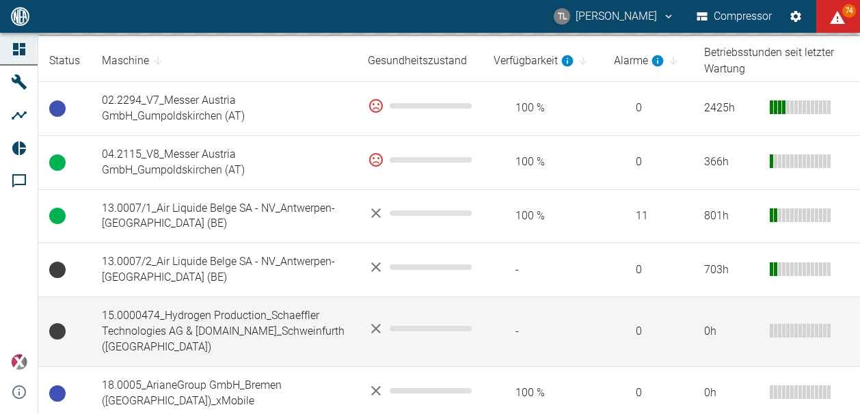
scroll to position [273, 0]
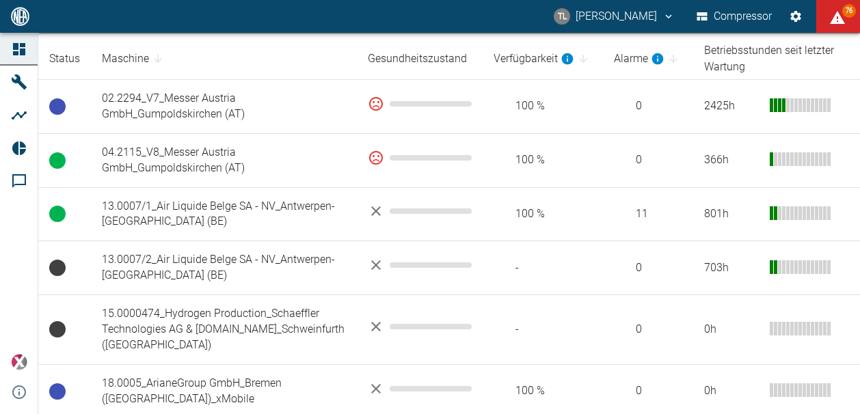
click at [261, 57] on th "Maschine" at bounding box center [224, 59] width 266 height 42
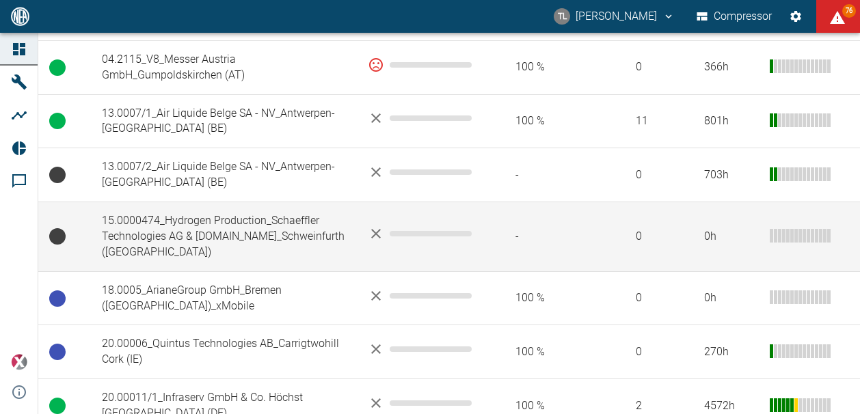
scroll to position [387, 0]
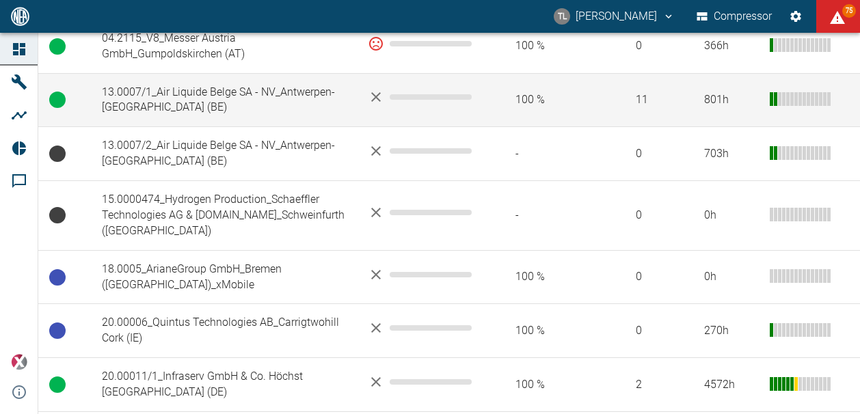
click at [304, 95] on td "13.0007/1_Air Liquide Belge SA - NV_Antwerpen-[GEOGRAPHIC_DATA] (BE)" at bounding box center [224, 100] width 266 height 54
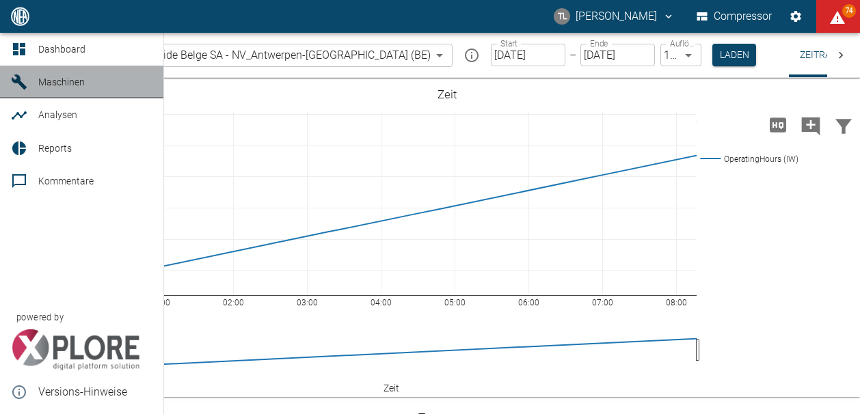
click at [19, 84] on icon at bounding box center [19, 81] width 15 height 15
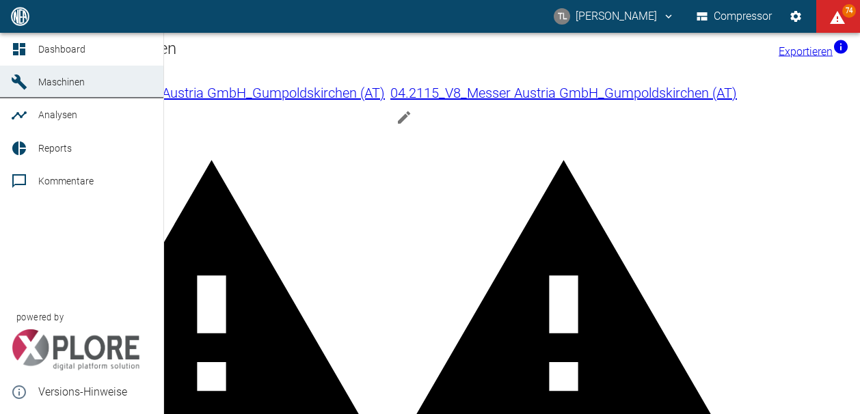
click at [19, 84] on icon at bounding box center [19, 81] width 15 height 15
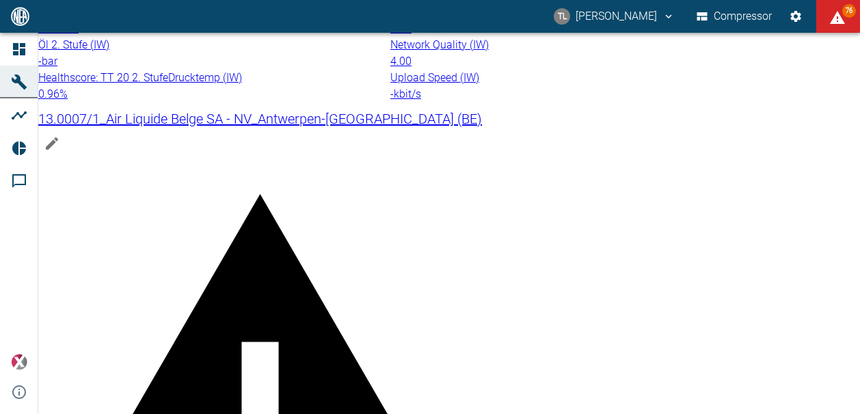
scroll to position [68, 0]
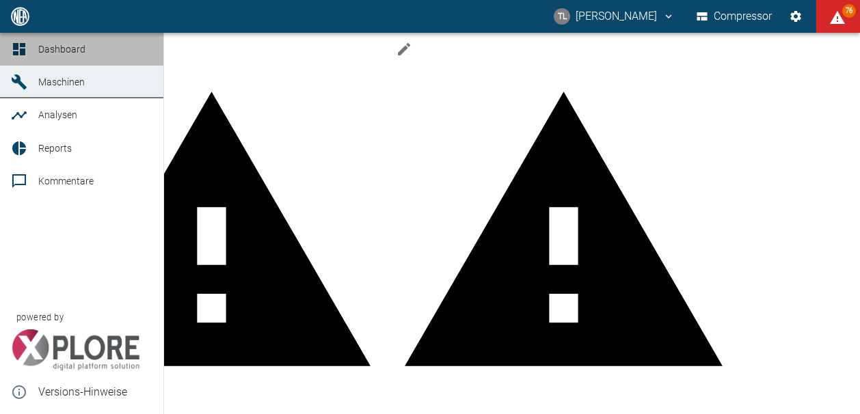
click at [22, 43] on icon at bounding box center [19, 49] width 12 height 12
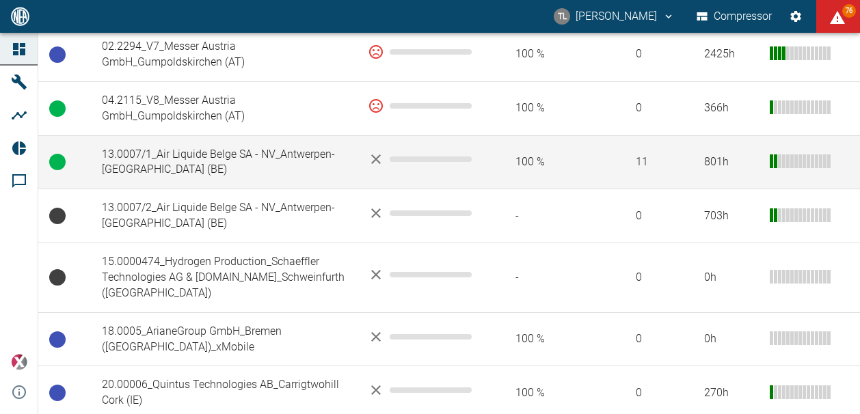
scroll to position [342, 0]
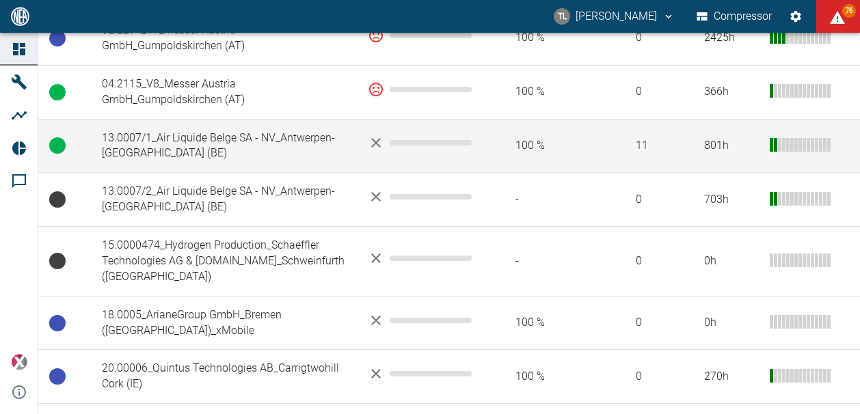
click at [217, 134] on td "13.0007/1_Air Liquide Belge SA - NV_Antwerpen-[GEOGRAPHIC_DATA] (BE)" at bounding box center [224, 146] width 266 height 54
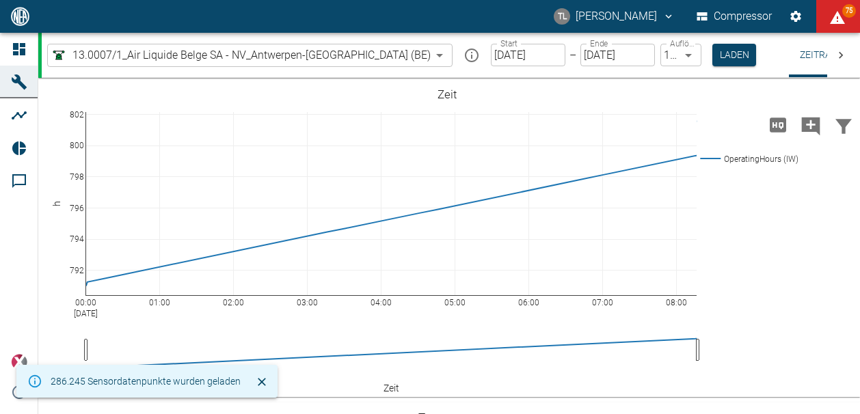
click at [840, 54] on icon at bounding box center [841, 56] width 14 height 14
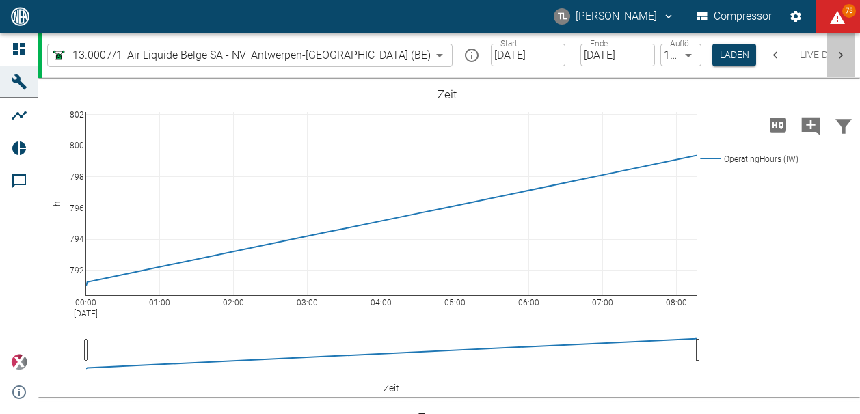
click at [840, 54] on icon at bounding box center [841, 56] width 14 height 14
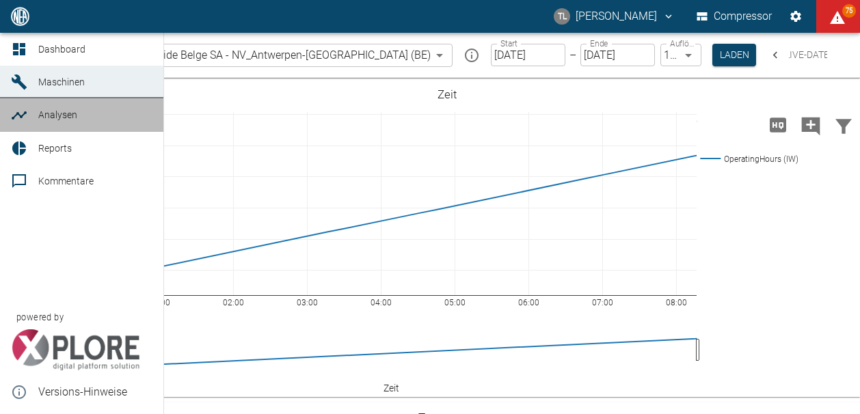
click at [71, 120] on span "Analysen" at bounding box center [57, 114] width 39 height 11
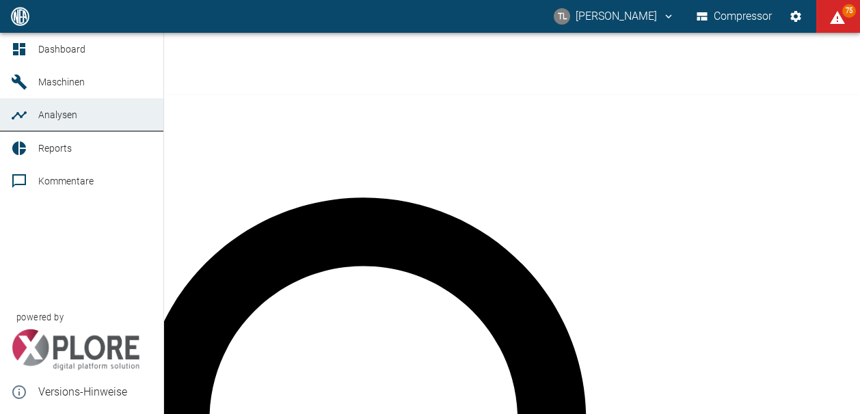
click at [71, 81] on span "Maschinen" at bounding box center [61, 82] width 46 height 11
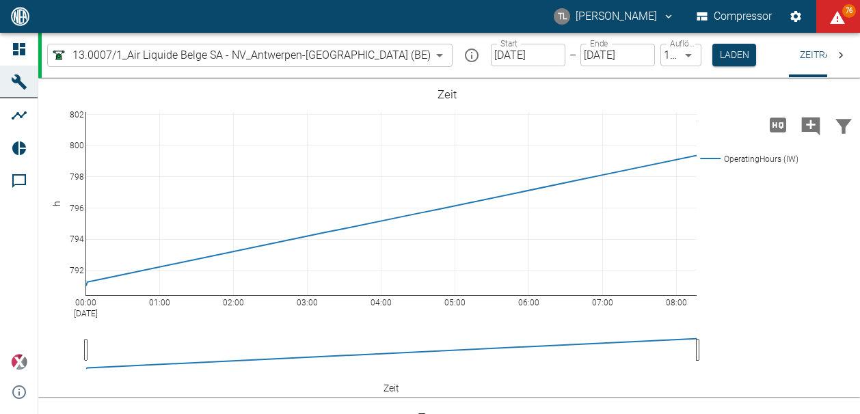
click at [356, 56] on body "[PERSON_NAME] [PERSON_NAME] Compressor 76 Dashboard Maschinen Analysen Reports …" at bounding box center [430, 207] width 860 height 414
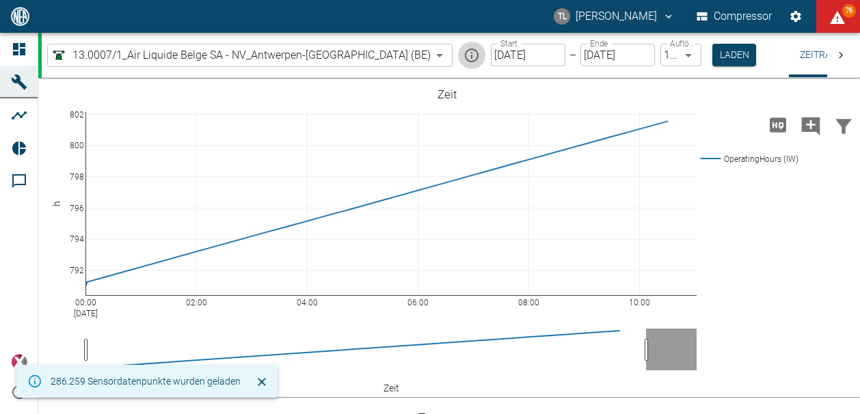
click at [463, 57] on icon "mission info" at bounding box center [471, 55] width 16 height 16
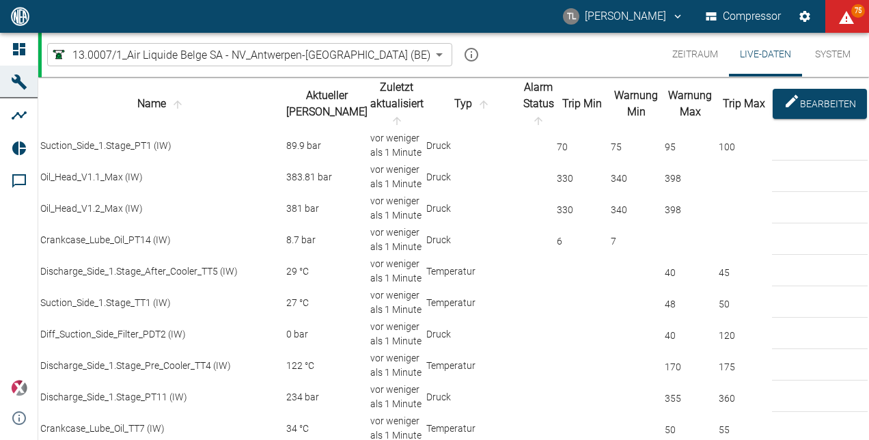
click at [828, 48] on button "System" at bounding box center [832, 55] width 61 height 44
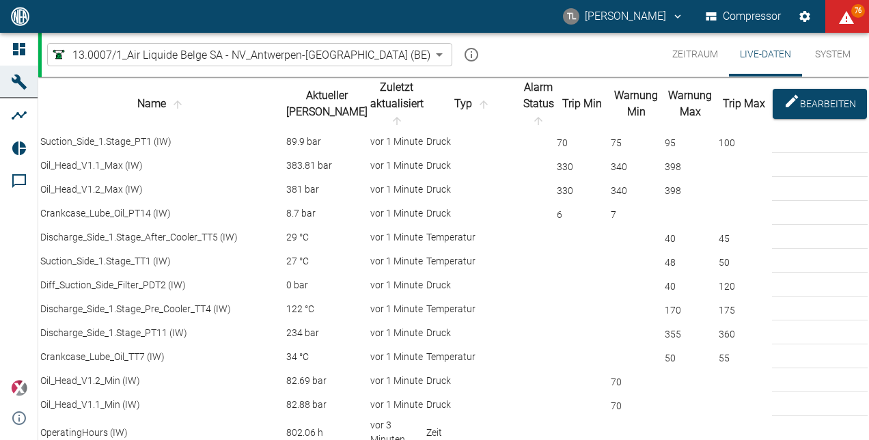
click at [222, 104] on th "Name" at bounding box center [162, 104] width 245 height 51
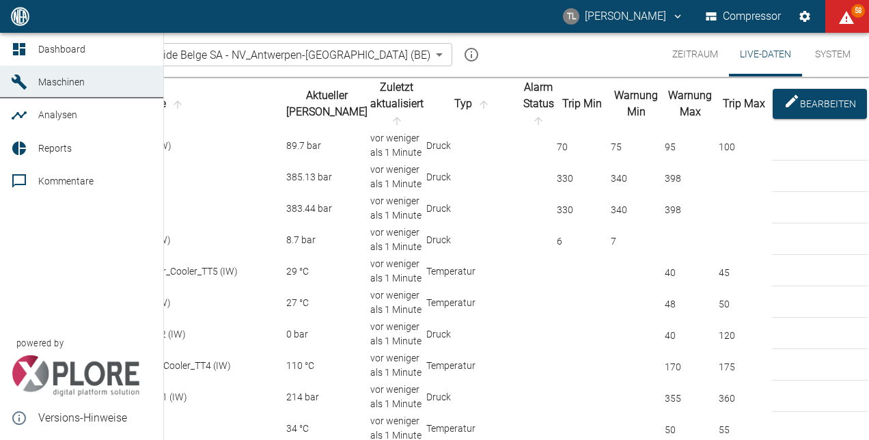
click at [45, 89] on span "Maschinen" at bounding box center [84, 82] width 92 height 16
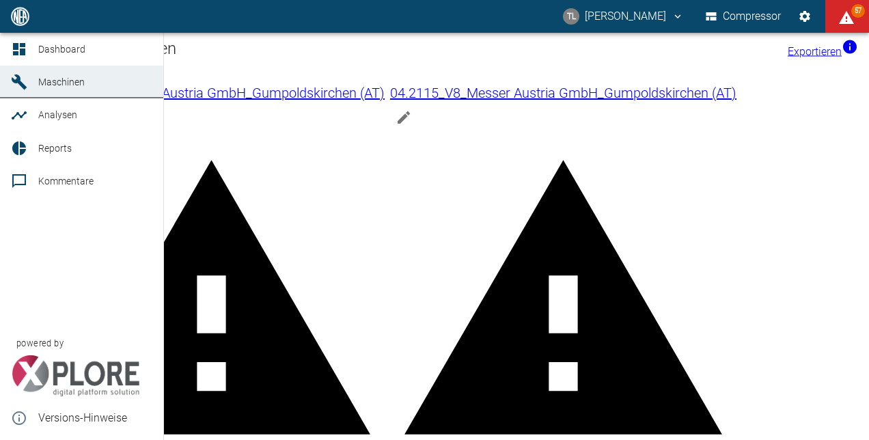
click at [53, 89] on span "Maschinen" at bounding box center [84, 82] width 92 height 16
click at [49, 55] on span "Dashboard" at bounding box center [61, 49] width 47 height 11
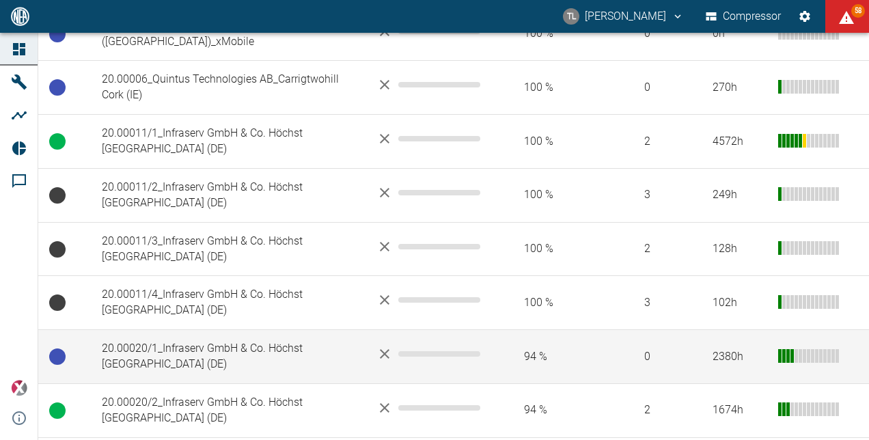
scroll to position [625, 0]
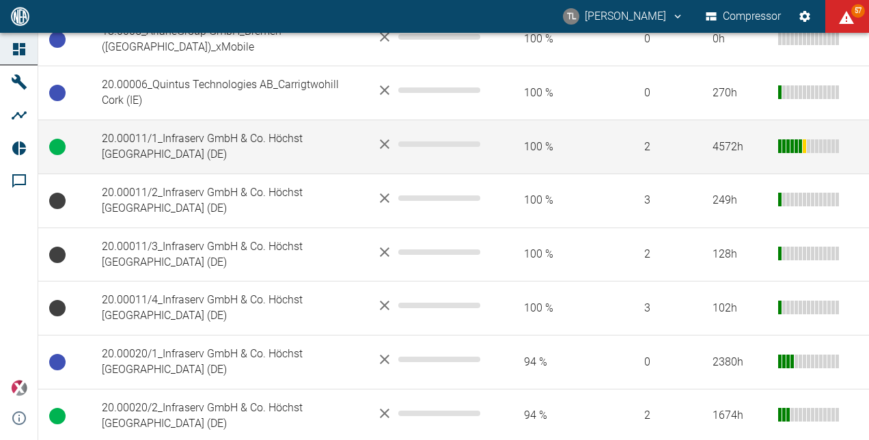
click at [277, 120] on td "20.00011/1_Infraserv GmbH & Co. Höchst [GEOGRAPHIC_DATA] (DE)" at bounding box center [228, 147] width 275 height 54
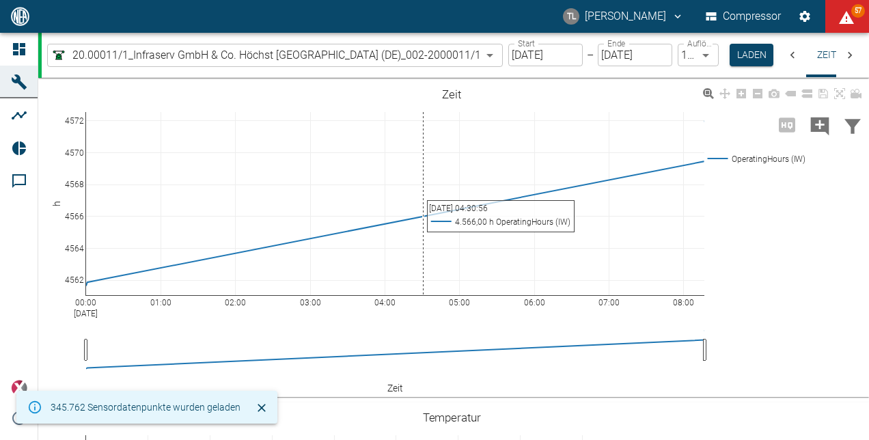
scroll to position [0, 45]
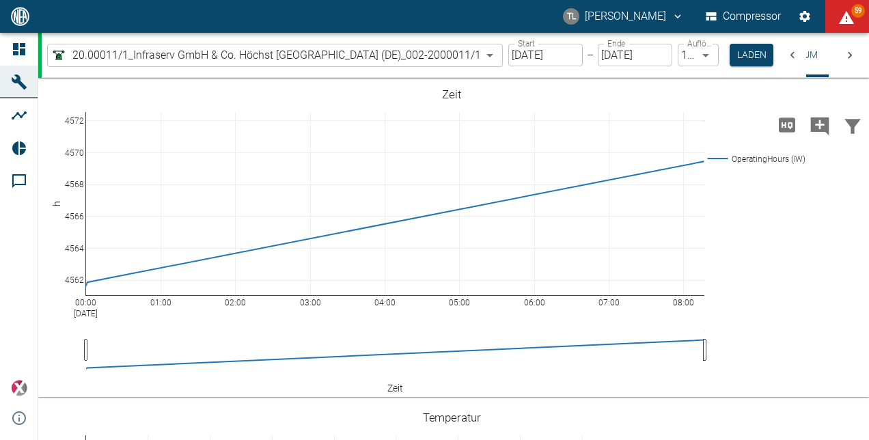
click at [564, 49] on input "[DATE]" at bounding box center [545, 55] width 74 height 23
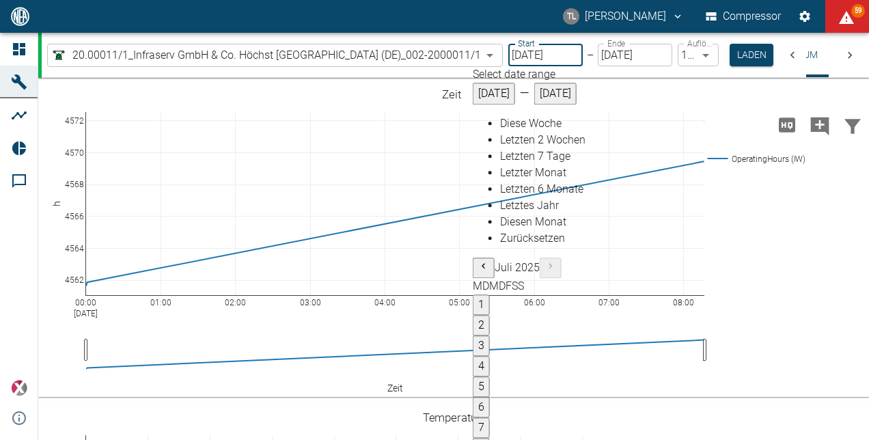
click at [478, 260] on icon "Previous month" at bounding box center [483, 265] width 11 height 11
click at [482, 263] on icon "Previous month" at bounding box center [483, 265] width 3 height 5
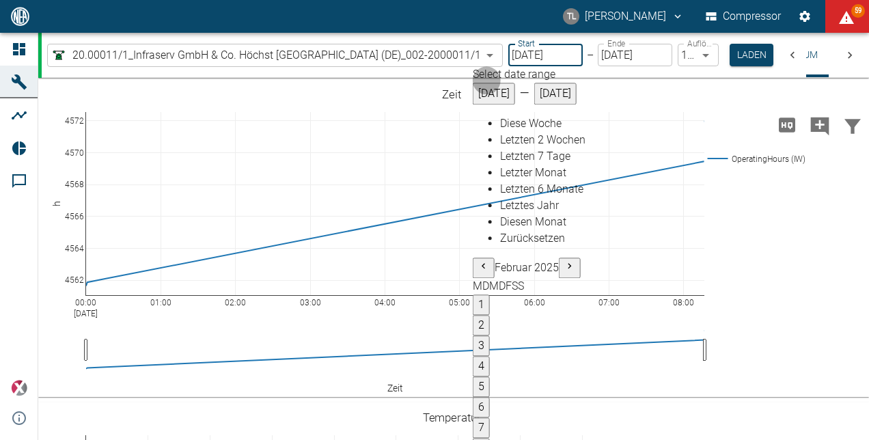
click at [482, 263] on icon "Previous month" at bounding box center [483, 265] width 3 height 5
click at [478, 260] on icon "Previous month" at bounding box center [483, 265] width 11 height 11
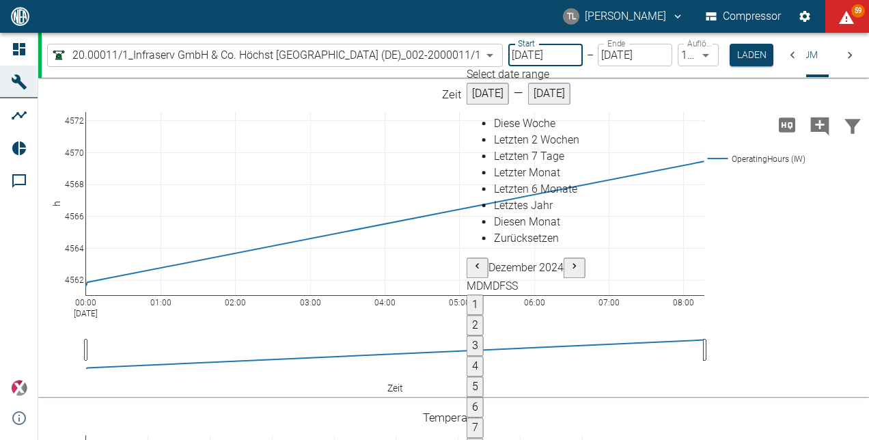
click at [472, 260] on icon "Previous month" at bounding box center [477, 265] width 11 height 11
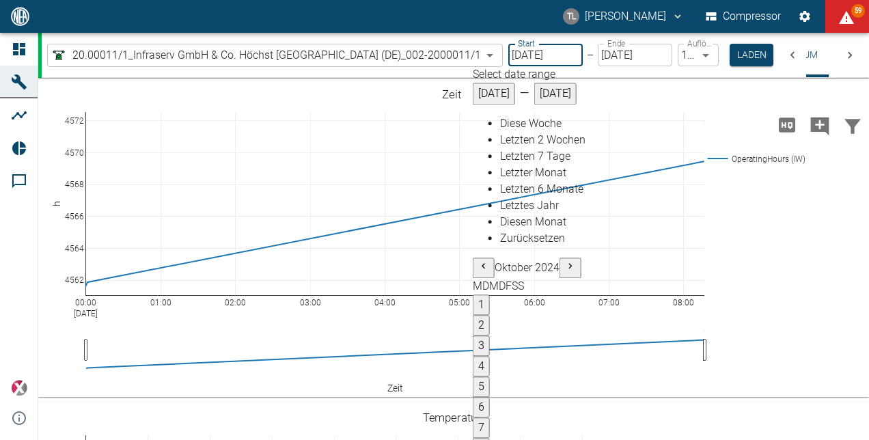
click at [478, 260] on icon "Previous month" at bounding box center [483, 265] width 11 height 11
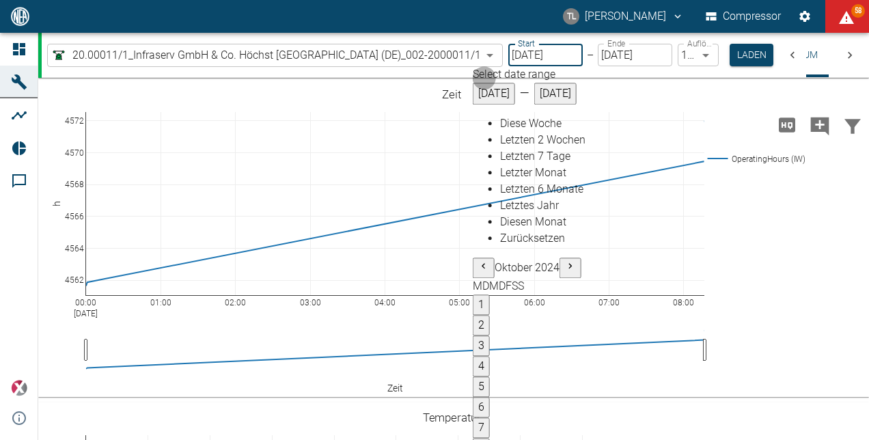
type input "[DATE]"
type input "10min"
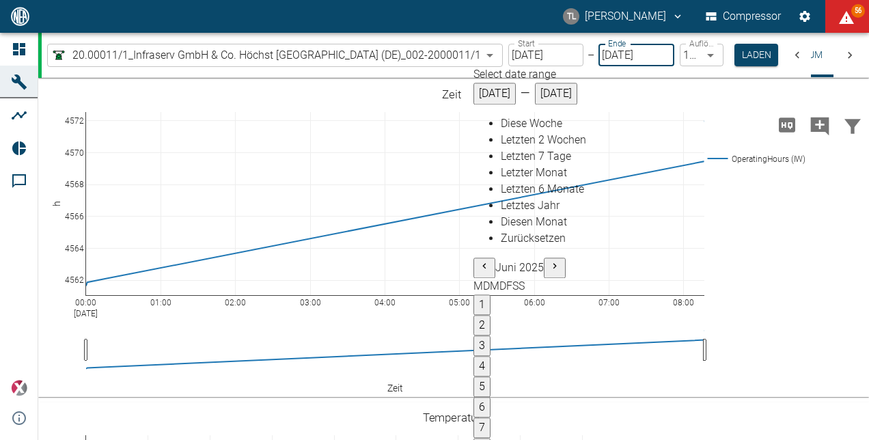
click at [479, 260] on icon "Previous month" at bounding box center [484, 265] width 11 height 11
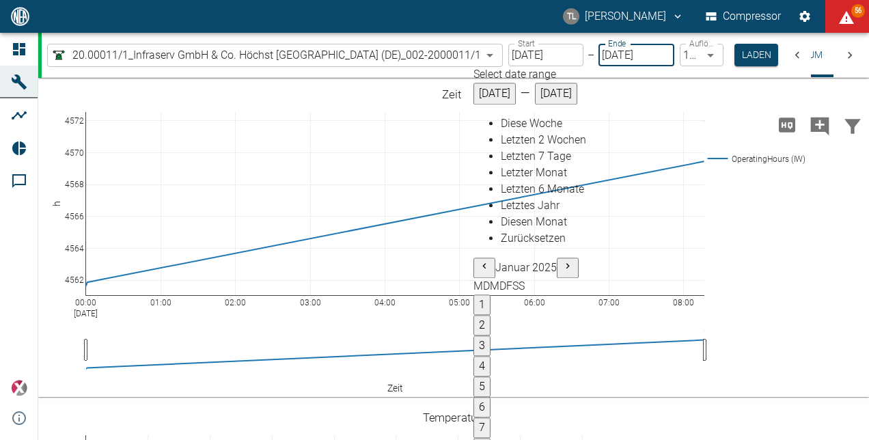
click at [479, 260] on icon "Previous month" at bounding box center [484, 265] width 11 height 11
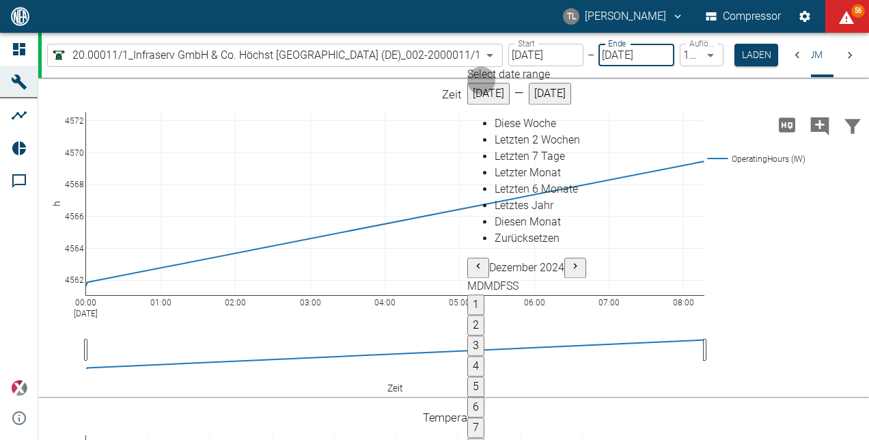
click at [473, 260] on icon "Previous month" at bounding box center [478, 265] width 11 height 11
click at [467, 413] on button "7" at bounding box center [475, 427] width 17 height 20
type input "[DATE]"
type input "2min"
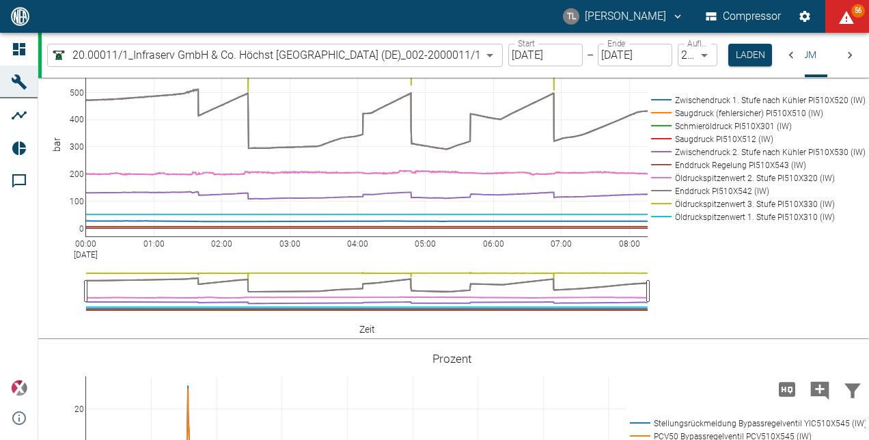
scroll to position [957, 0]
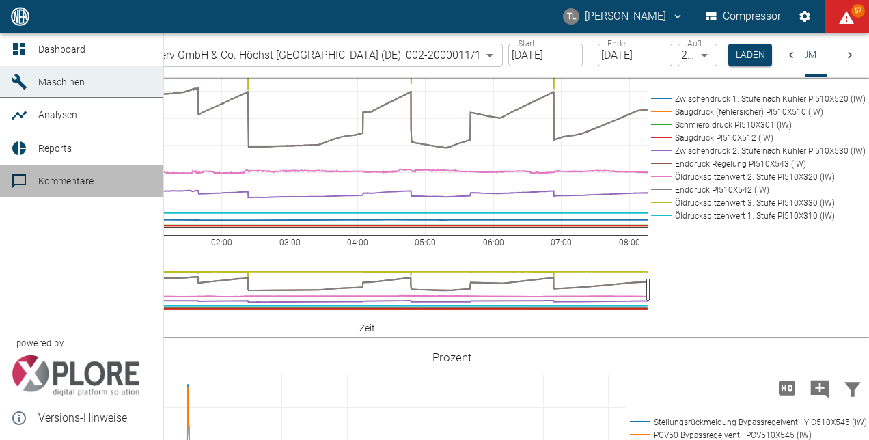
click at [52, 180] on span "Kommentare" at bounding box center [65, 181] width 55 height 11
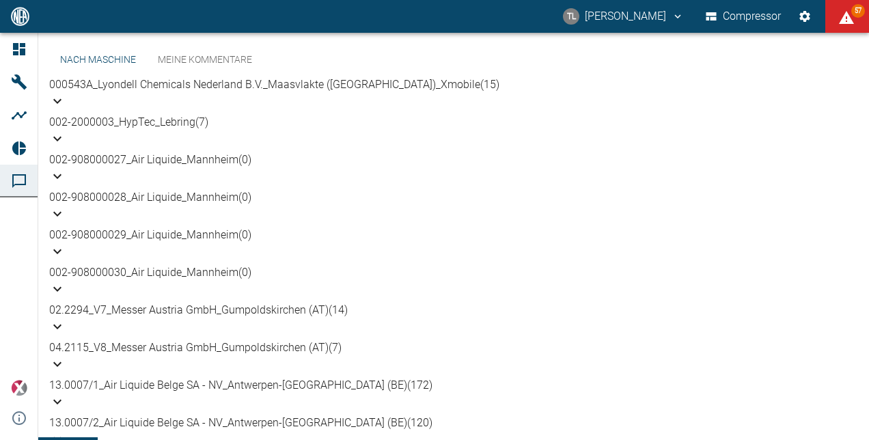
scroll to position [137, 0]
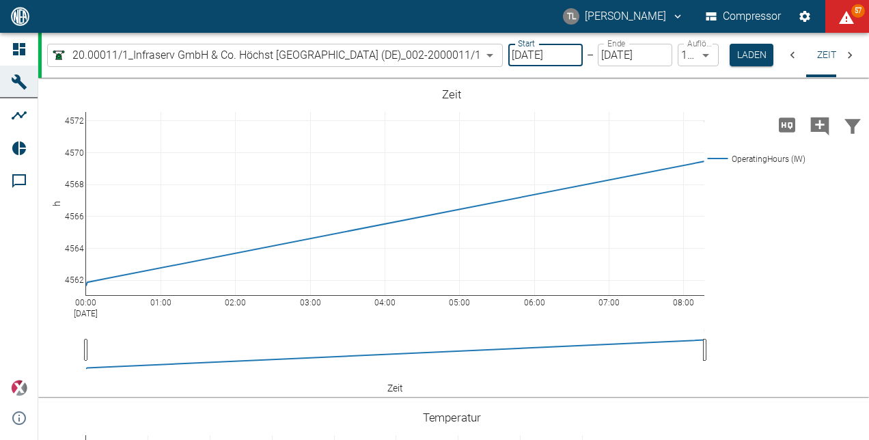
drag, startPoint x: 573, startPoint y: 56, endPoint x: 529, endPoint y: 59, distance: 44.5
click at [529, 59] on input "[DATE]" at bounding box center [545, 55] width 74 height 23
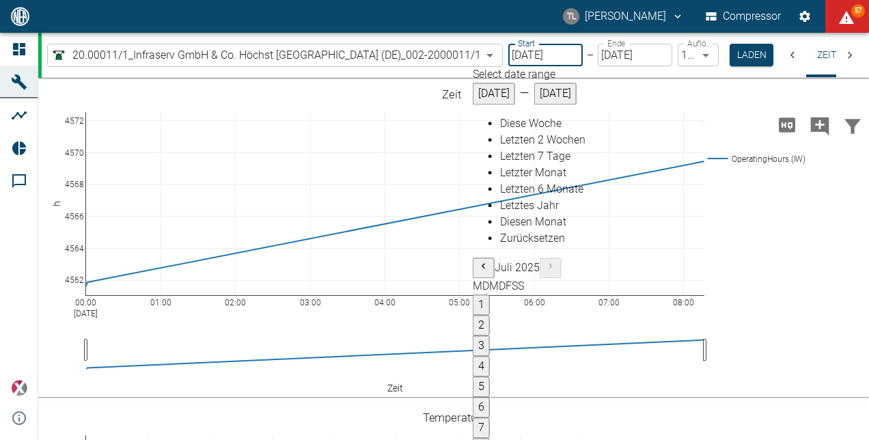
type input "[DATE]"
type input "10min"
type input "[DATE]"
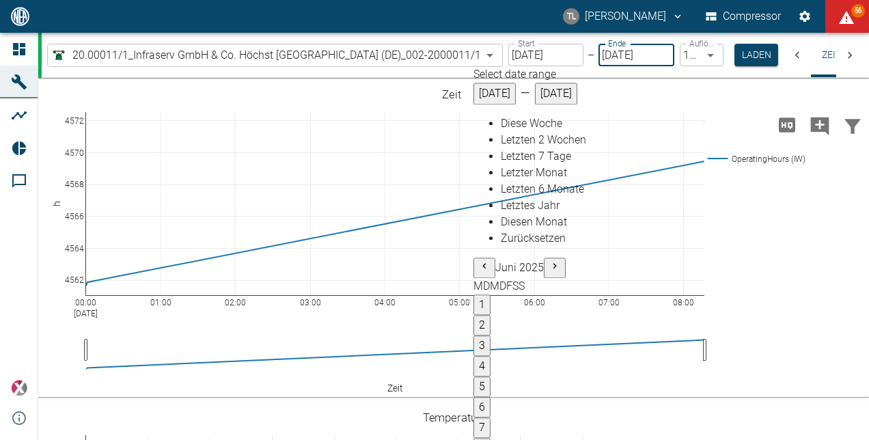
click at [629, 57] on input "[DATE]" at bounding box center [636, 55] width 75 height 23
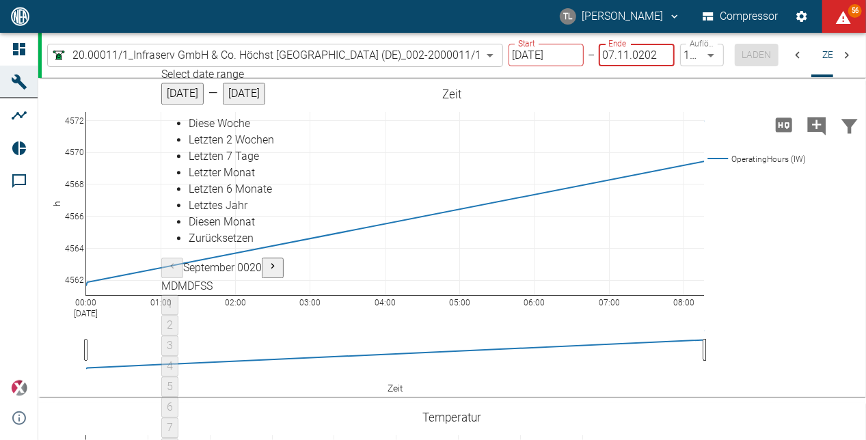
type input "[DATE]"
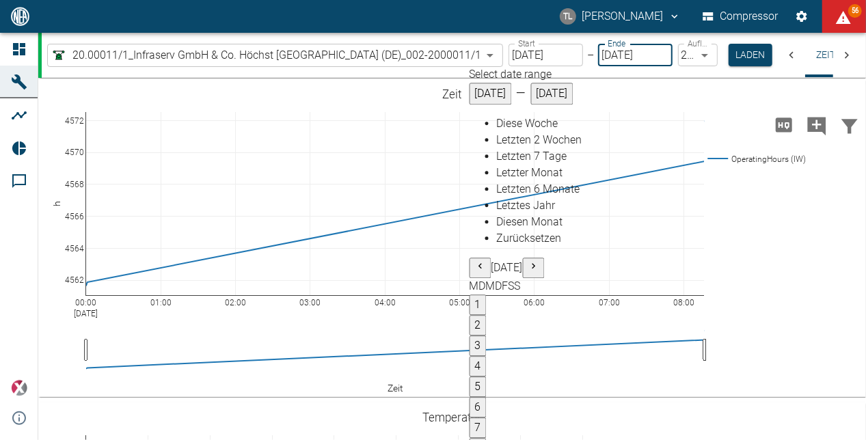
type input "2min"
type input "[DATE]"
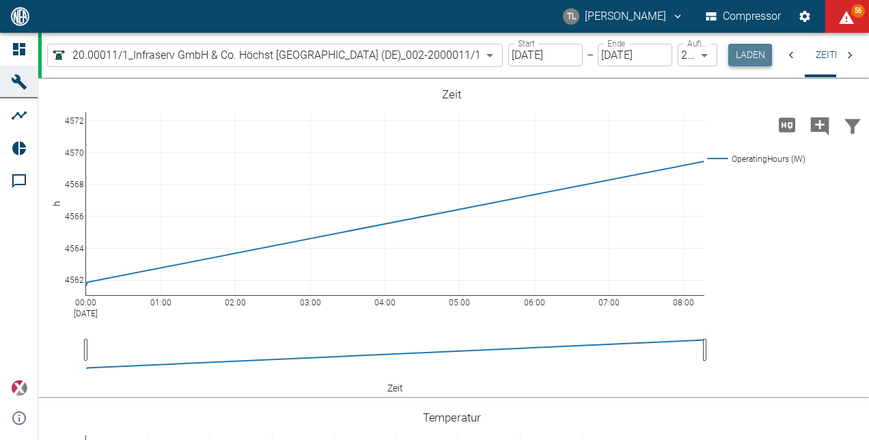
click at [751, 60] on button "Laden" at bounding box center [750, 55] width 44 height 23
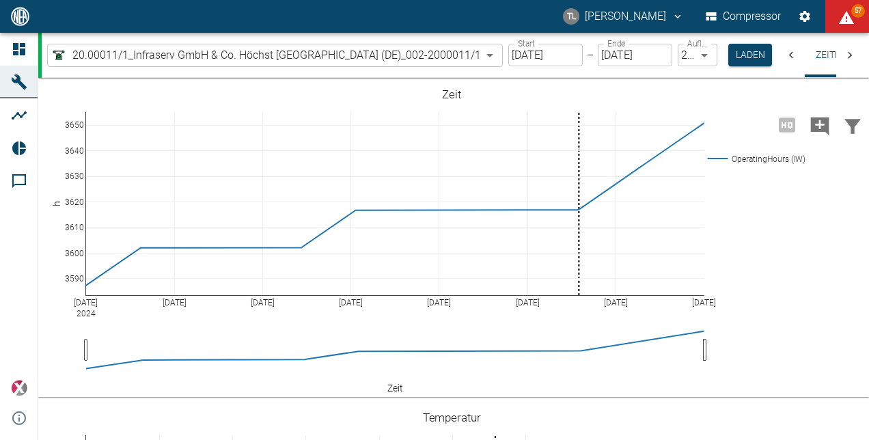
click at [328, 45] on body "[PERSON_NAME] [PERSON_NAME] Compressor 57 Dashboard Maschinen Analysen Reports …" at bounding box center [434, 220] width 869 height 440
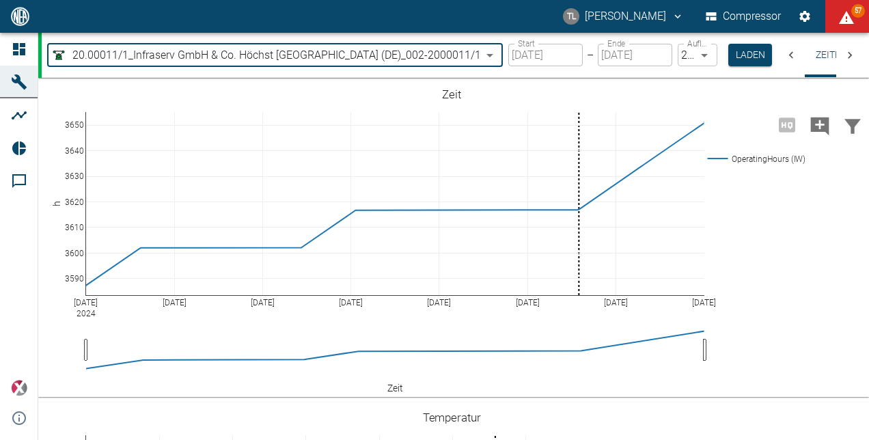
type input "7660faed-fd66-4731-a2e8-44c12e65351a"
type input "[DATE]"
type input "1sec"
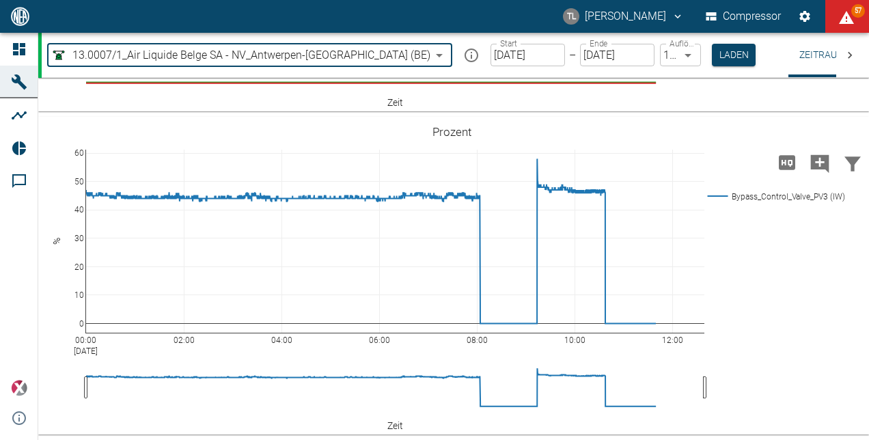
scroll to position [931, 0]
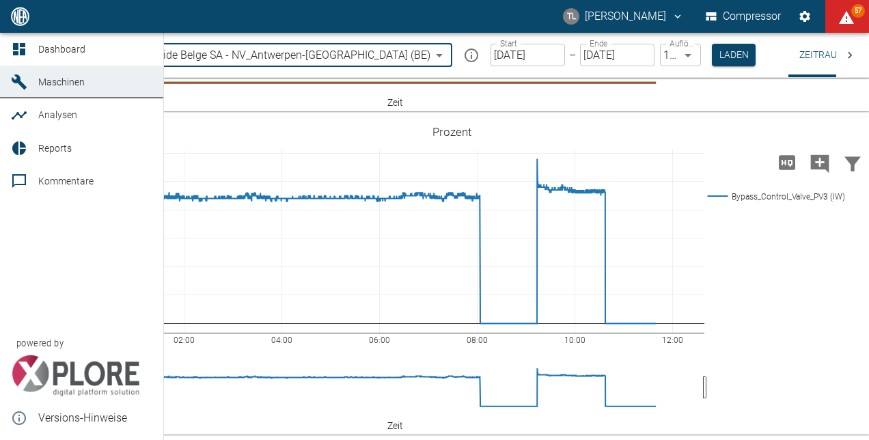
click at [16, 183] on icon at bounding box center [19, 181] width 16 height 16
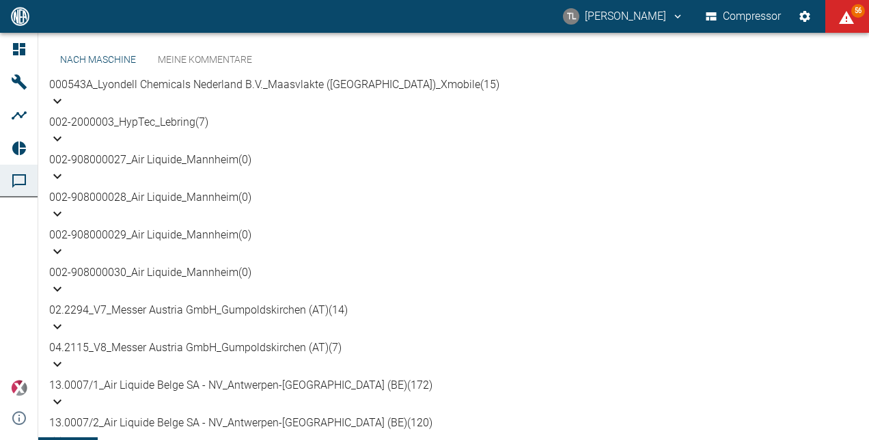
scroll to position [137, 0]
click at [334, 377] on p "13.0007/1_Air Liquide Belge SA - NV_Antwerpen-[GEOGRAPHIC_DATA] (BE) (172)" at bounding box center [453, 385] width 809 height 16
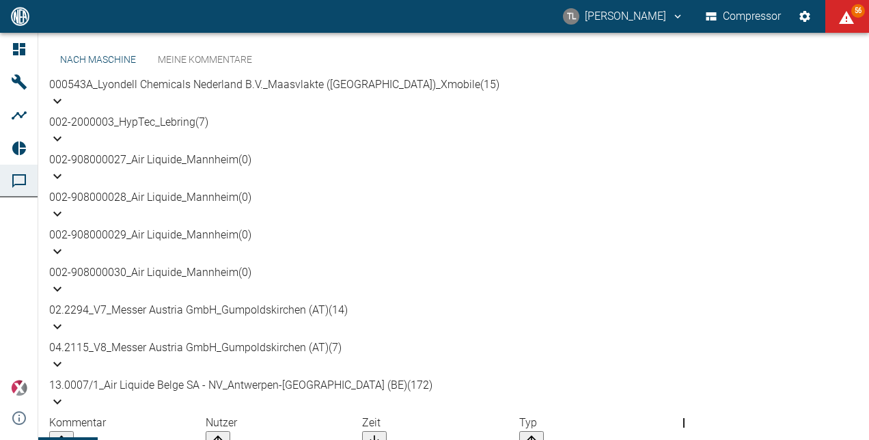
scroll to position [273, 0]
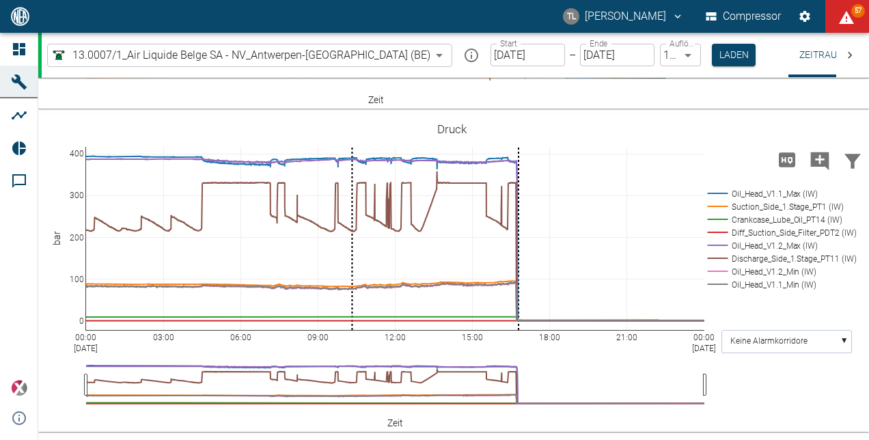
scroll to position [615, 0]
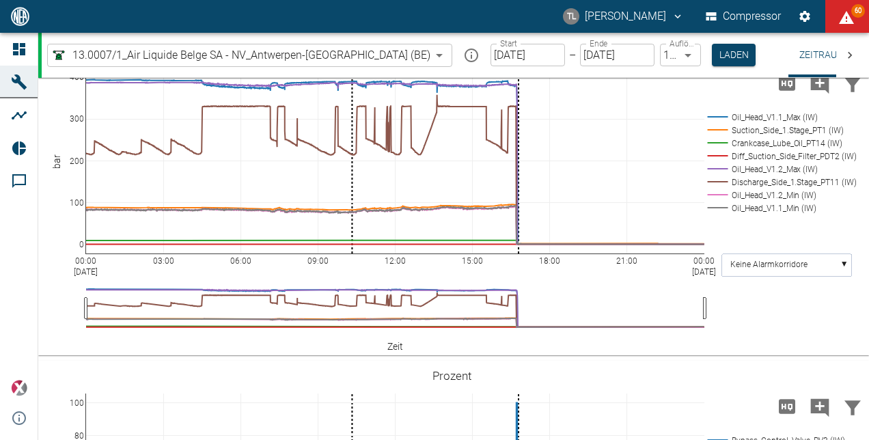
click at [357, 46] on body "[PERSON_NAME] [PERSON_NAME] Compressor 60 Dashboard Maschinen Analysen Reports …" at bounding box center [434, 220] width 869 height 440
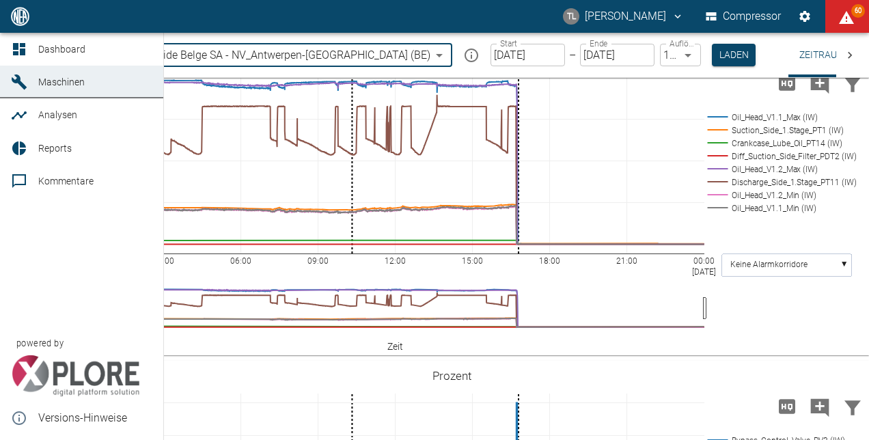
click at [55, 115] on span "Analysen" at bounding box center [57, 114] width 39 height 11
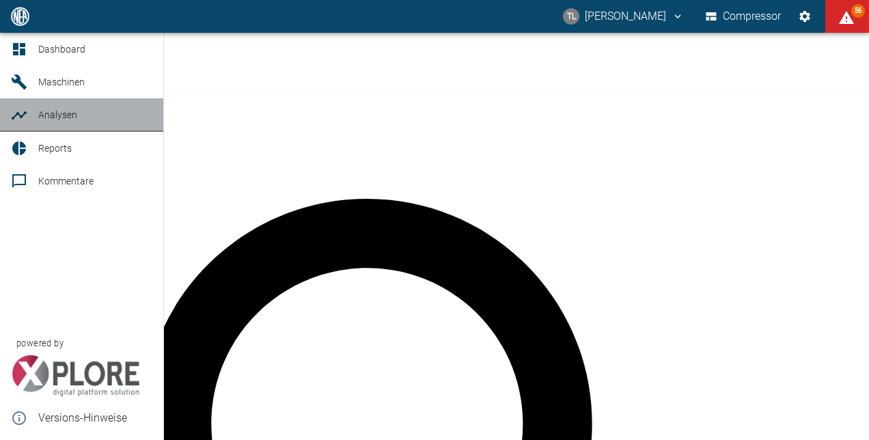
click at [59, 116] on span "Analysen" at bounding box center [57, 114] width 39 height 11
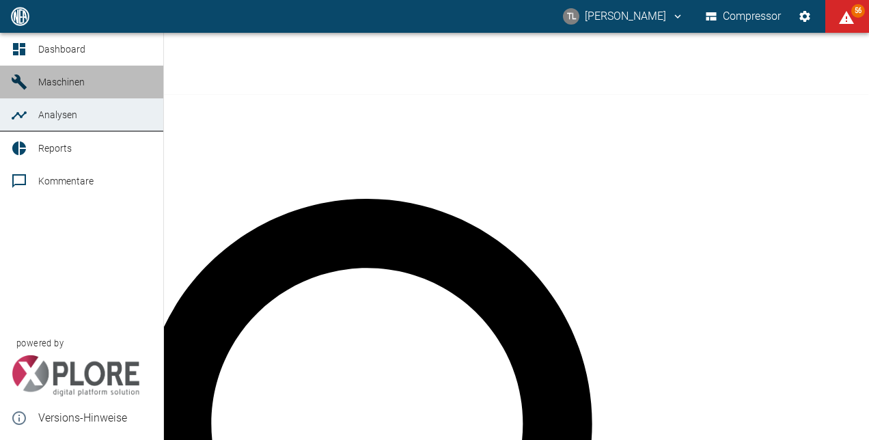
click at [63, 83] on span "Maschinen" at bounding box center [61, 82] width 46 height 11
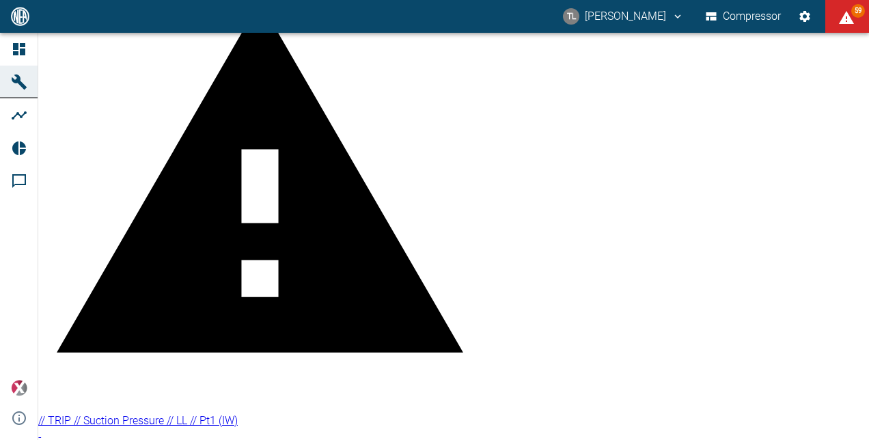
scroll to position [683, 0]
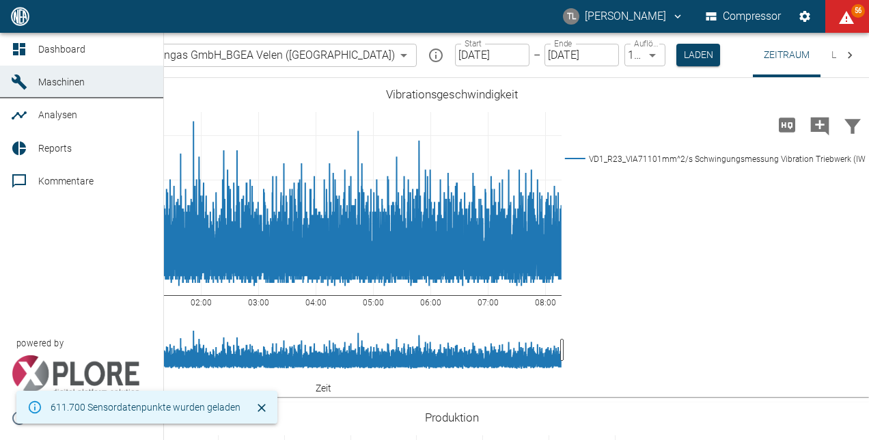
click at [65, 111] on span "Analysen" at bounding box center [57, 114] width 39 height 11
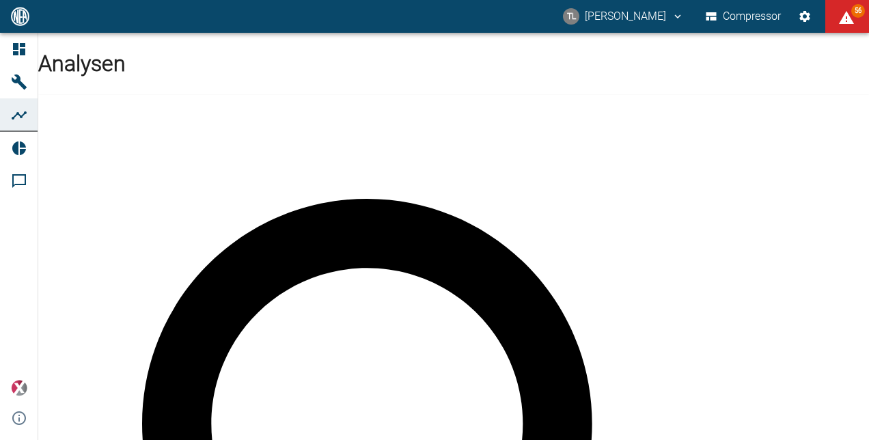
drag, startPoint x: 119, startPoint y: 184, endPoint x: 79, endPoint y: 183, distance: 39.7
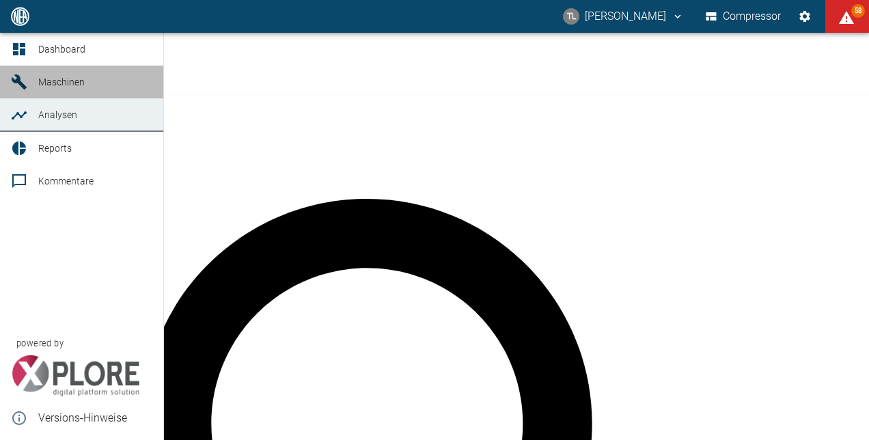
click at [62, 91] on link "Maschinen" at bounding box center [81, 82] width 163 height 33
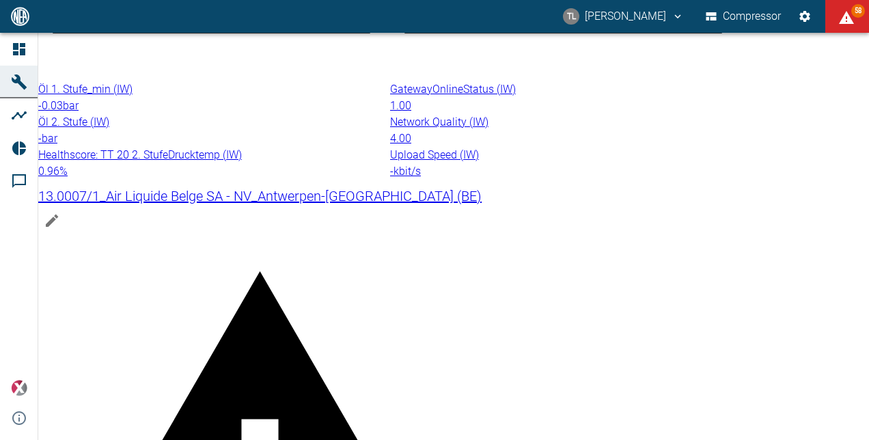
scroll to position [615, 0]
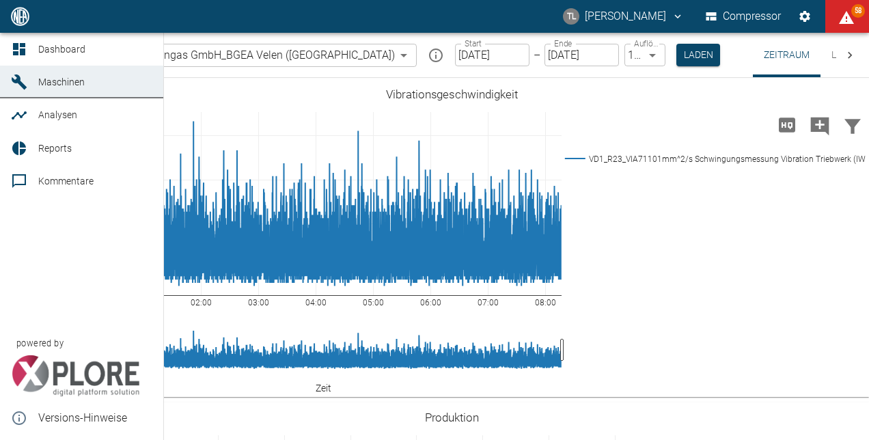
click at [57, 113] on span "Analysen" at bounding box center [57, 114] width 39 height 11
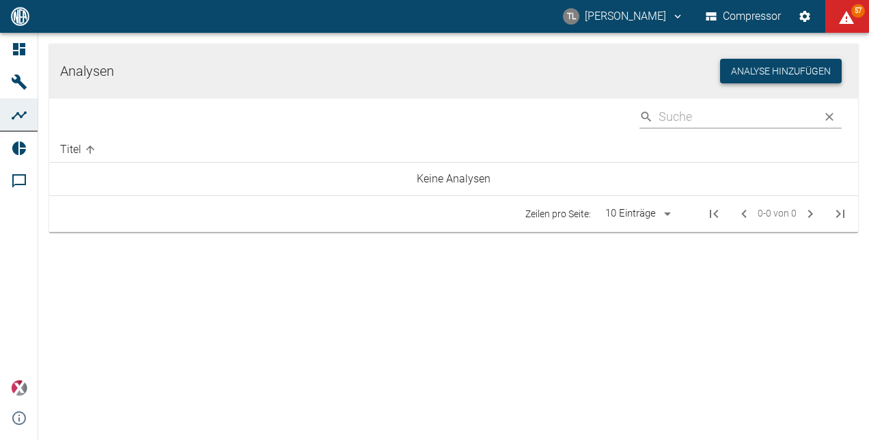
click at [795, 67] on button "Analyse hinzufügen" at bounding box center [781, 71] width 122 height 25
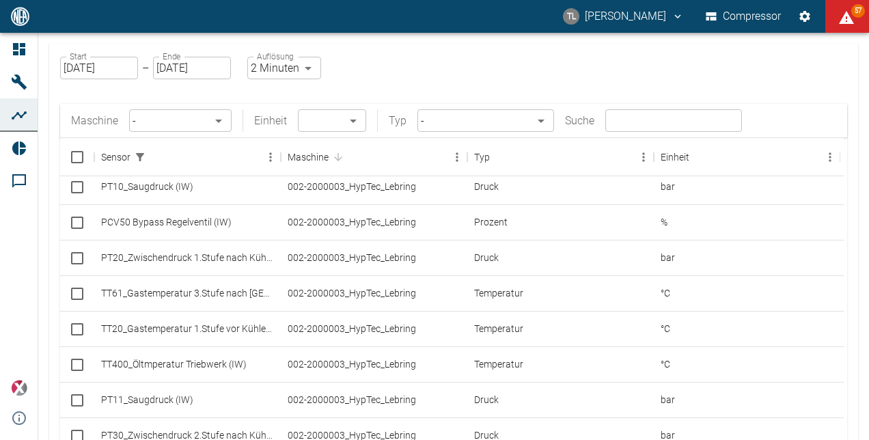
scroll to position [245, 0]
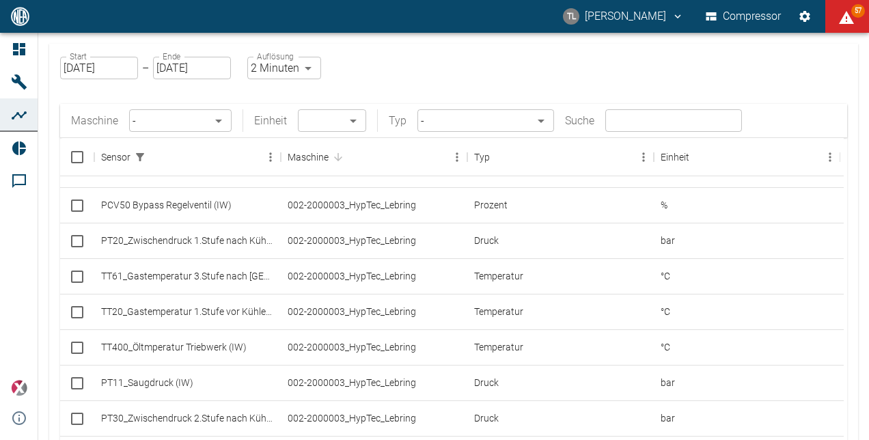
click at [196, 120] on body "TL Thomas Lüder Compressor 57 Dashboard Maschinen Analysen Reports Kommentare p…" at bounding box center [434, 220] width 869 height 440
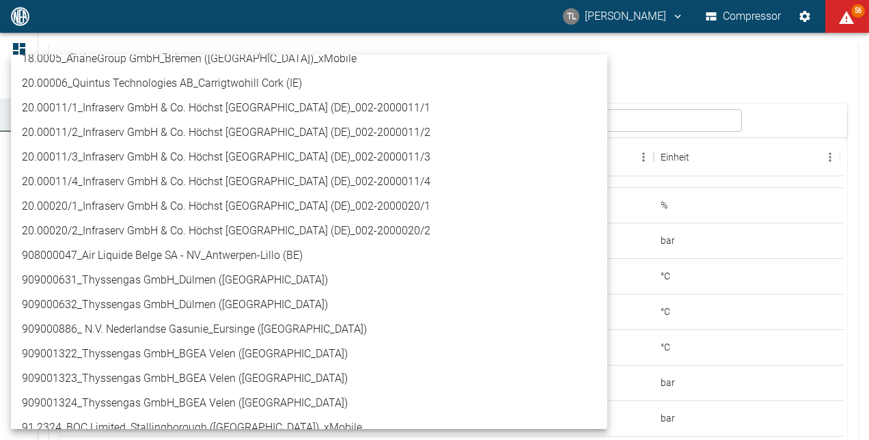
scroll to position [410, 0]
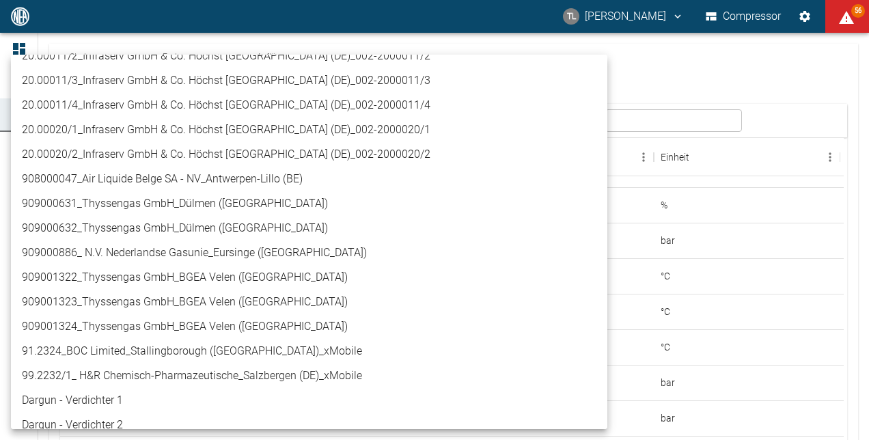
click at [208, 298] on li "909001323_Thyssengas GmbH_BGEA Velen ([GEOGRAPHIC_DATA])" at bounding box center [309, 302] width 596 height 25
type input "d323cb37-0897-47d8-890e-65236b20deb2"
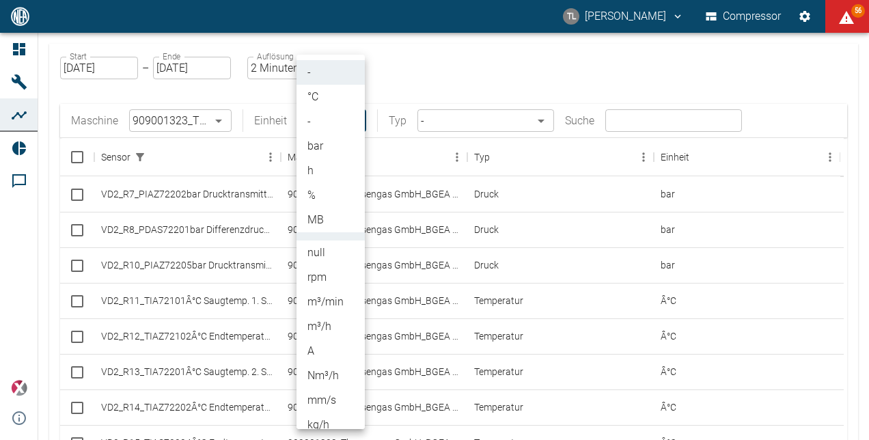
click at [358, 118] on body "TL Thomas Lüder Compressor 56 Dashboard Maschinen Analysen Reports Kommentare p…" at bounding box center [434, 220] width 869 height 440
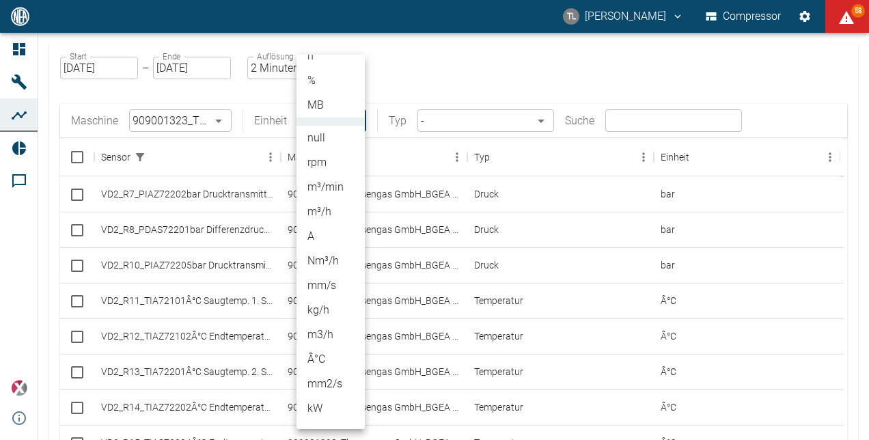
scroll to position [137, 0]
click at [629, 123] on div at bounding box center [434, 220] width 869 height 440
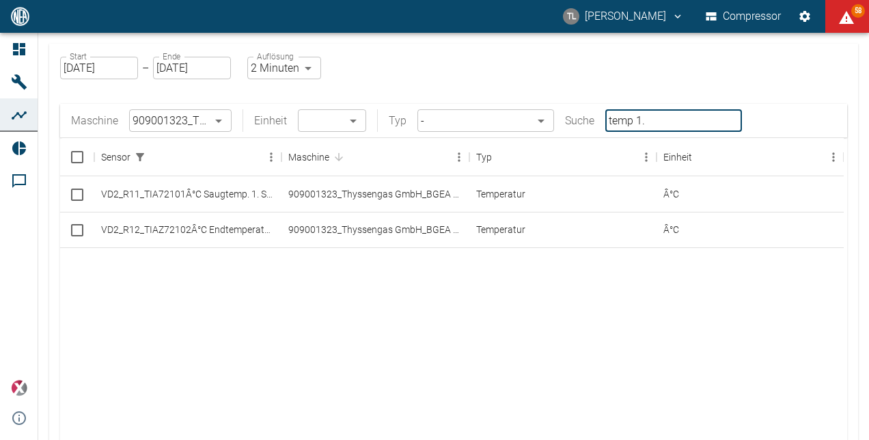
type input "temp 1."
click at [77, 193] on input "Select row" at bounding box center [77, 194] width 29 height 29
checkbox input "false"
checkbox input "true"
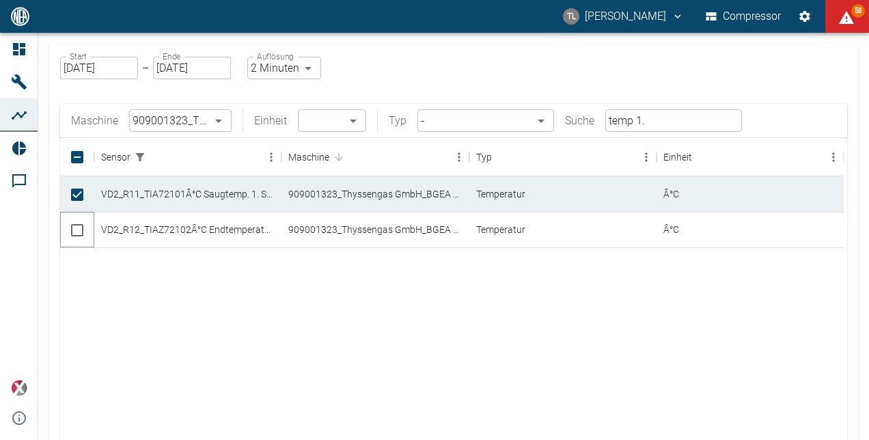
click at [83, 230] on input "Select row" at bounding box center [77, 230] width 29 height 29
checkbox input "true"
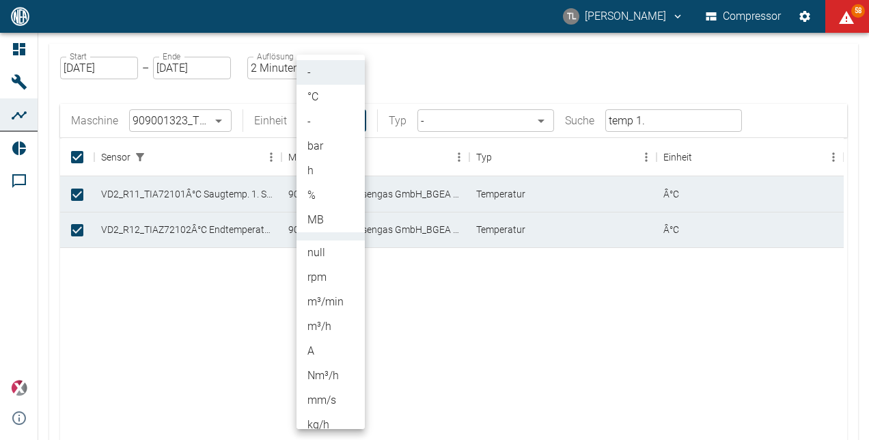
click at [354, 116] on body "TL Thomas Lüder Compressor 58 Dashboard Maschinen Analysen Reports Kommentare p…" at bounding box center [434, 220] width 869 height 440
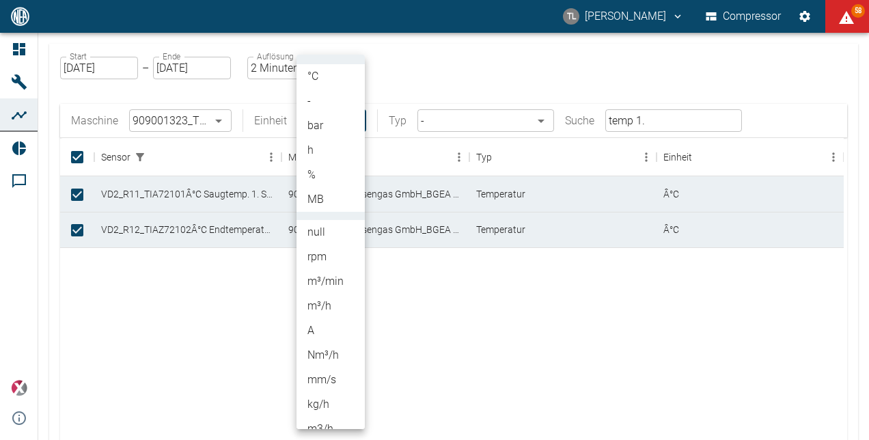
scroll to position [0, 0]
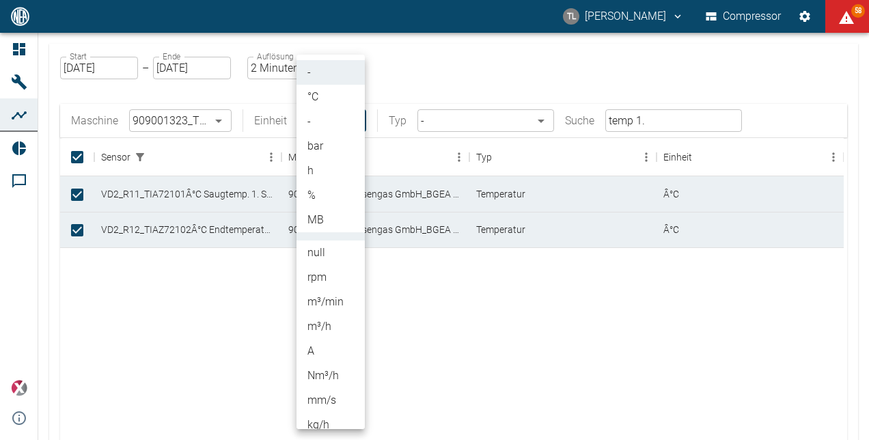
click at [325, 102] on li "°C" at bounding box center [331, 97] width 68 height 25
type input "°C"
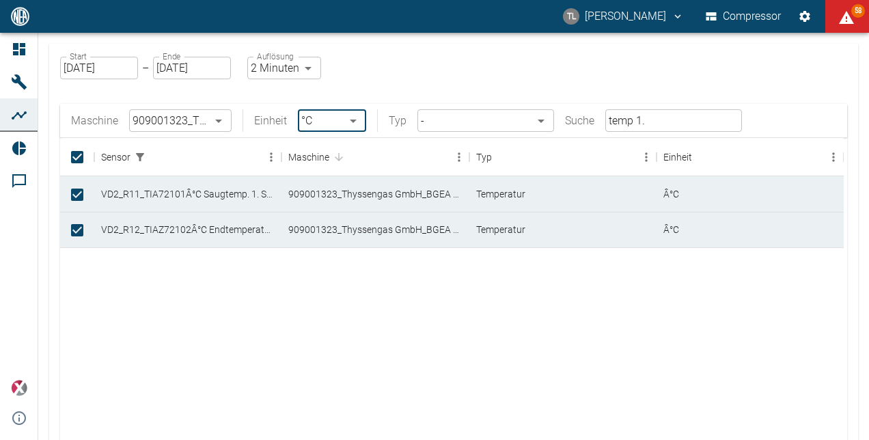
click at [538, 121] on body "TL Thomas Lüder Compressor 58 Dashboard Maschinen Analysen Reports Kommentare p…" at bounding box center [434, 220] width 869 height 440
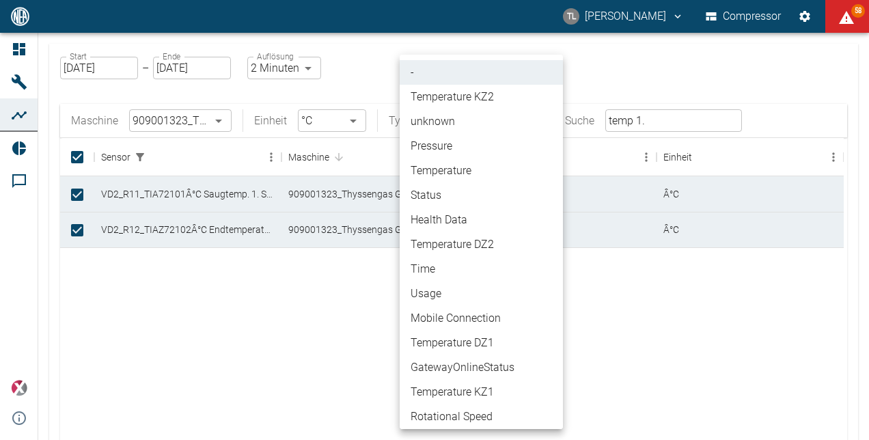
click at [461, 242] on li "Temperature DZ2" at bounding box center [481, 244] width 163 height 25
type input "Temperature DZ2"
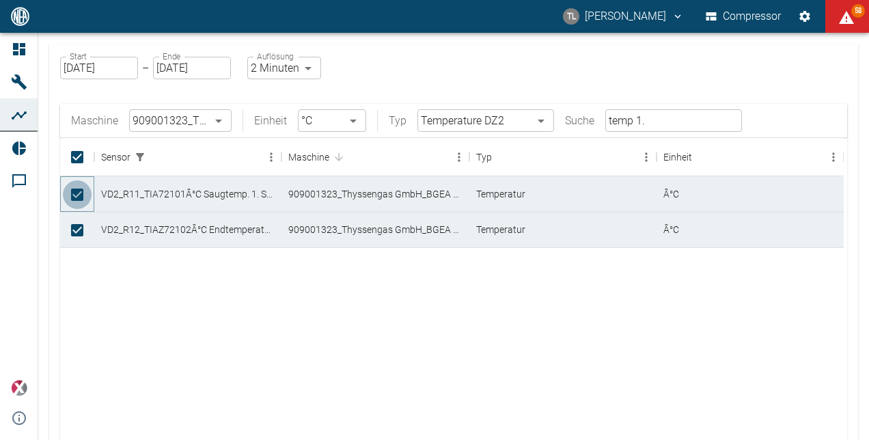
click at [81, 191] on input "Unselect row" at bounding box center [77, 194] width 29 height 29
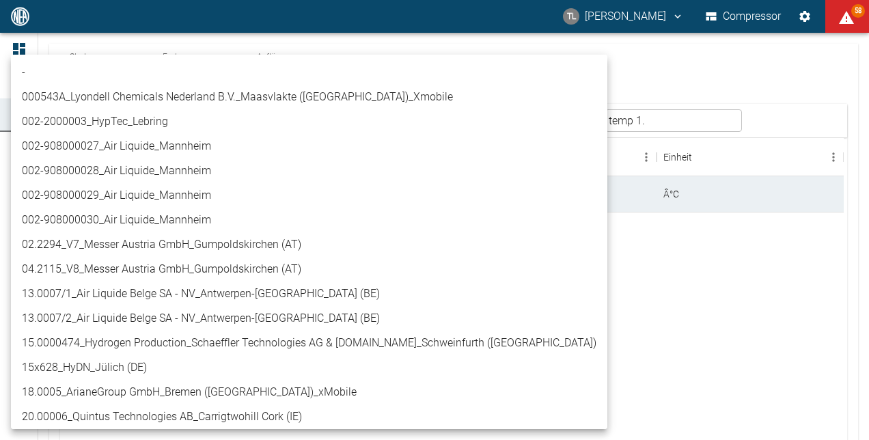
click at [220, 120] on body "TL Thomas Lüder Compressor 58 Dashboard Maschinen Analysen Reports Kommentare p…" at bounding box center [434, 220] width 869 height 440
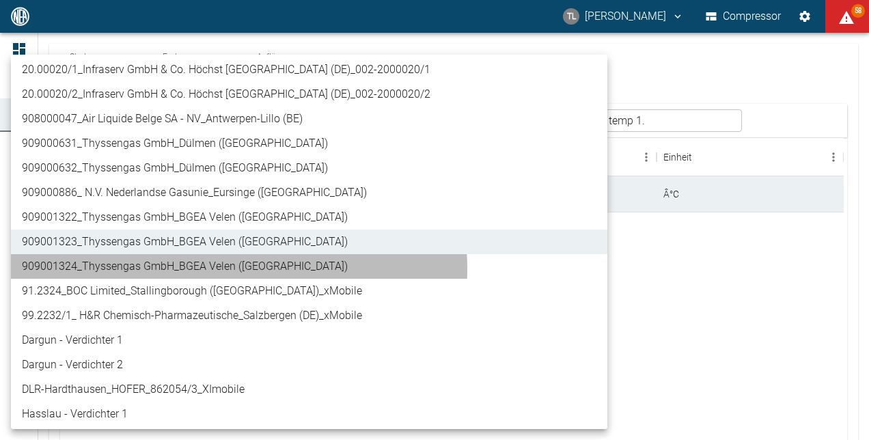
click at [202, 269] on li "909001324_Thyssengas GmbH_BGEA Velen ([GEOGRAPHIC_DATA])" at bounding box center [309, 266] width 596 height 25
type input "844eaeab-9828-4312-bce0-6553bba898d4"
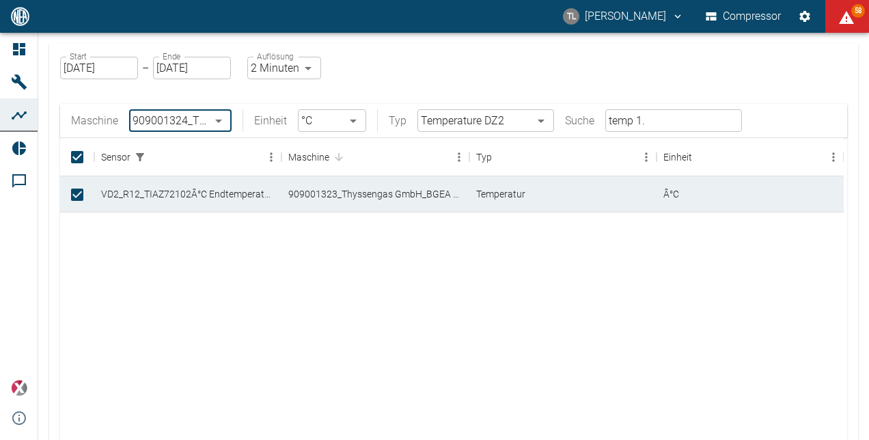
click at [217, 119] on body "TL Thomas Lüder Compressor 58 Dashboard Maschinen Analysen Reports Kommentare p…" at bounding box center [434, 220] width 869 height 440
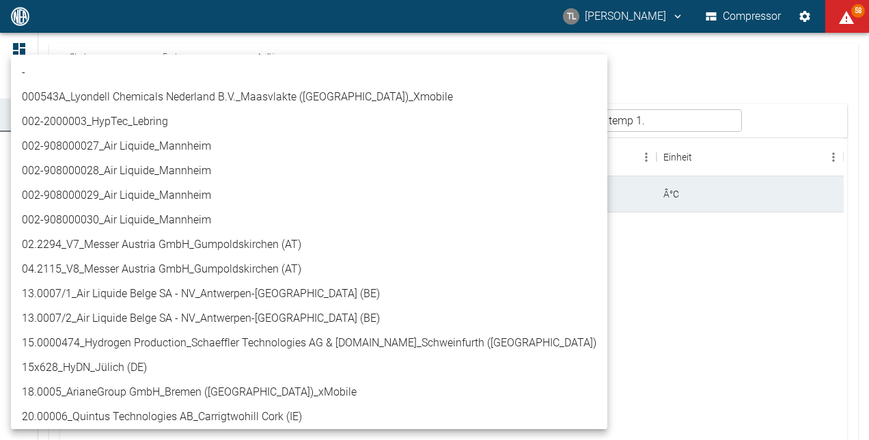
scroll to position [495, 0]
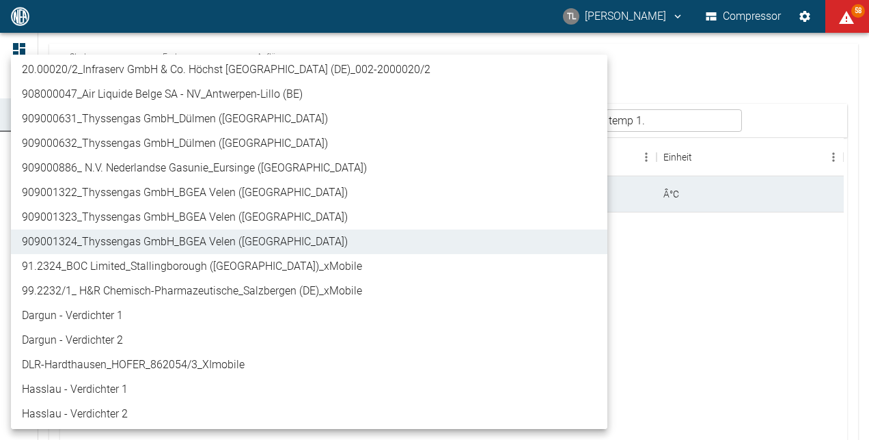
click at [498, 243] on div at bounding box center [434, 220] width 869 height 440
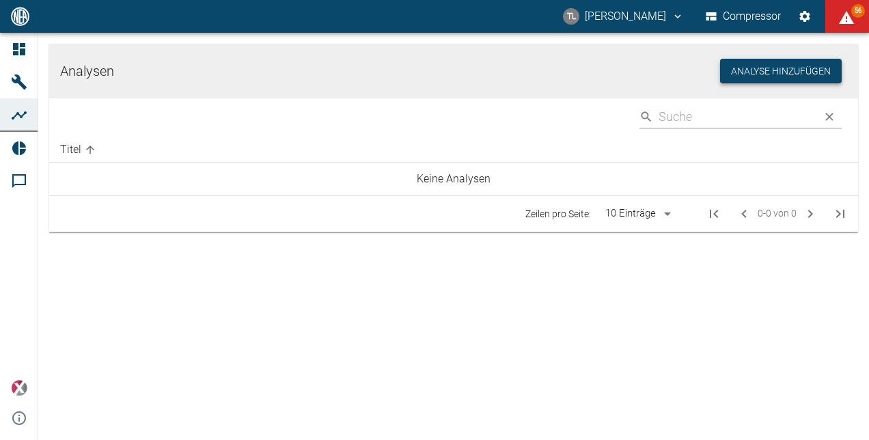
click at [780, 68] on button "Analyse hinzufügen" at bounding box center [781, 71] width 122 height 25
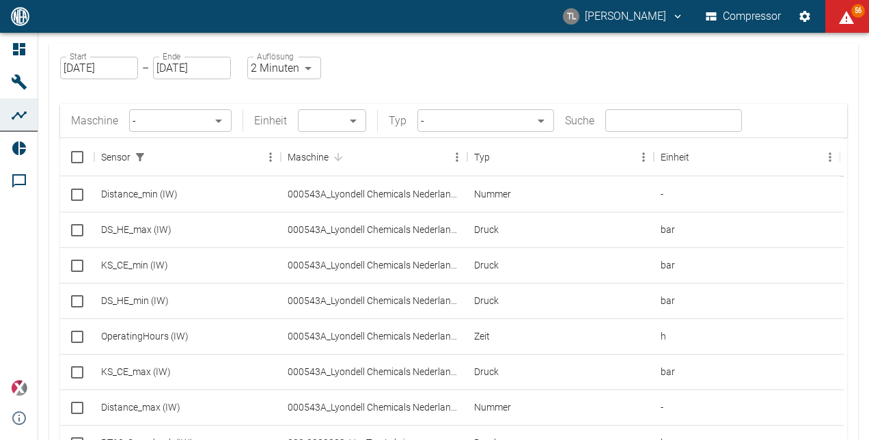
click at [612, 121] on input "text" at bounding box center [673, 120] width 137 height 23
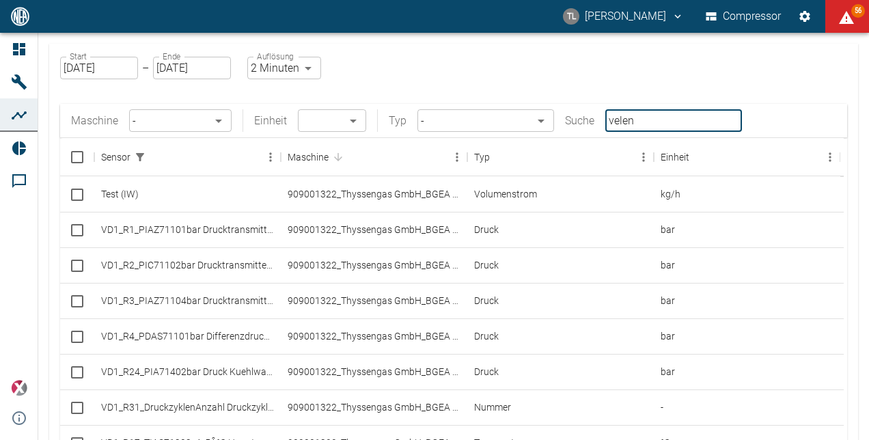
type input "velen"
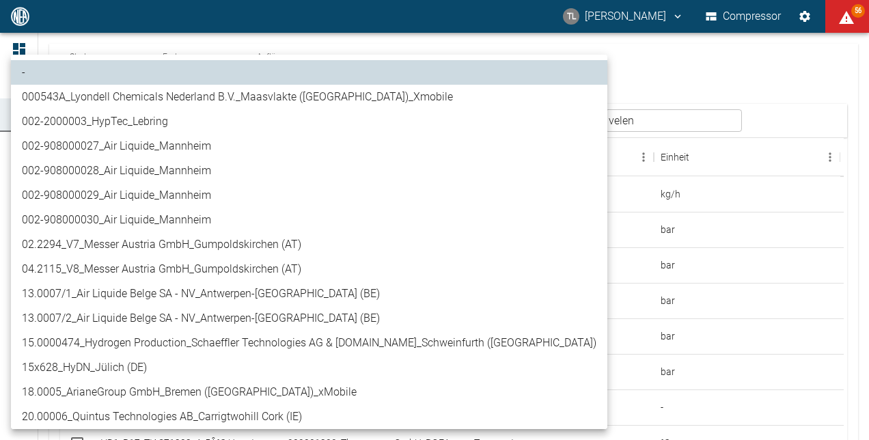
click at [217, 118] on body "TL Thomas Lüder Compressor 56 Dashboard Maschinen Analysen Reports Kommentare p…" at bounding box center [434, 220] width 869 height 440
click at [517, 70] on div at bounding box center [434, 220] width 869 height 440
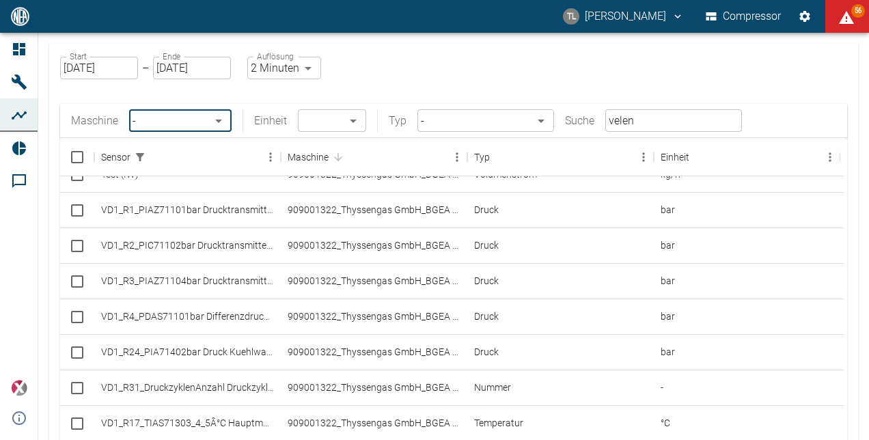
scroll to position [68, 0]
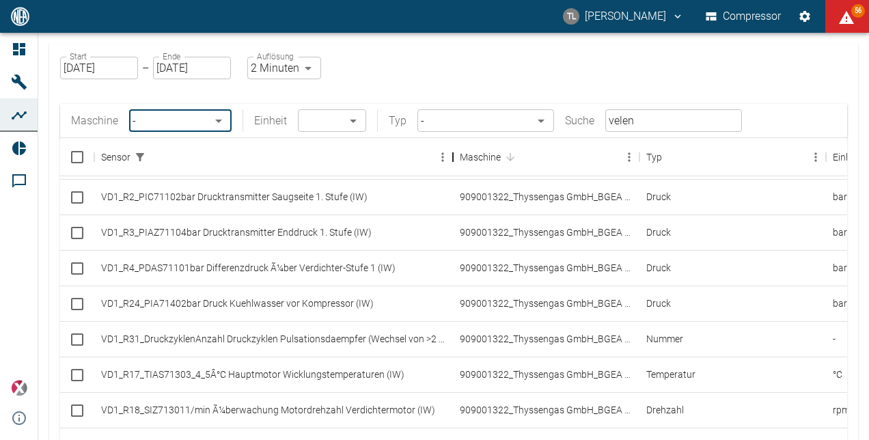
drag, startPoint x: 279, startPoint y: 154, endPoint x: 451, endPoint y: 158, distance: 172.2
click at [451, 158] on div "Sensor" at bounding box center [453, 157] width 16 height 38
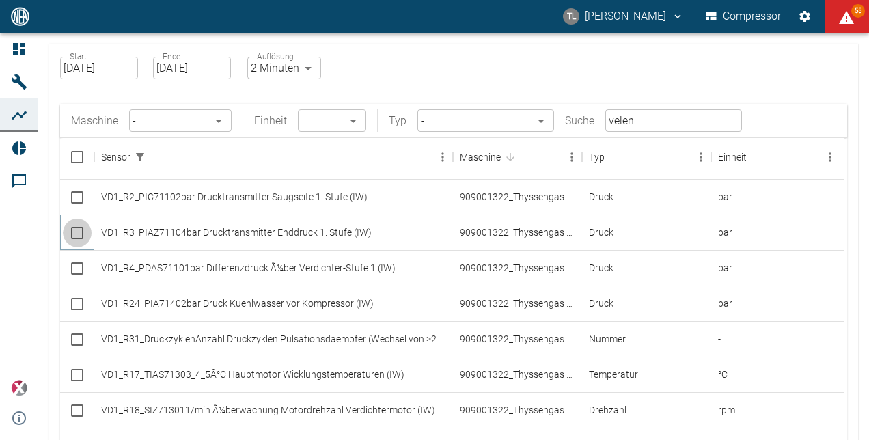
click at [75, 232] on input "Select row" at bounding box center [77, 233] width 29 height 29
checkbox input "false"
checkbox input "true"
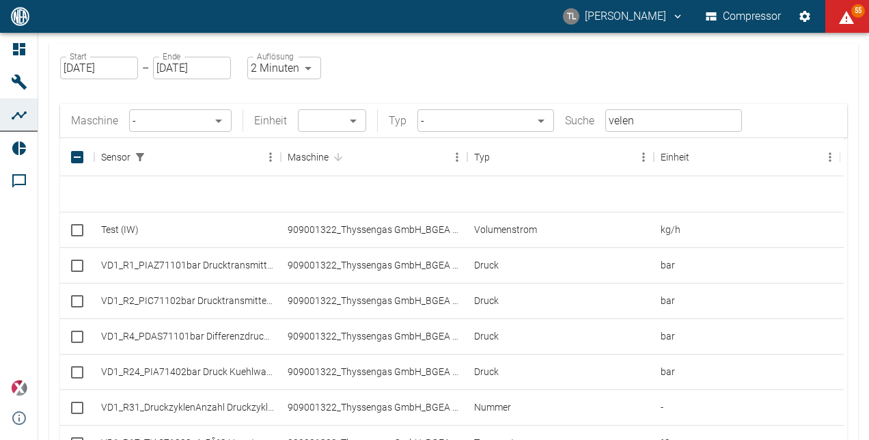
scroll to position [61, 0]
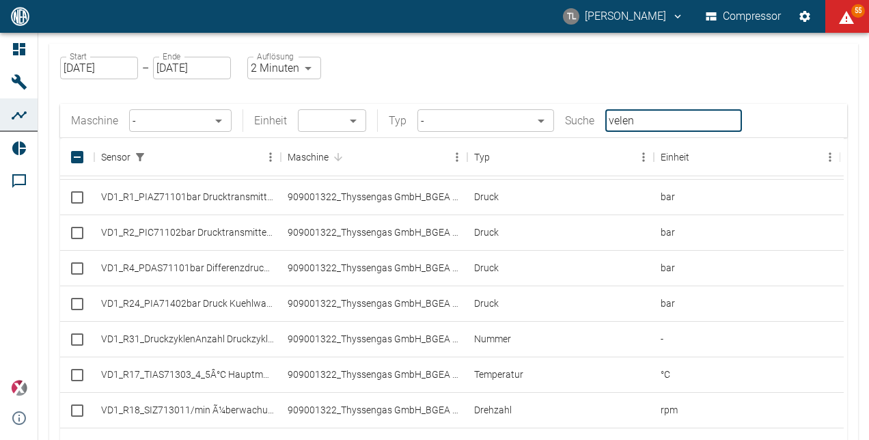
click at [678, 122] on input "velen" at bounding box center [673, 120] width 137 height 23
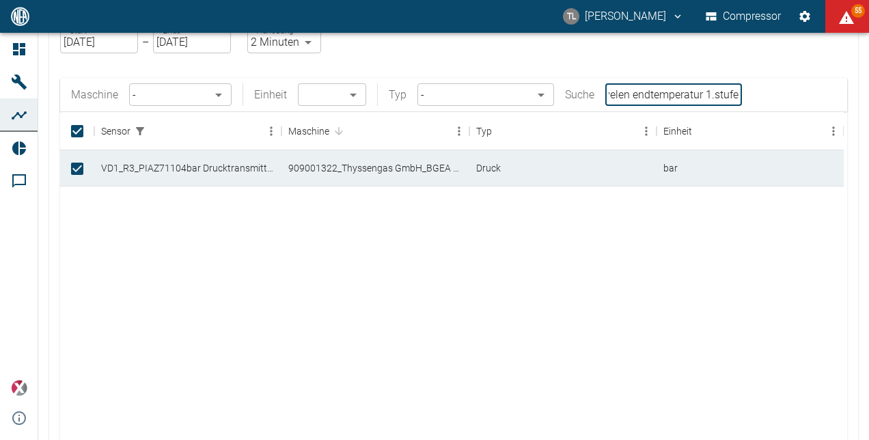
scroll to position [0, 0]
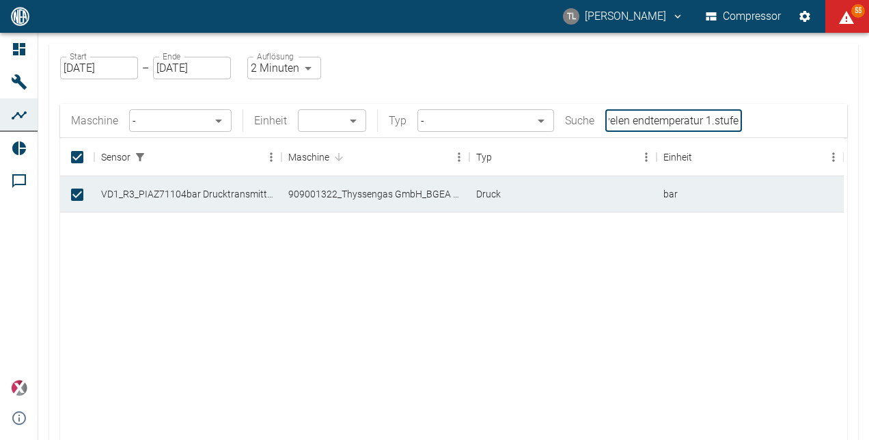
type input "velen endtemperatur 1.stufe"
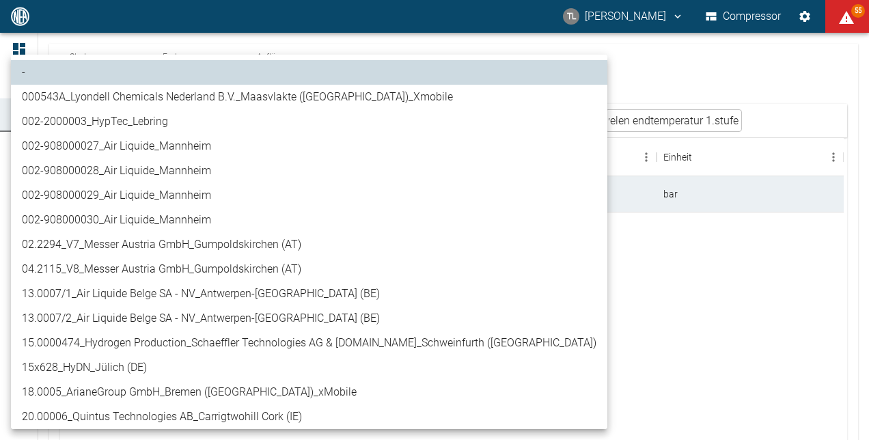
click at [220, 115] on body "TL Thomas Lüder Compressor 55 Dashboard Maschinen Analysen Reports Kommentare p…" at bounding box center [434, 220] width 869 height 440
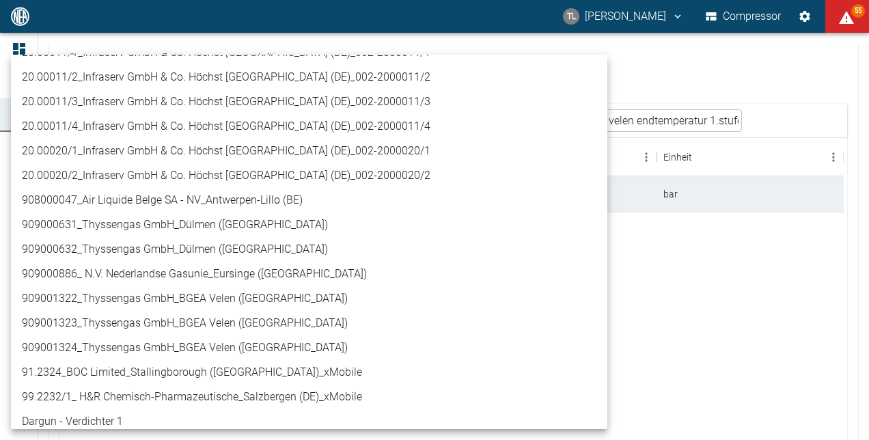
scroll to position [410, 0]
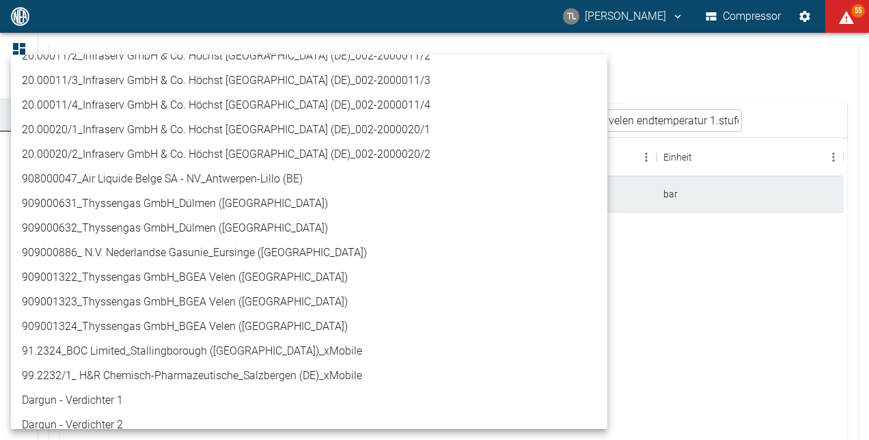
click at [227, 301] on li "909001323_Thyssengas GmbH_BGEA Velen ([GEOGRAPHIC_DATA])" at bounding box center [309, 302] width 596 height 25
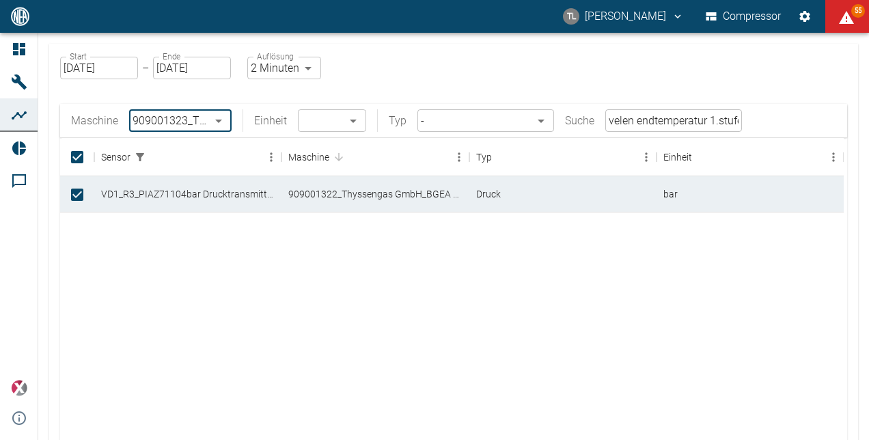
click at [220, 118] on body "TL Thomas Lüder Compressor 55 Dashboard Maschinen Analysen Reports Kommentare p…" at bounding box center [434, 220] width 869 height 440
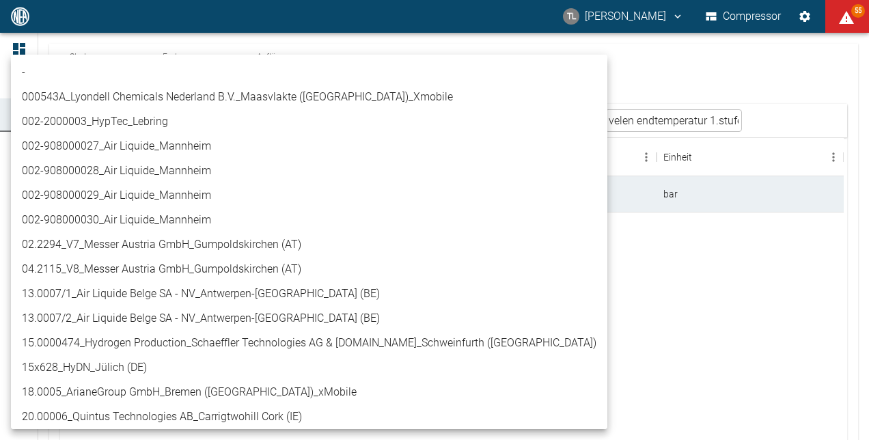
scroll to position [470, 0]
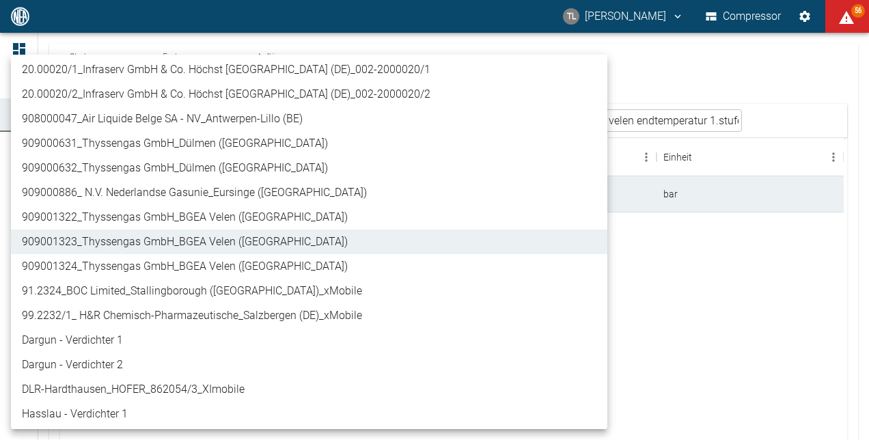
click at [197, 266] on li "909001324_Thyssengas GmbH_BGEA Velen ([GEOGRAPHIC_DATA])" at bounding box center [309, 266] width 596 height 25
type input "844eaeab-9828-4312-bce0-6553bba898d4"
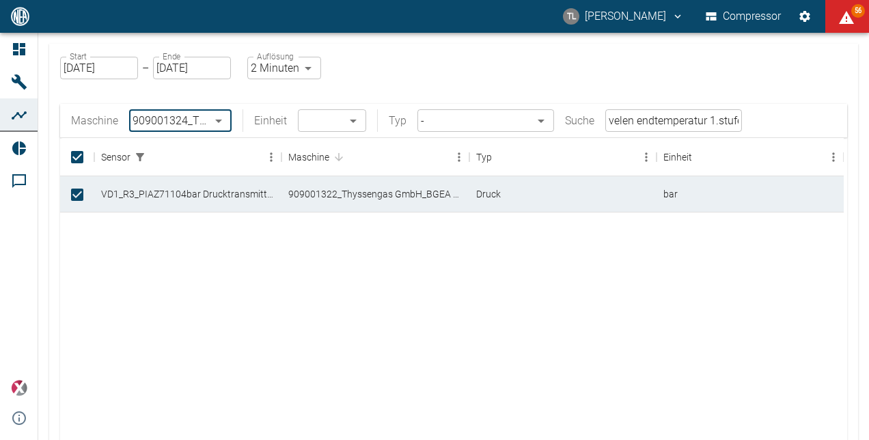
click at [180, 124] on body "TL Thomas Lüder Compressor 56 Dashboard Maschinen Analysen Reports Kommentare p…" at bounding box center [434, 220] width 869 height 440
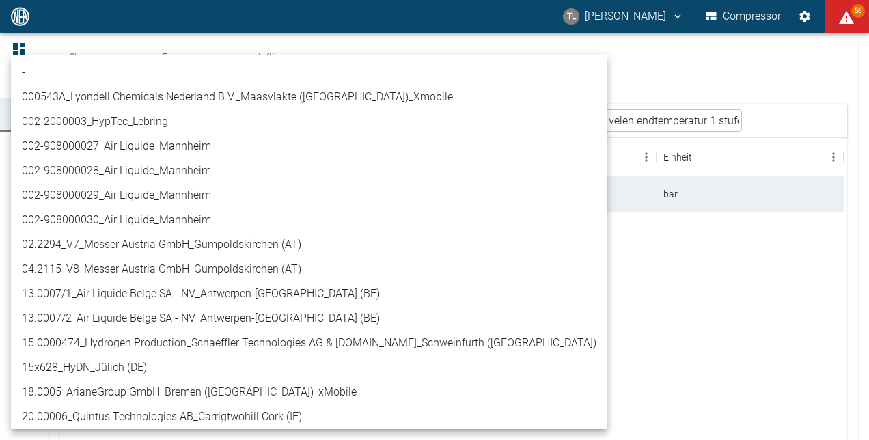
scroll to position [495, 0]
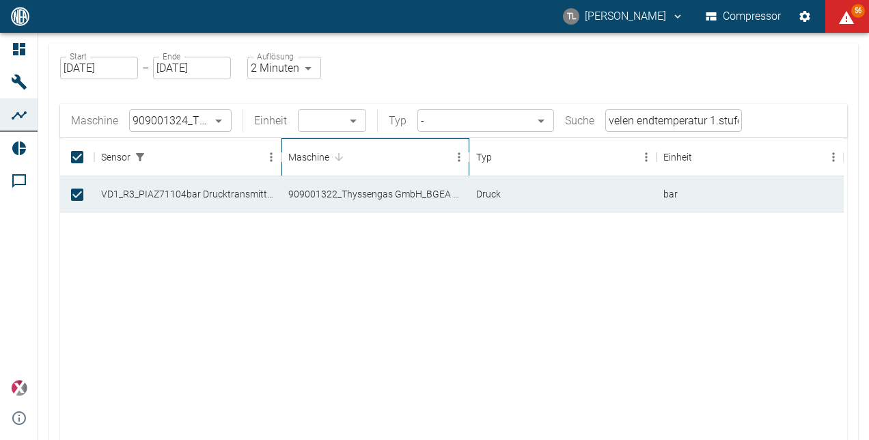
click at [342, 159] on div "Maschine" at bounding box center [338, 157] width 19 height 19
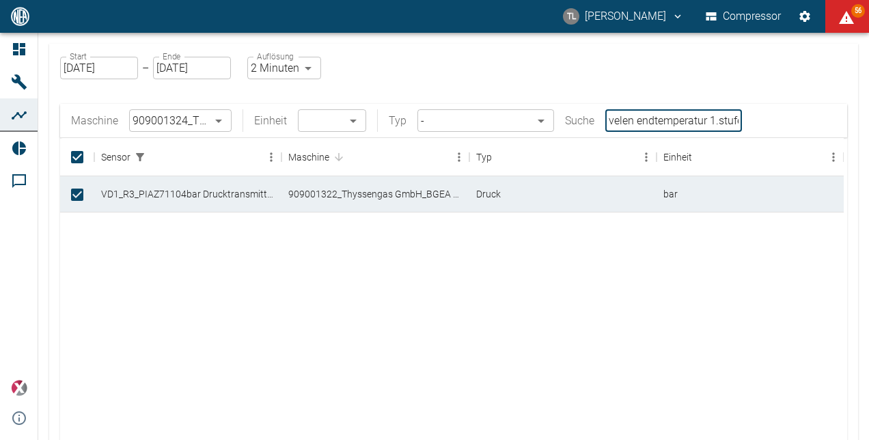
drag, startPoint x: 633, startPoint y: 122, endPoint x: 559, endPoint y: 119, distance: 73.8
click at [559, 119] on div "Maschine 909001324_Thyssengas GmbH_BGEA Velen (DE) 844eaeab-9828-4312-bce0-6553…" at bounding box center [406, 120] width 671 height 23
type input "endtemperatur 1.stufe"
drag, startPoint x: 723, startPoint y: 117, endPoint x: 549, endPoint y: 109, distance: 173.7
click at [549, 109] on div "Maschine 909001324_Thyssengas GmbH_BGEA Velen (DE) 844eaeab-9828-4312-bce0-6553…" at bounding box center [406, 120] width 671 height 23
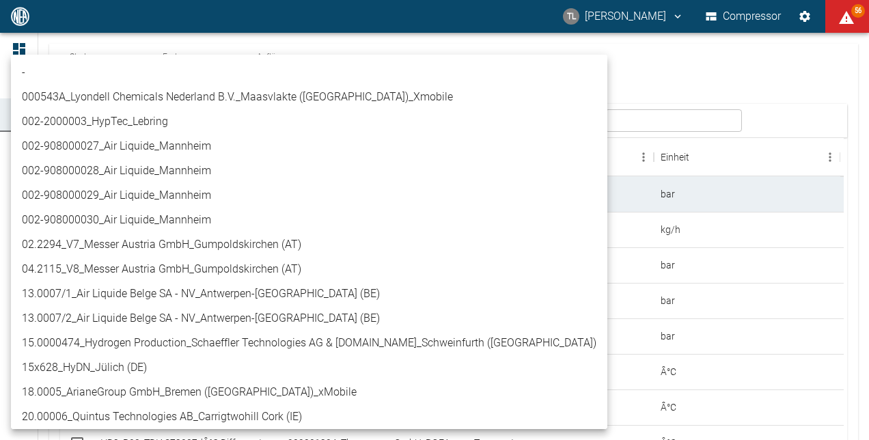
click at [217, 119] on body "TL Thomas Lüder Compressor 56 Dashboard Maschinen Analysen Reports Kommentare p…" at bounding box center [434, 220] width 869 height 440
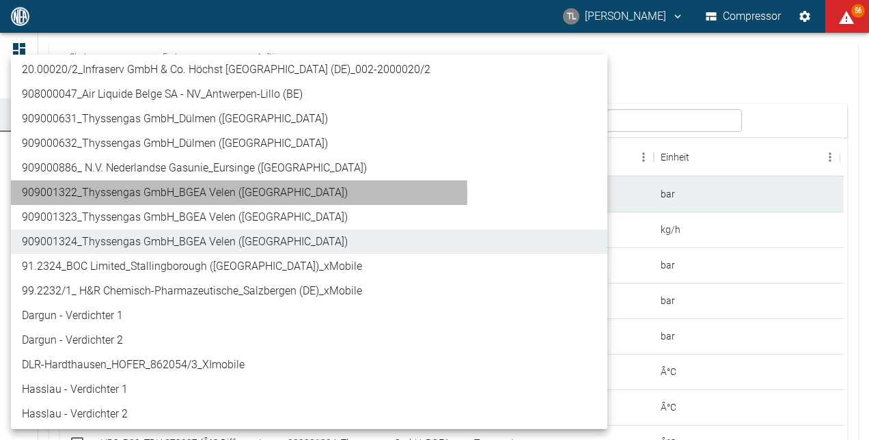
click at [198, 194] on li "909001322_Thyssengas GmbH_BGEA Velen ([GEOGRAPHIC_DATA])" at bounding box center [309, 192] width 596 height 25
type input "259bb4d1-24a0-4d0a-9cdd-a1b37587fdca"
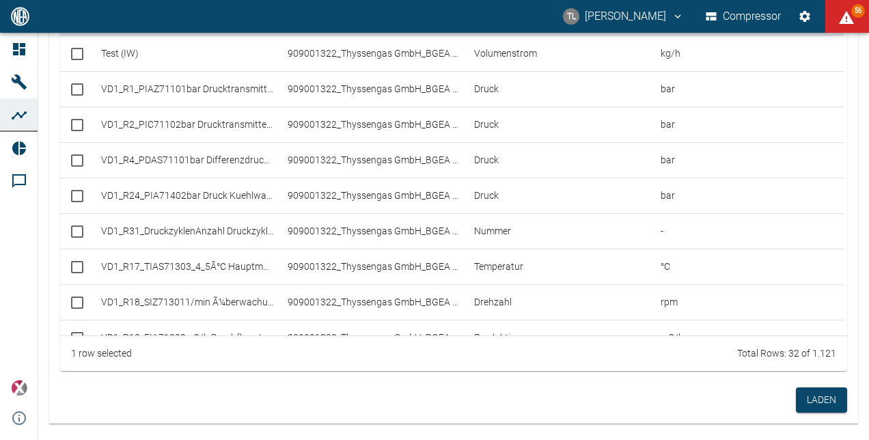
scroll to position [181, 0]
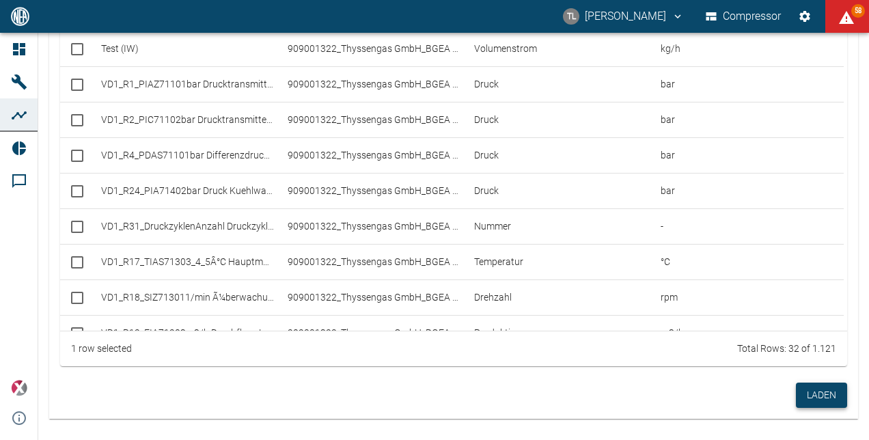
click at [816, 390] on button "Laden" at bounding box center [821, 395] width 51 height 25
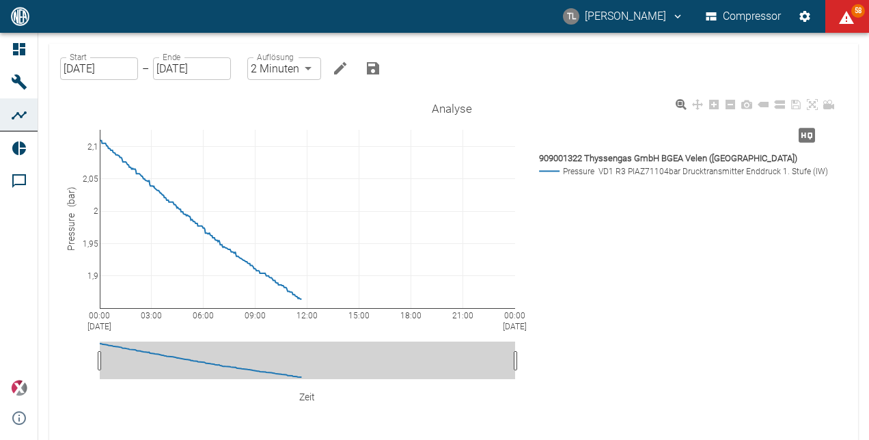
click at [620, 172] on rect at bounding box center [682, 171] width 292 height 13
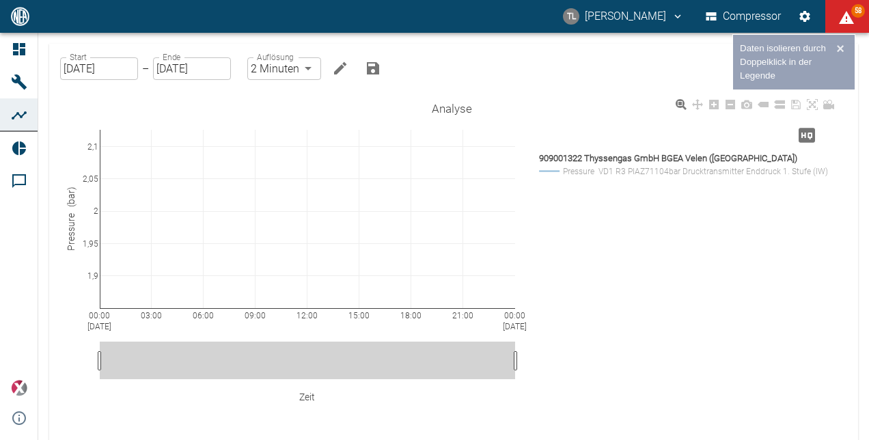
click at [631, 159] on rect at bounding box center [682, 158] width 292 height 14
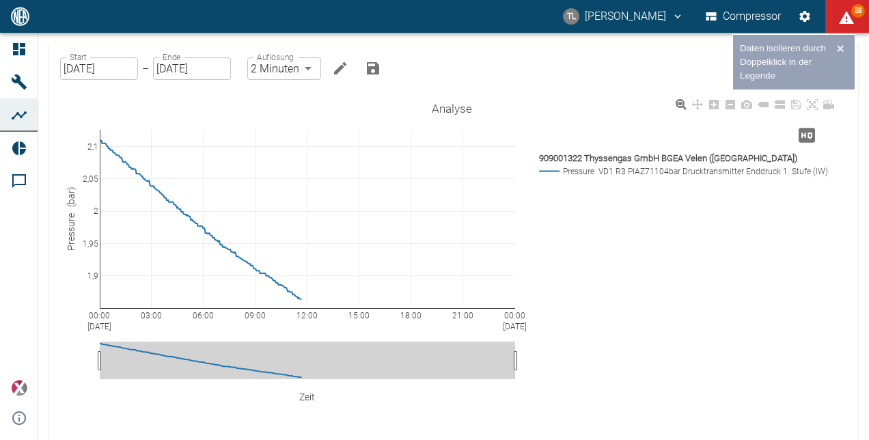
click at [597, 174] on rect at bounding box center [682, 171] width 292 height 13
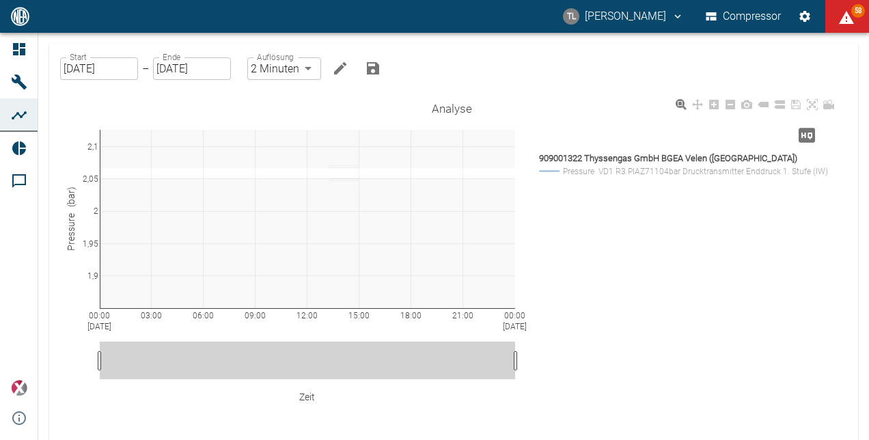
drag, startPoint x: 344, startPoint y: 178, endPoint x: 343, endPoint y: 166, distance: 12.3
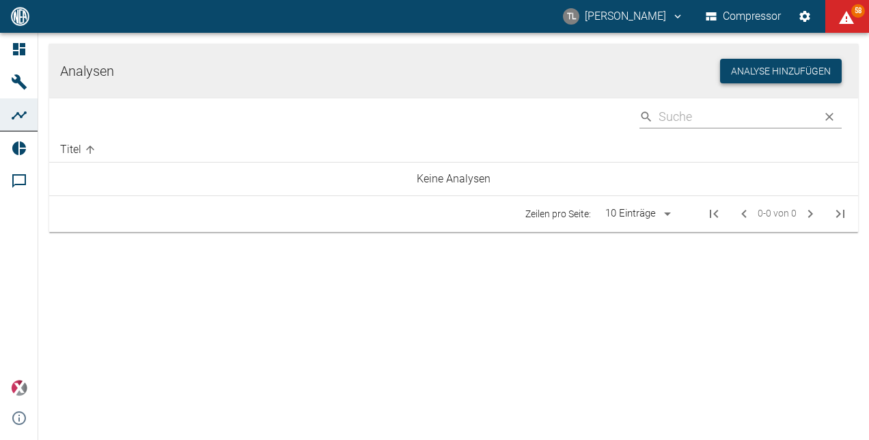
click at [791, 66] on button "Analyse hinzufügen" at bounding box center [781, 71] width 122 height 25
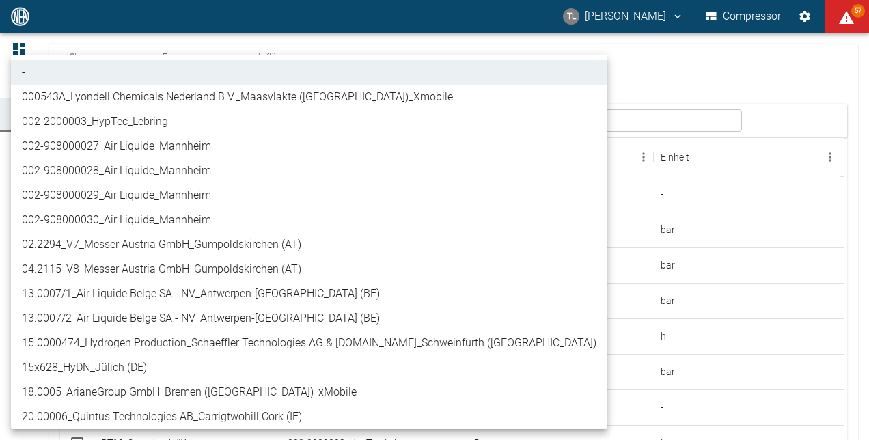
click at [220, 123] on body "TL Thomas Lüder Compressor 57 Dashboard Maschinen Analysen Reports Kommentare p…" at bounding box center [434, 220] width 869 height 440
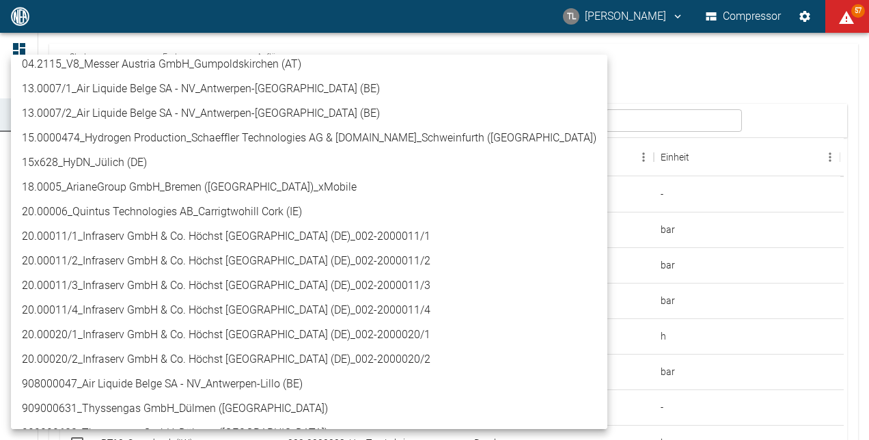
scroll to position [410, 0]
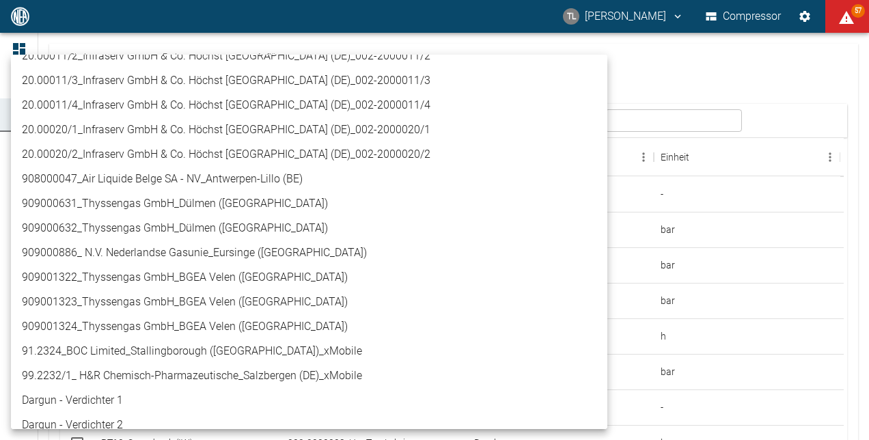
click at [215, 273] on li "909001322_Thyssengas GmbH_BGEA Velen ([GEOGRAPHIC_DATA])" at bounding box center [309, 277] width 596 height 25
type input "259bb4d1-24a0-4d0a-9cdd-a1b37587fdca"
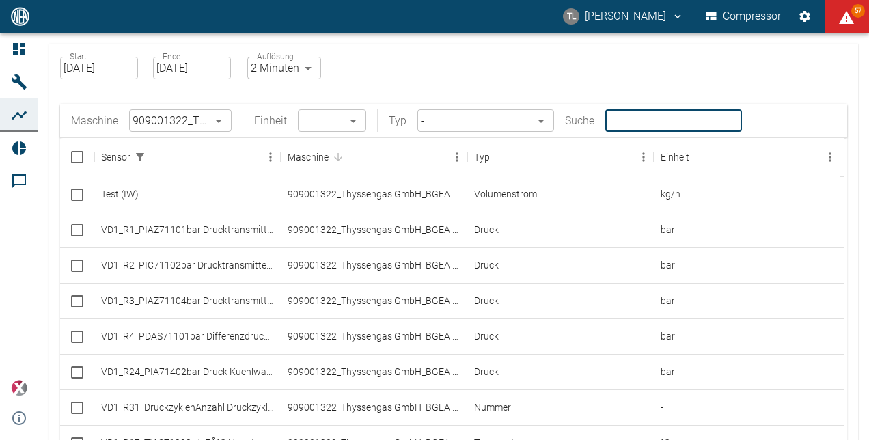
click at [663, 122] on input "text" at bounding box center [673, 120] width 137 height 23
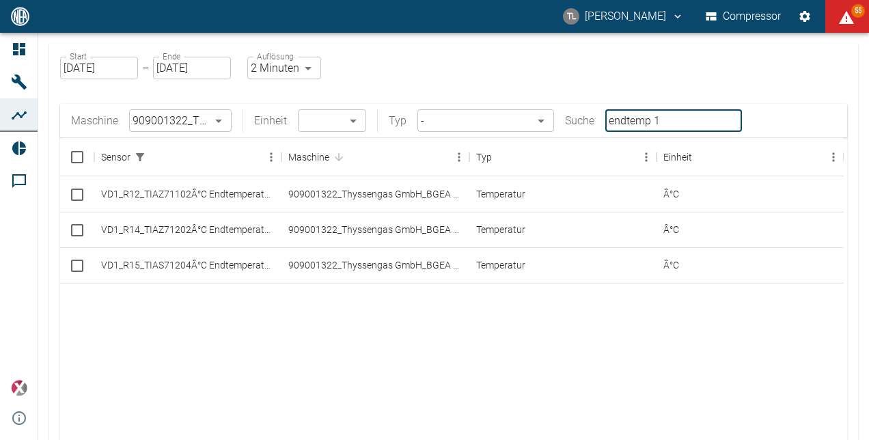
type input "endtemp 1"
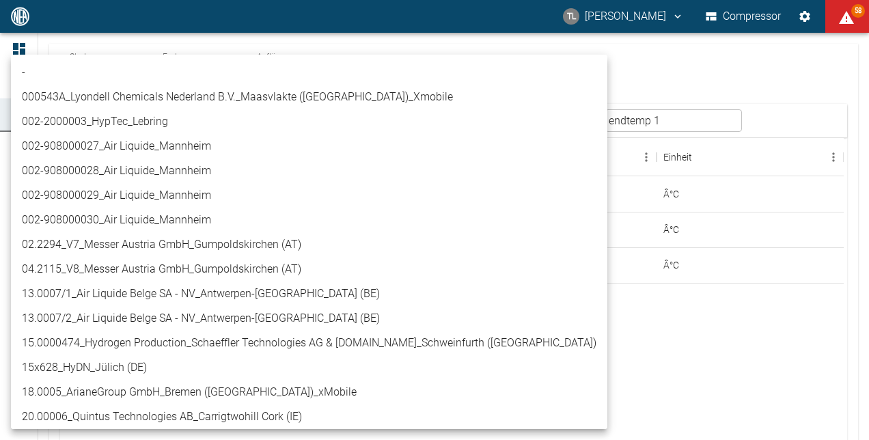
click at [220, 120] on body "TL Thomas Lüder Compressor 58 Dashboard Maschinen Analysen Reports Kommentare p…" at bounding box center [434, 220] width 869 height 440
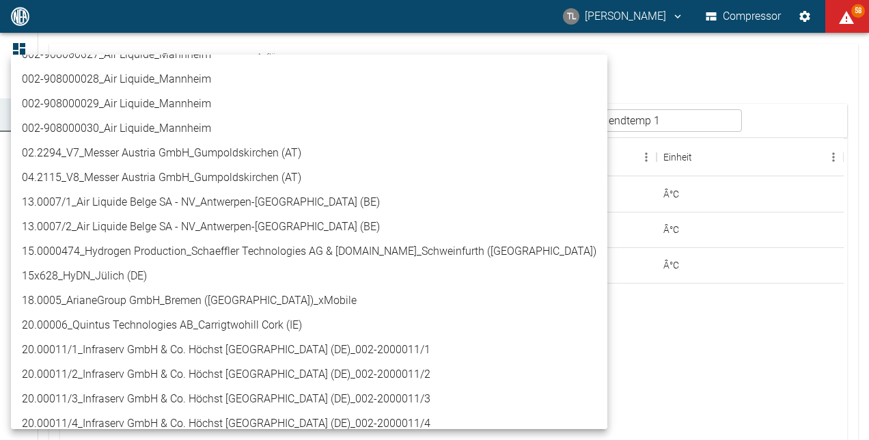
scroll to position [0, 0]
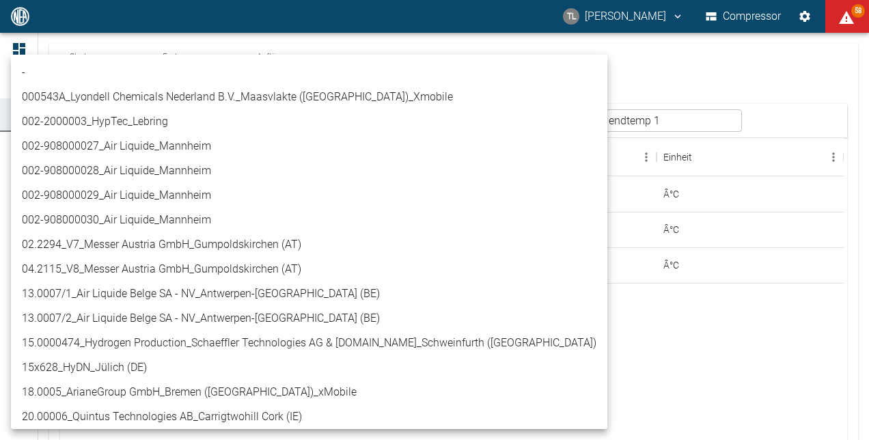
click at [184, 71] on li "-" at bounding box center [309, 72] width 596 height 25
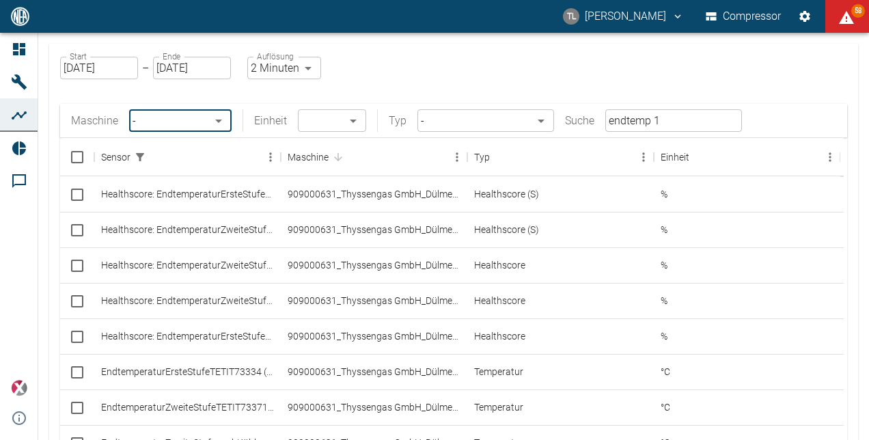
click at [607, 119] on input "endtemp 1" at bounding box center [673, 120] width 137 height 23
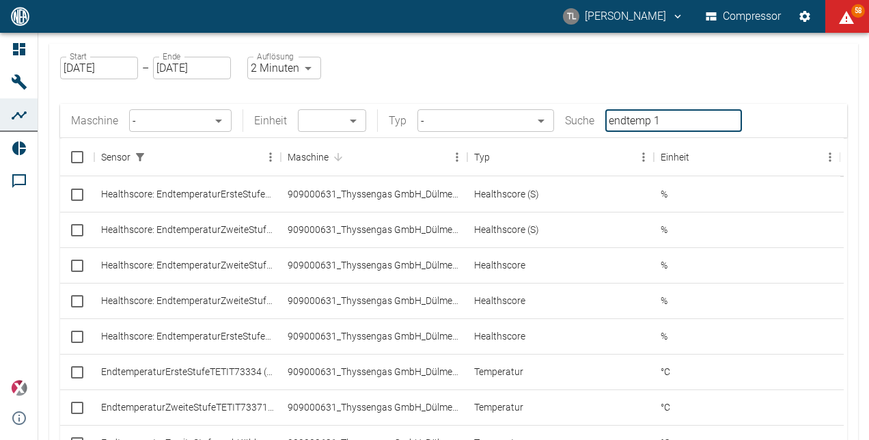
click at [675, 122] on input "endtemp 1" at bounding box center [673, 120] width 137 height 23
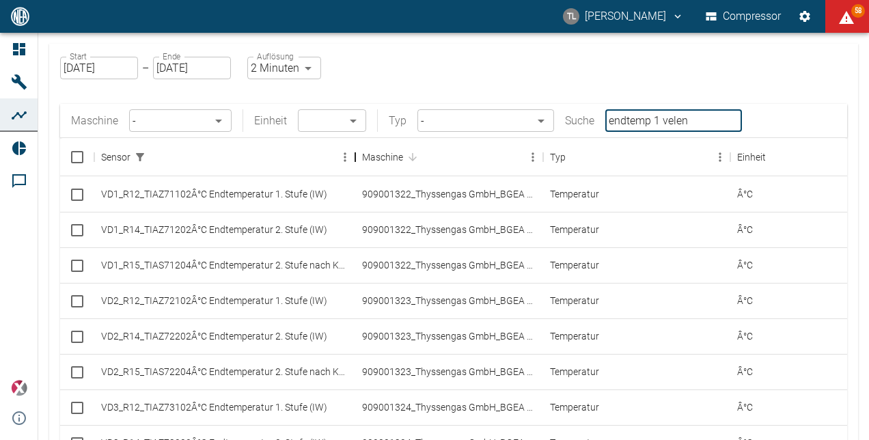
drag, startPoint x: 281, startPoint y: 165, endPoint x: 355, endPoint y: 164, distance: 73.8
click at [355, 164] on div "Sensor" at bounding box center [355, 157] width 16 height 38
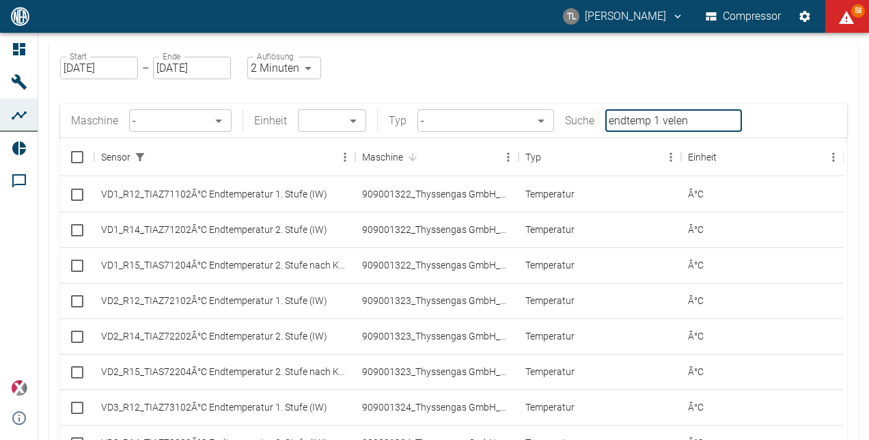
click at [657, 124] on input "endtemp 1 velen" at bounding box center [673, 120] width 137 height 23
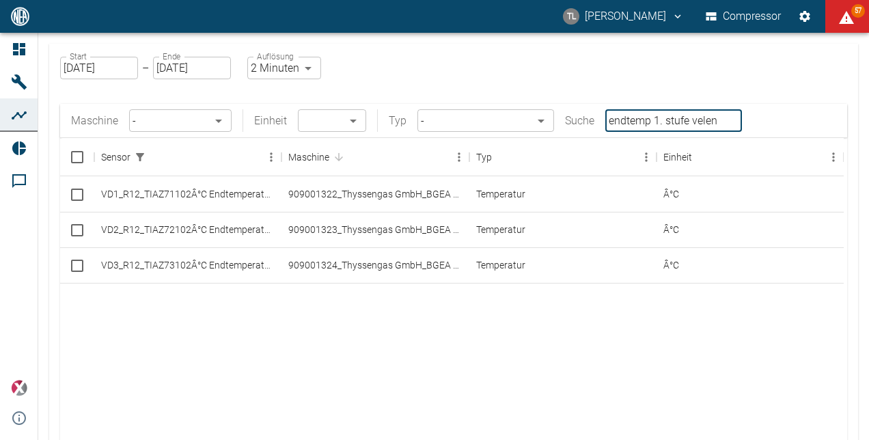
type input "endtemp 1. stufe velen"
drag, startPoint x: 80, startPoint y: 193, endPoint x: 79, endPoint y: 209, distance: 16.4
click at [80, 193] on input "Select row" at bounding box center [77, 194] width 29 height 29
checkbox input "false"
checkbox input "true"
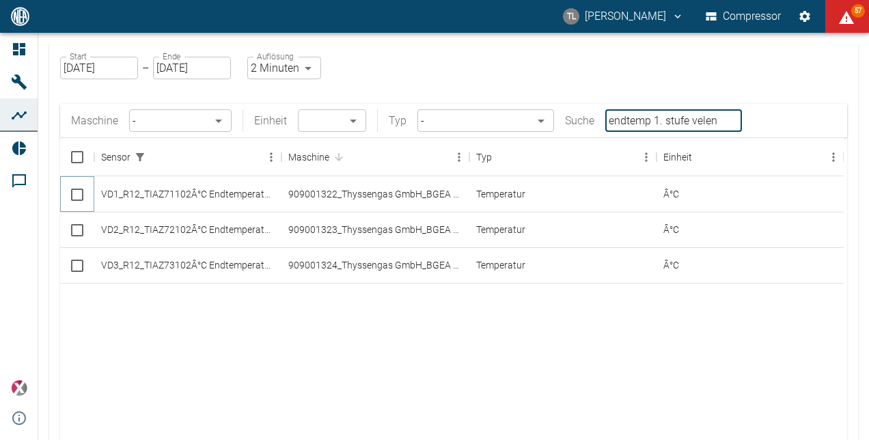
checkbox input "true"
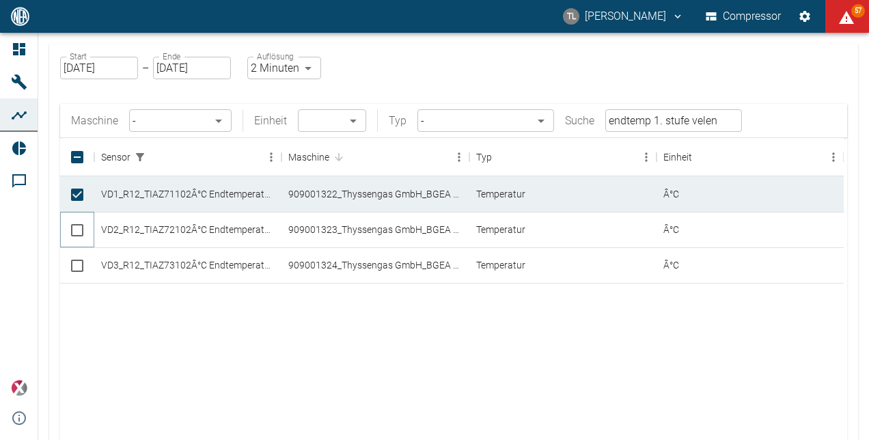
click at [79, 230] on input "Select row" at bounding box center [77, 230] width 29 height 29
checkbox input "true"
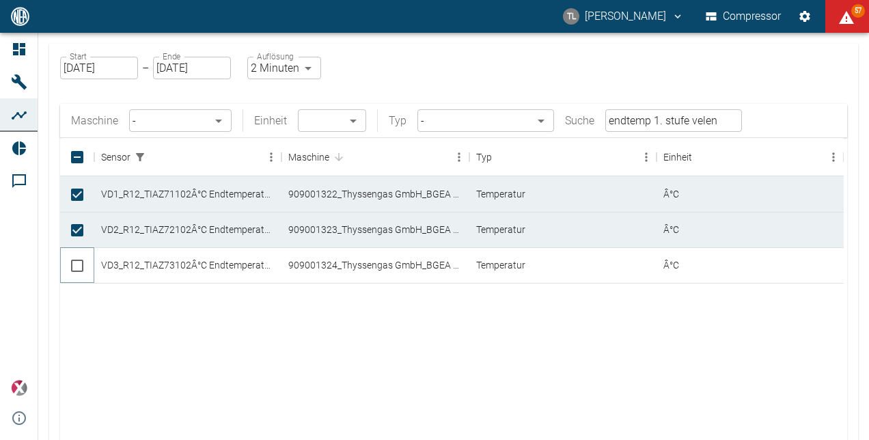
click at [77, 266] on input "Select row" at bounding box center [77, 265] width 29 height 29
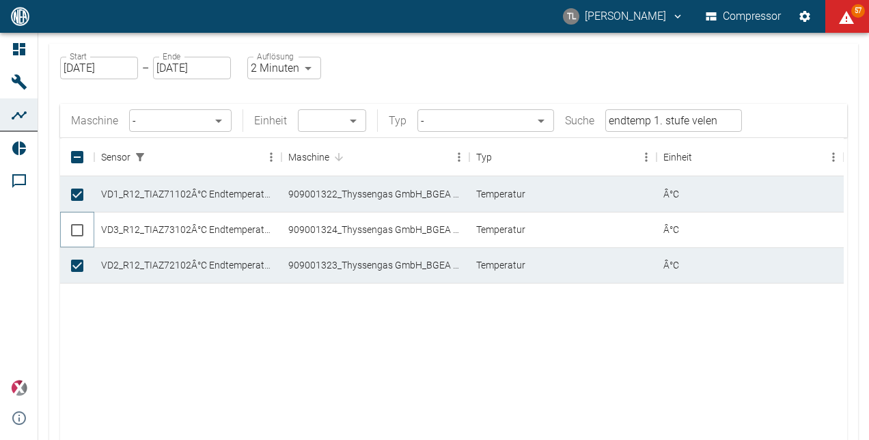
checkbox input "true"
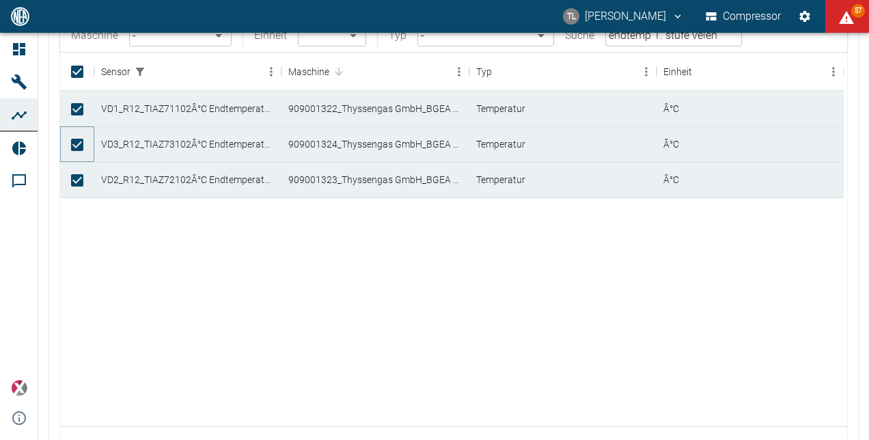
scroll to position [181, 0]
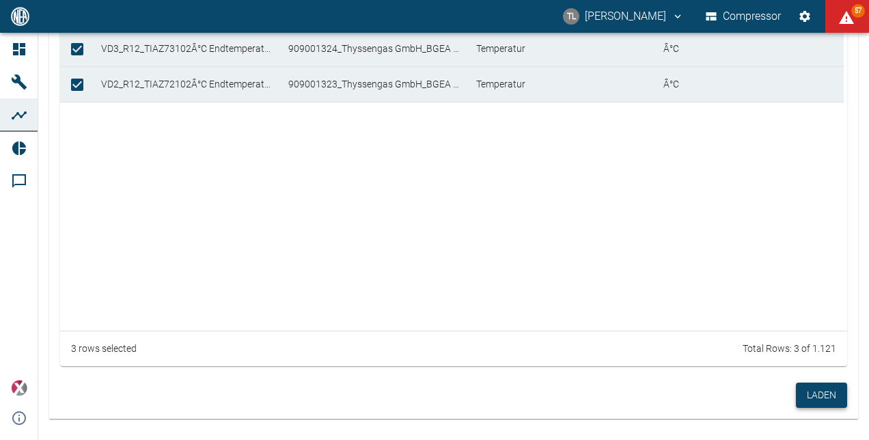
click at [812, 399] on button "Laden" at bounding box center [821, 395] width 51 height 25
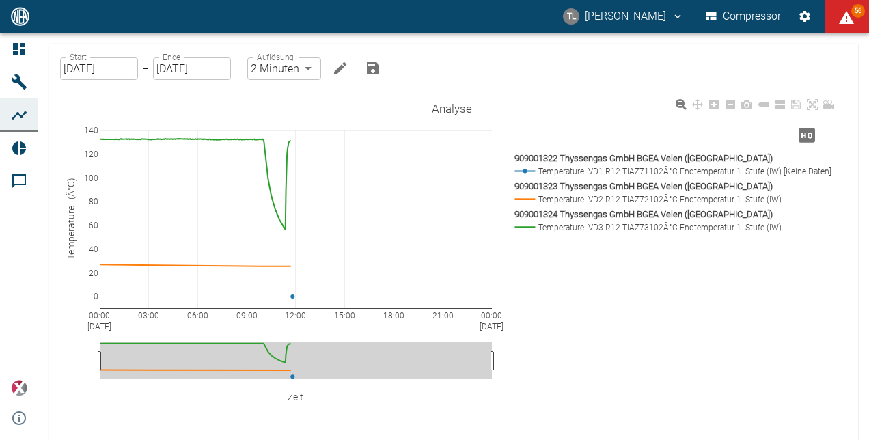
drag, startPoint x: 74, startPoint y: 202, endPoint x: 633, endPoint y: 368, distance: 582.2
click at [638, 368] on div "00:00 Aug 28, 2025 03:00 06:00 09:00 12:00 15:00 18:00 21:00 00:00 Aug 29, 2025…" at bounding box center [452, 272] width 773 height 352
click at [452, 113] on div "00:00 Aug 28, 2025 03:00 06:00 09:00 12:00 15:00 18:00 21:00 00:00 Aug 29, 2025…" at bounding box center [452, 272] width 773 height 352
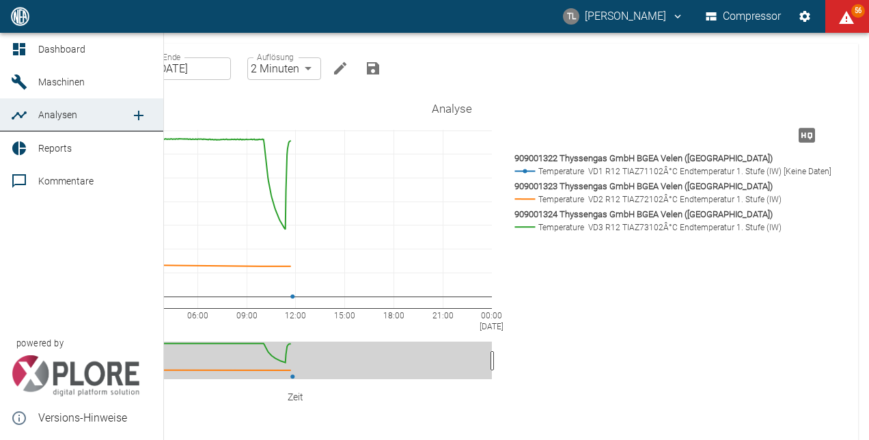
click at [66, 115] on span "Analysen" at bounding box center [57, 114] width 39 height 11
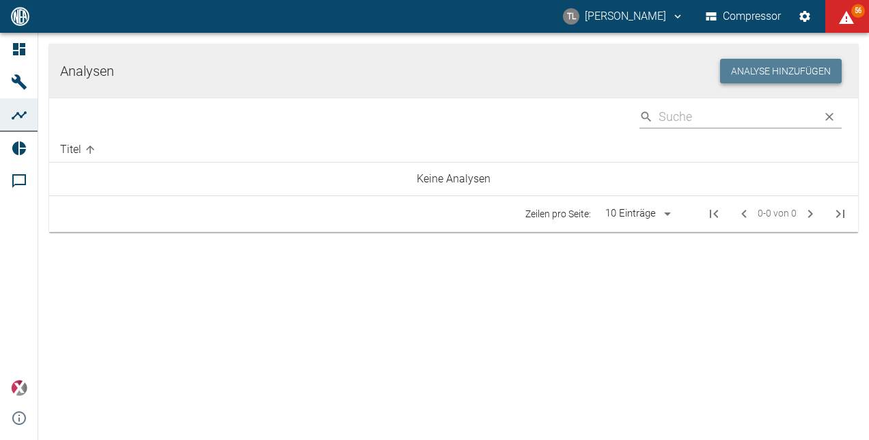
click at [780, 71] on button "Analyse hinzufügen" at bounding box center [781, 71] width 122 height 25
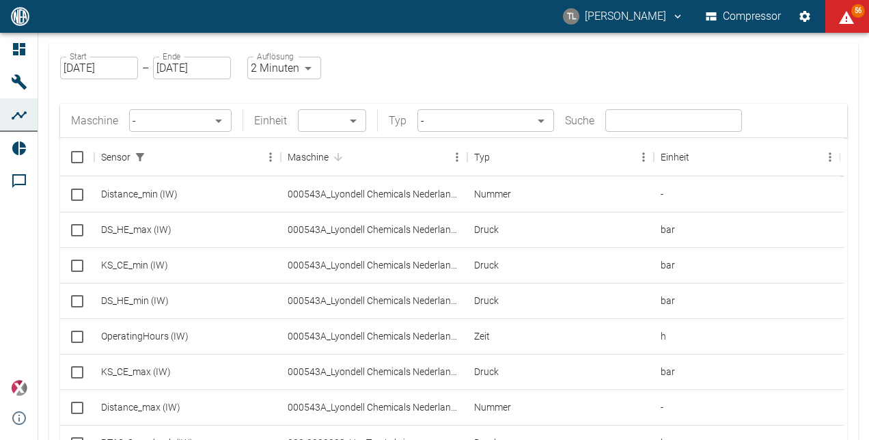
click at [619, 116] on input "text" at bounding box center [673, 120] width 137 height 23
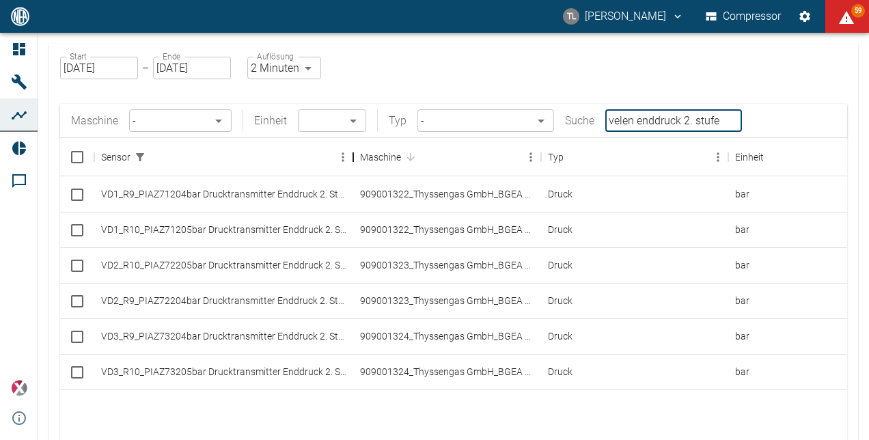
drag, startPoint x: 283, startPoint y: 161, endPoint x: 355, endPoint y: 161, distance: 71.7
click at [355, 161] on div "Sensor" at bounding box center [353, 157] width 16 height 38
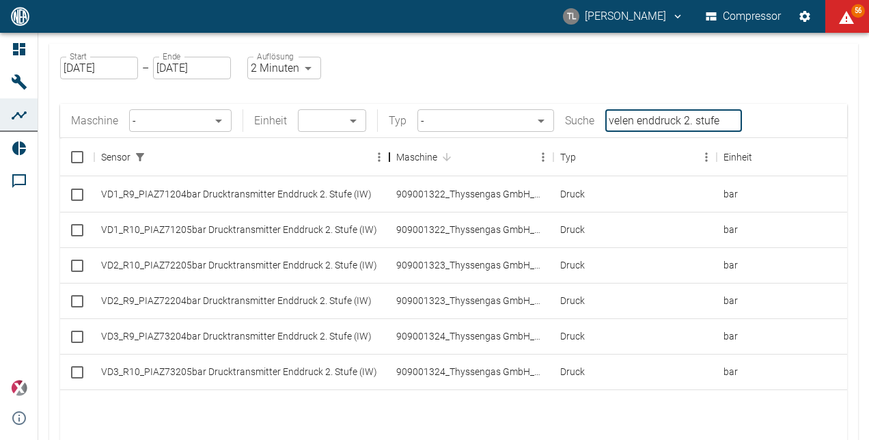
drag, startPoint x: 354, startPoint y: 157, endPoint x: 402, endPoint y: 159, distance: 47.8
click at [398, 159] on div "Sensor" at bounding box center [389, 157] width 16 height 38
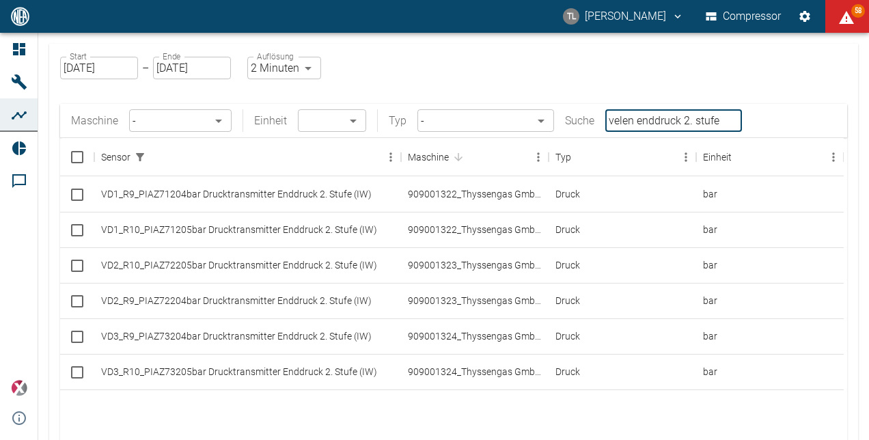
type input "velen enddruck 2. stufe"
click at [76, 197] on input "Select row" at bounding box center [77, 194] width 29 height 29
checkbox input "false"
checkbox input "true"
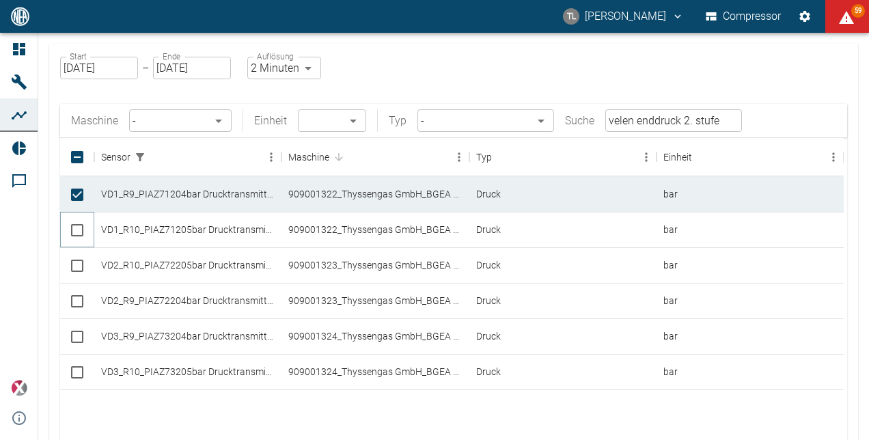
click at [80, 232] on input "Select row" at bounding box center [77, 230] width 29 height 29
checkbox input "true"
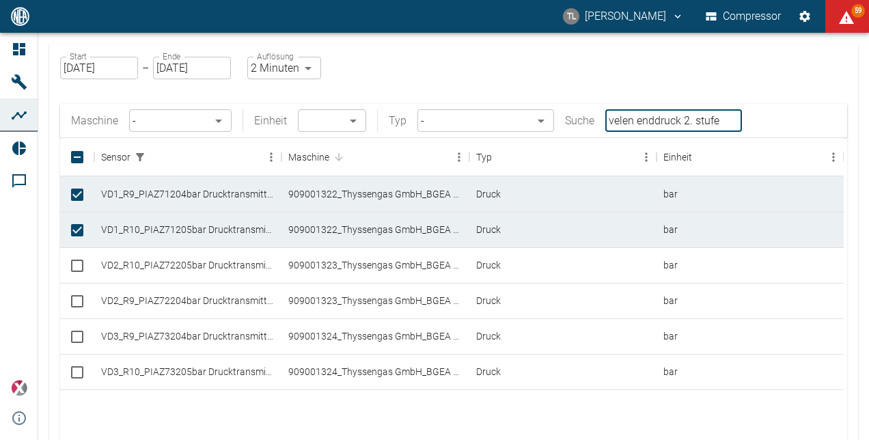
drag, startPoint x: 723, startPoint y: 122, endPoint x: 556, endPoint y: 122, distance: 166.7
click at [556, 122] on div "Maschine - ​ Einheit ​ ​ Typ - ​ Suche velen enddruck 2. stufe ​" at bounding box center [406, 120] width 671 height 23
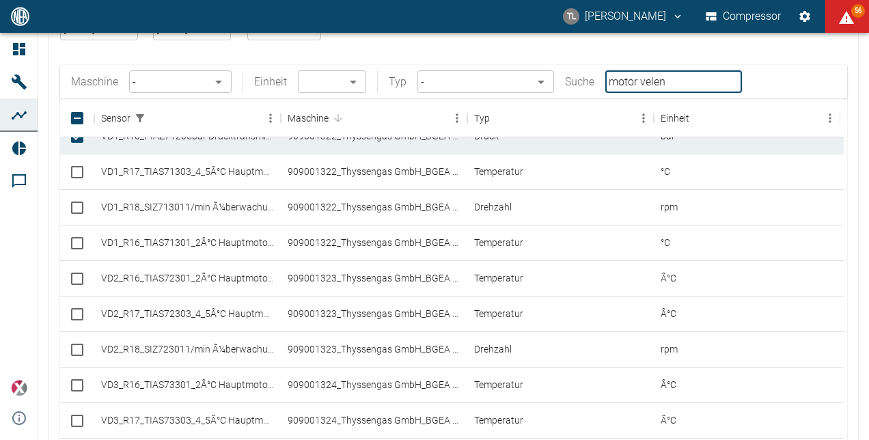
scroll to position [68, 0]
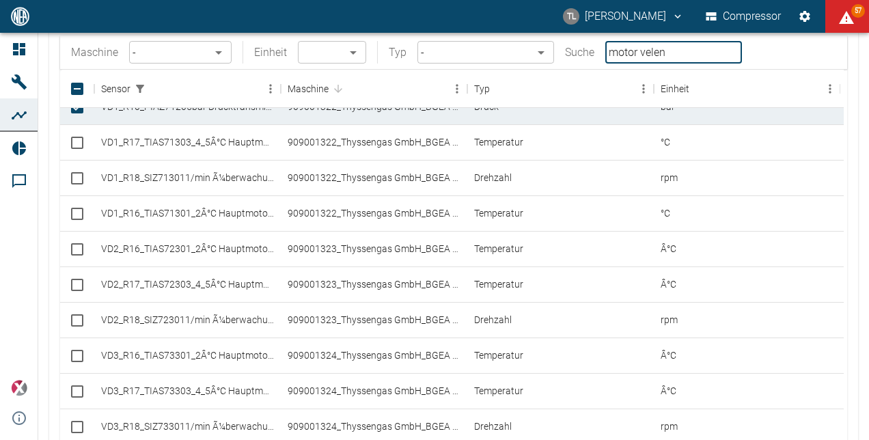
type input "motor velen"
click at [77, 176] on input "Select row" at bounding box center [77, 178] width 29 height 29
checkbox input "true"
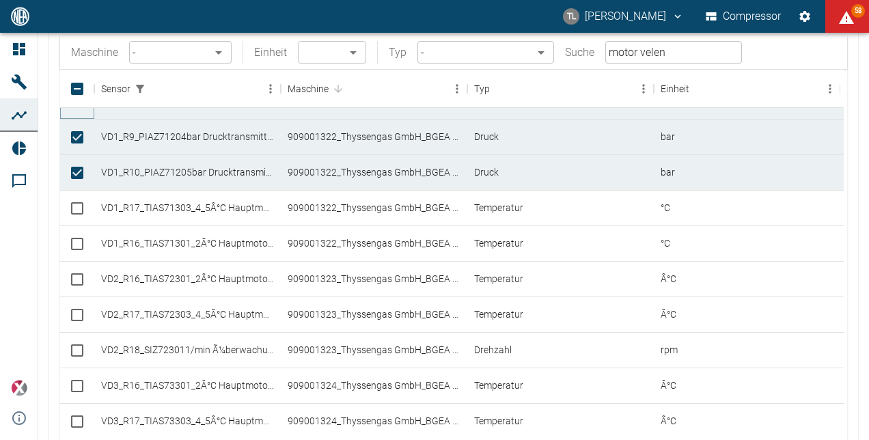
scroll to position [0, 0]
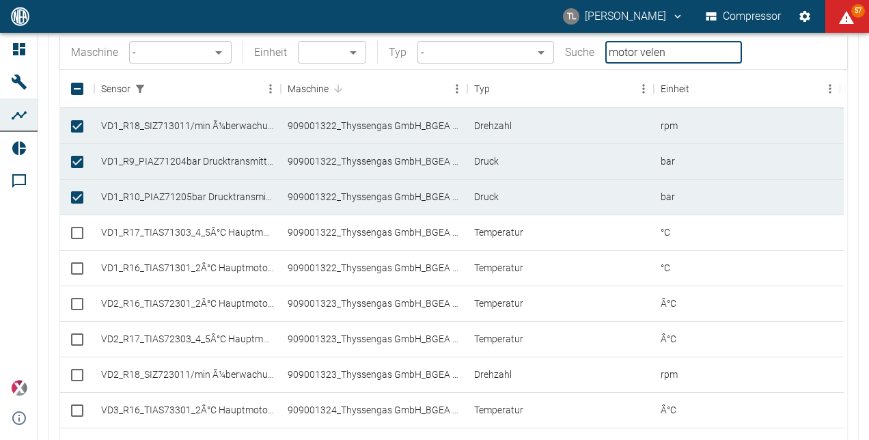
drag, startPoint x: 638, startPoint y: 51, endPoint x: 576, endPoint y: 49, distance: 62.2
click at [576, 49] on div "Maschine - ​ Einheit ​ ​ Typ - ​ Suche motor velen ​" at bounding box center [406, 52] width 671 height 23
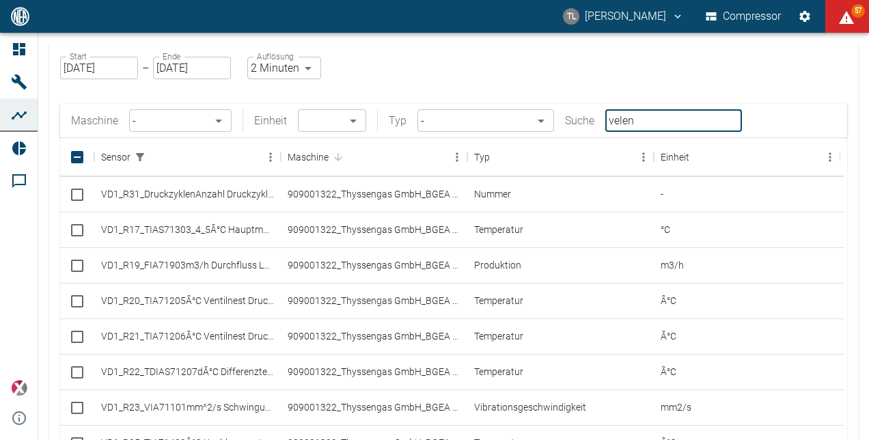
scroll to position [306, 0]
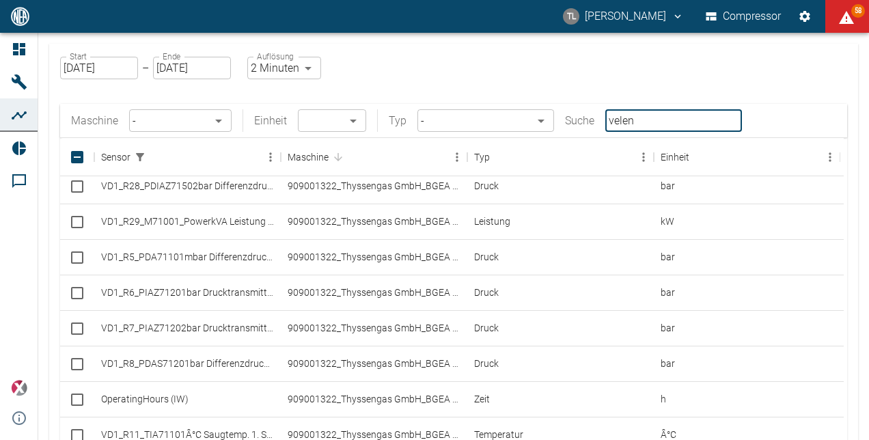
type input "velen"
click at [75, 223] on input "Select row" at bounding box center [77, 222] width 29 height 29
checkbox input "true"
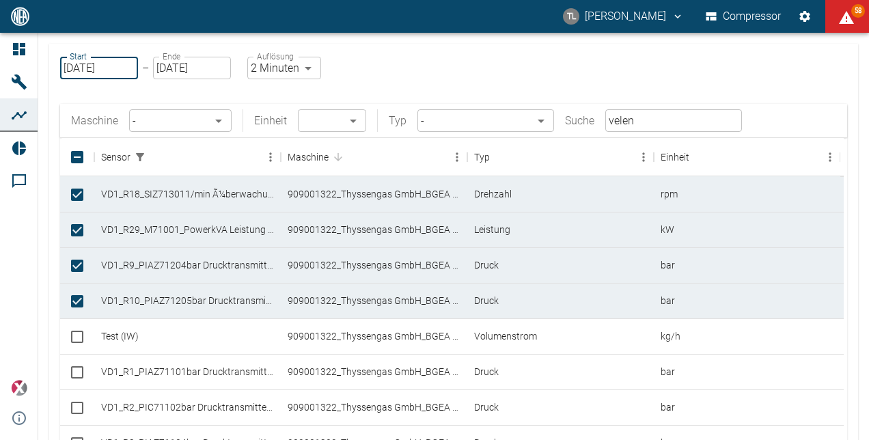
click at [120, 72] on input "[DATE]" at bounding box center [99, 68] width 78 height 23
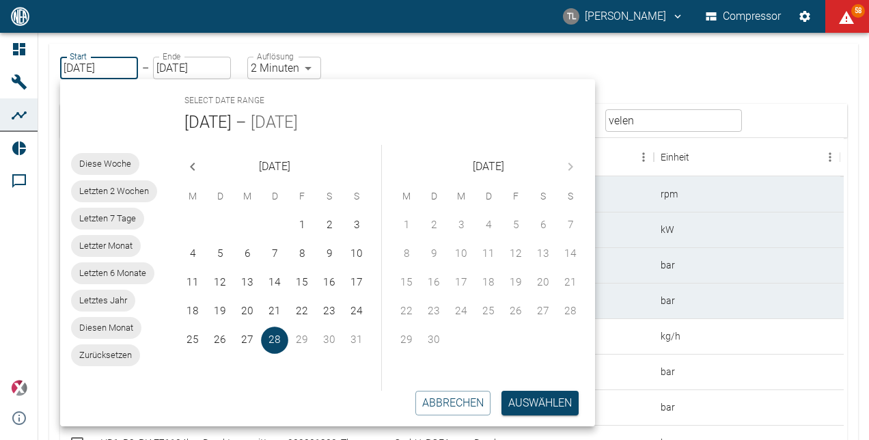
click at [124, 243] on span "Letzter Monat" at bounding box center [106, 246] width 70 height 14
type input "01.07.2025"
type input "31.07.2025"
type input "10min"
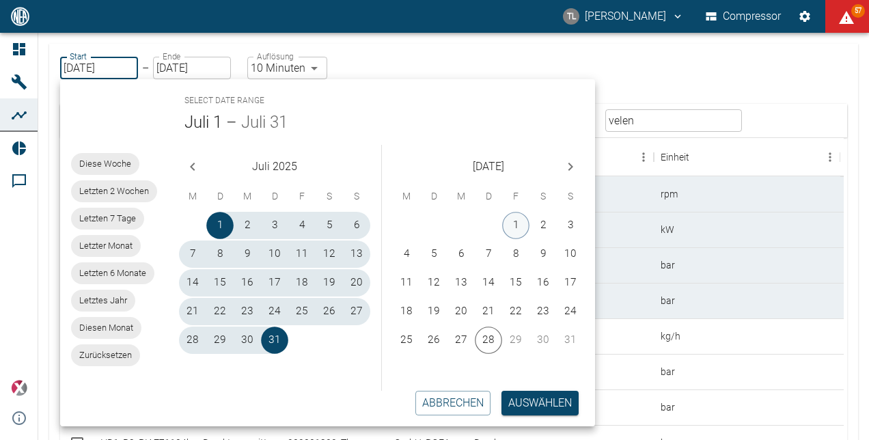
click at [514, 223] on button "1" at bounding box center [515, 225] width 27 height 27
type input "[DATE]"
type input "DD.MM.YYYY"
type input "2min"
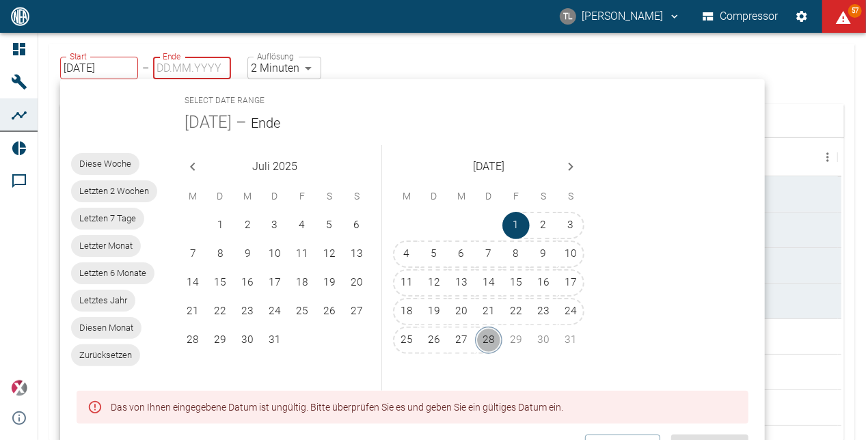
click at [491, 342] on button "28" at bounding box center [488, 340] width 27 height 27
type input "[DATE]"
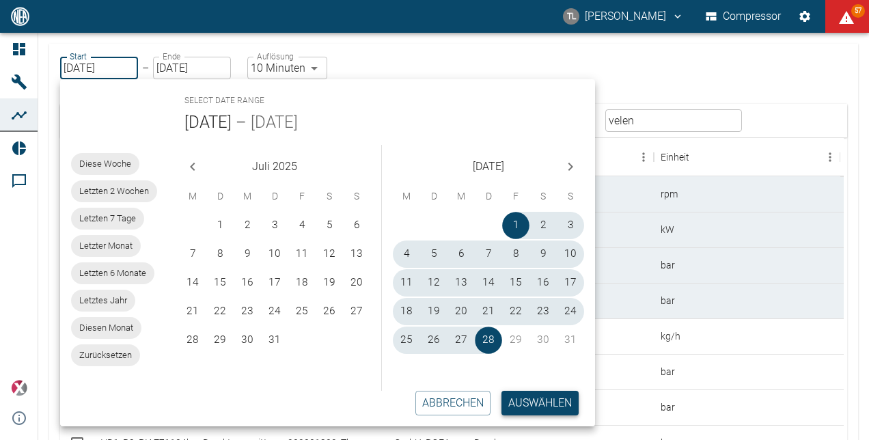
click at [553, 407] on button "Auswählen" at bounding box center [540, 403] width 77 height 25
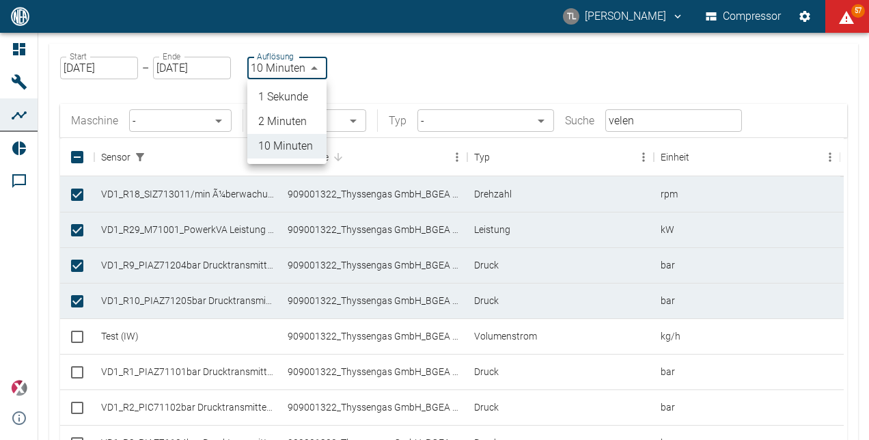
click at [312, 64] on body "TL Thomas Lüder Compressor 57 Dashboard Maschinen Analysen Reports Kommentare p…" at bounding box center [434, 220] width 869 height 440
click at [280, 126] on li "2 Minuten" at bounding box center [286, 121] width 79 height 25
type input "2min"
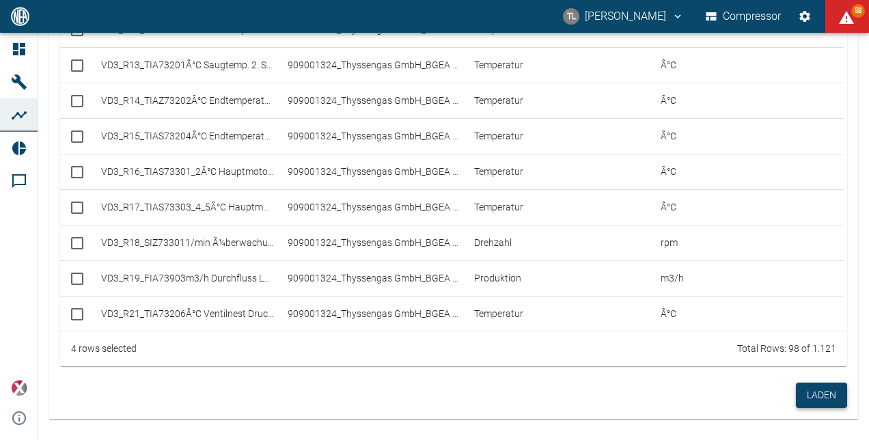
click at [814, 395] on button "Laden" at bounding box center [821, 395] width 51 height 25
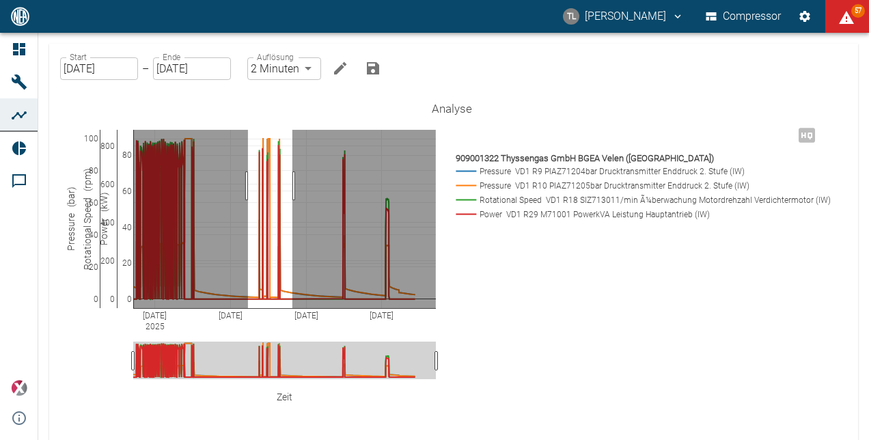
drag, startPoint x: 248, startPoint y: 186, endPoint x: 292, endPoint y: 193, distance: 45.0
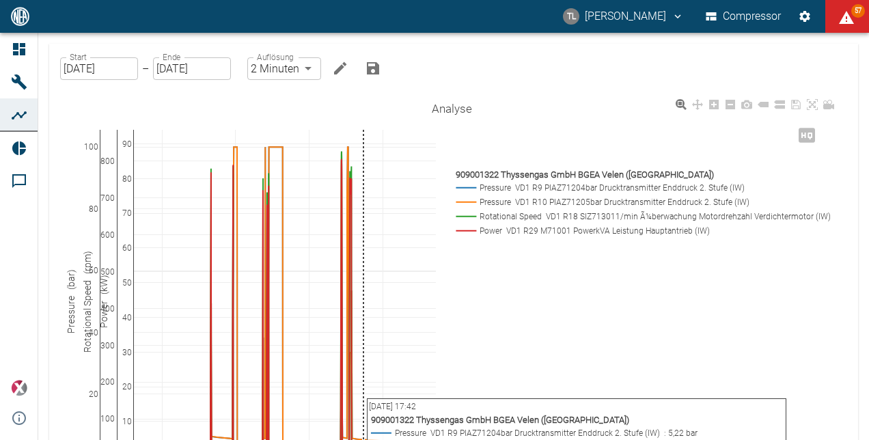
scroll to position [68, 0]
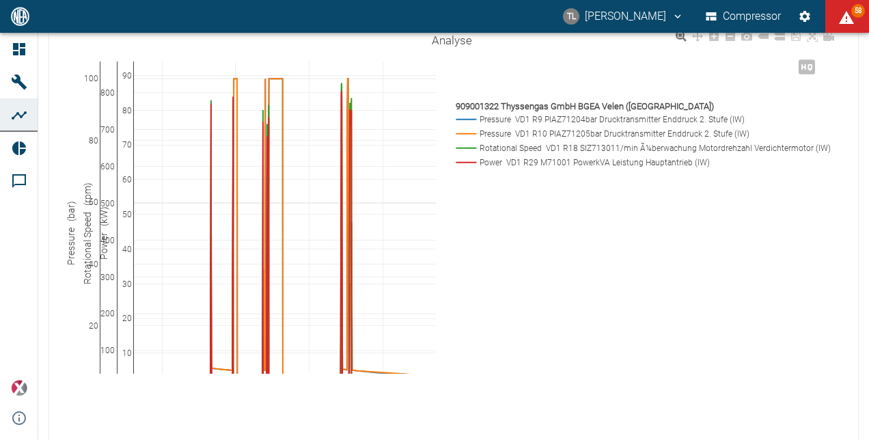
click at [585, 131] on rect at bounding box center [640, 133] width 374 height 13
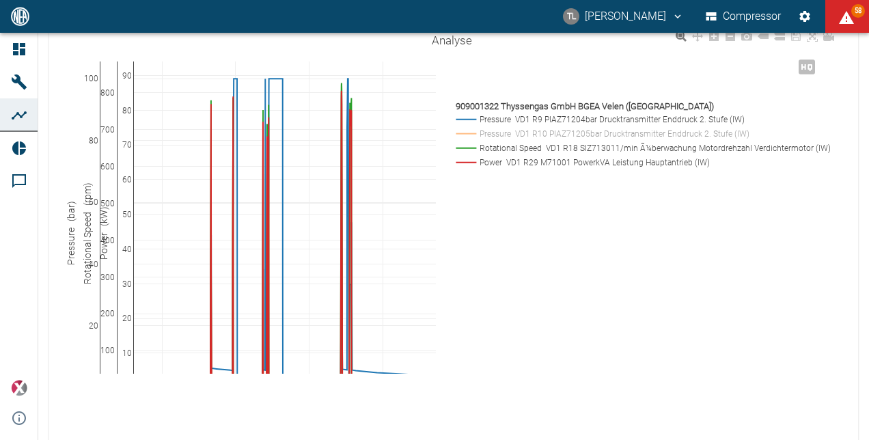
click at [584, 131] on rect at bounding box center [640, 133] width 374 height 13
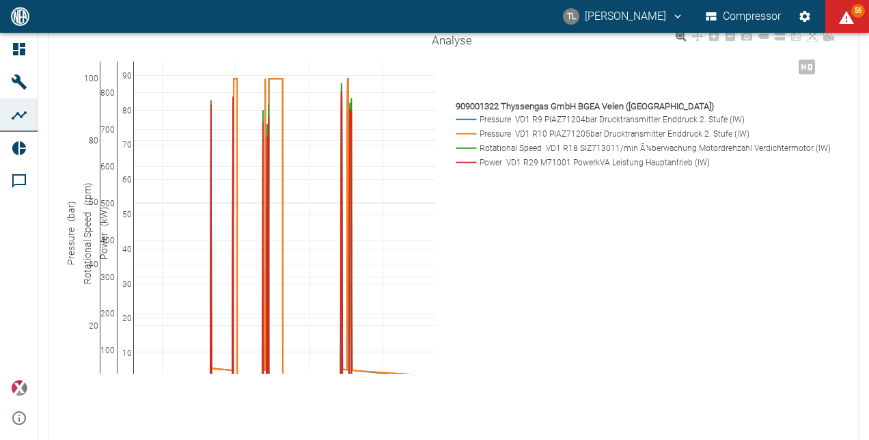
click at [588, 116] on rect at bounding box center [640, 119] width 374 height 13
click at [582, 124] on rect at bounding box center [640, 119] width 374 height 13
click at [566, 120] on rect at bounding box center [640, 119] width 374 height 13
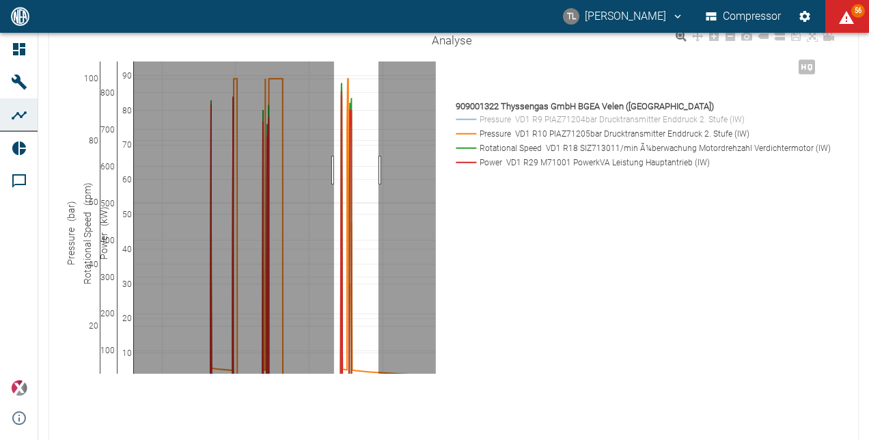
drag, startPoint x: 334, startPoint y: 170, endPoint x: 384, endPoint y: 178, distance: 50.4
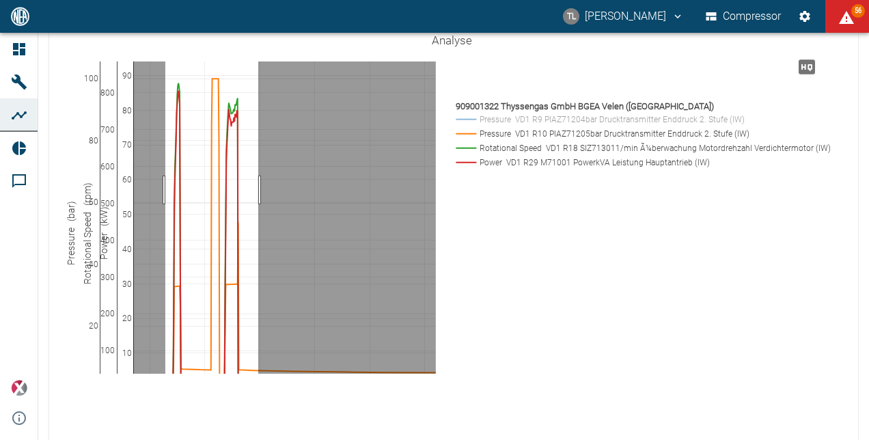
drag, startPoint x: 165, startPoint y: 190, endPoint x: 258, endPoint y: 195, distance: 93.0
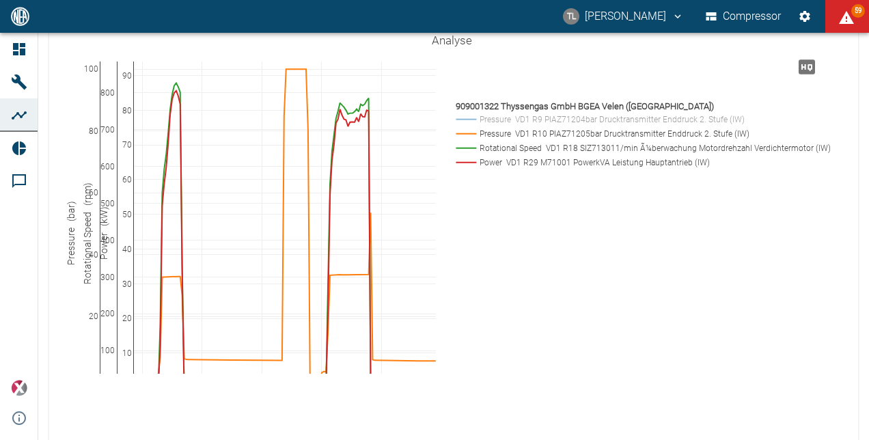
drag, startPoint x: 95, startPoint y: 333, endPoint x: 98, endPoint y: 324, distance: 10.2
drag, startPoint x: 113, startPoint y: 346, endPoint x: 116, endPoint y: 355, distance: 9.3
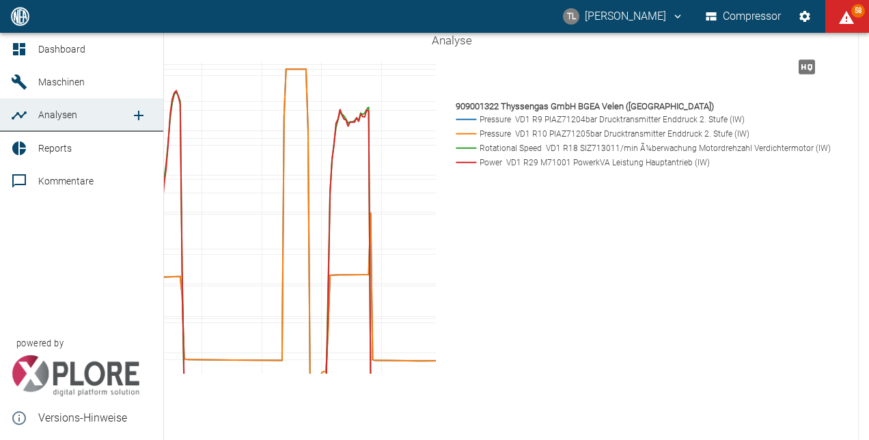
click at [56, 141] on span "Reports" at bounding box center [95, 148] width 114 height 16
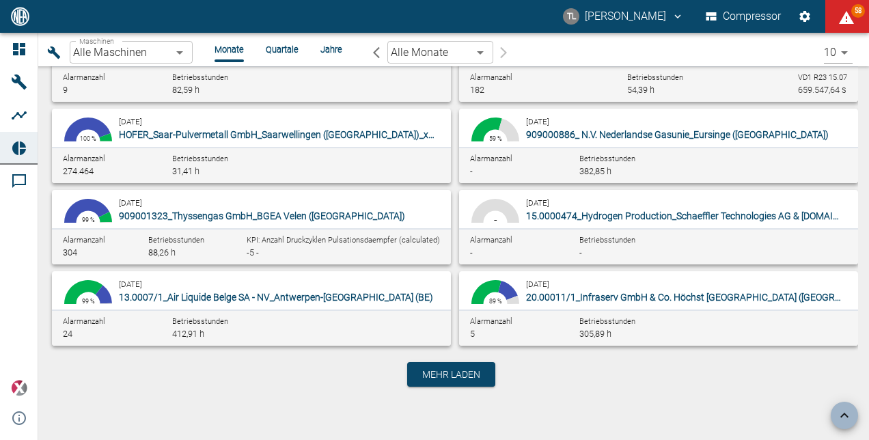
scroll to position [139, 0]
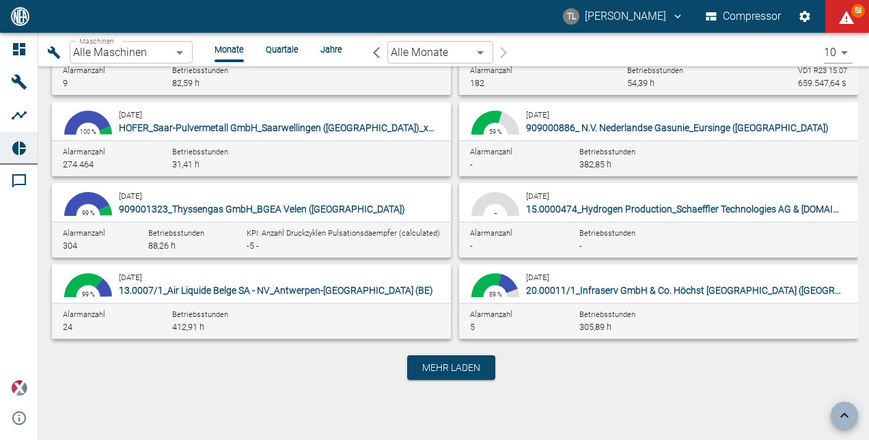
click at [227, 204] on span "909001323_Thyssengas GmbH_BGEA Velen ([GEOGRAPHIC_DATA])" at bounding box center [262, 209] width 286 height 11
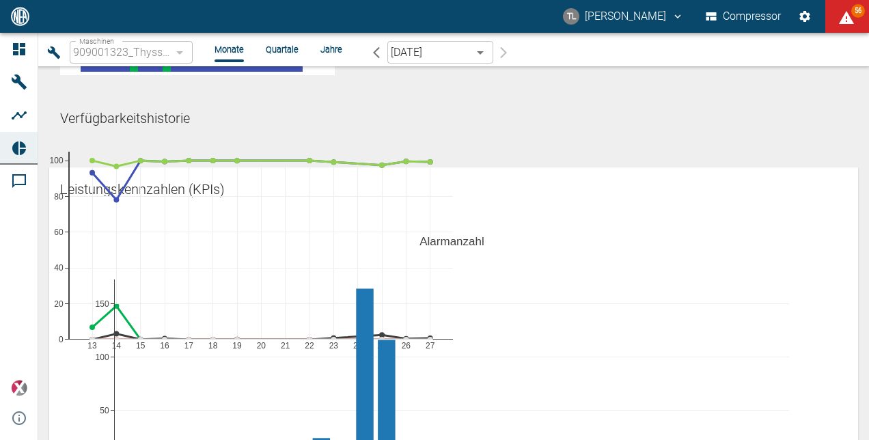
scroll to position [68, 0]
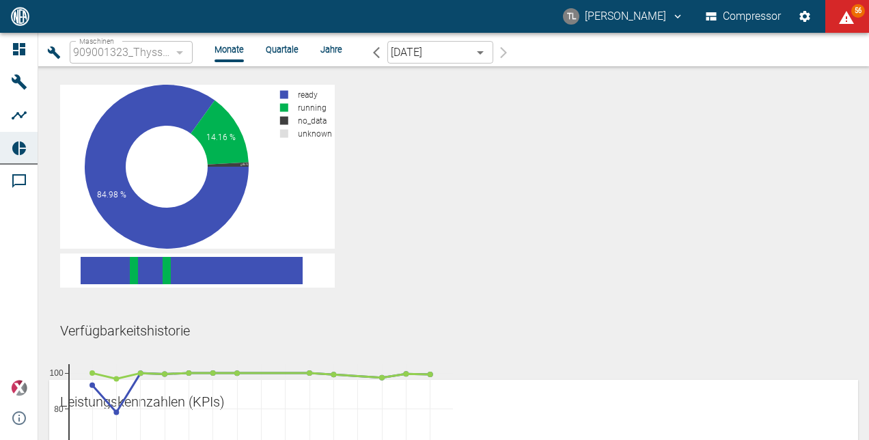
click at [480, 50] on body "TL Thomas Lüder Compressor 56 Dashboard Maschinen Analysen Reports Kommentare p…" at bounding box center [434, 220] width 869 height 440
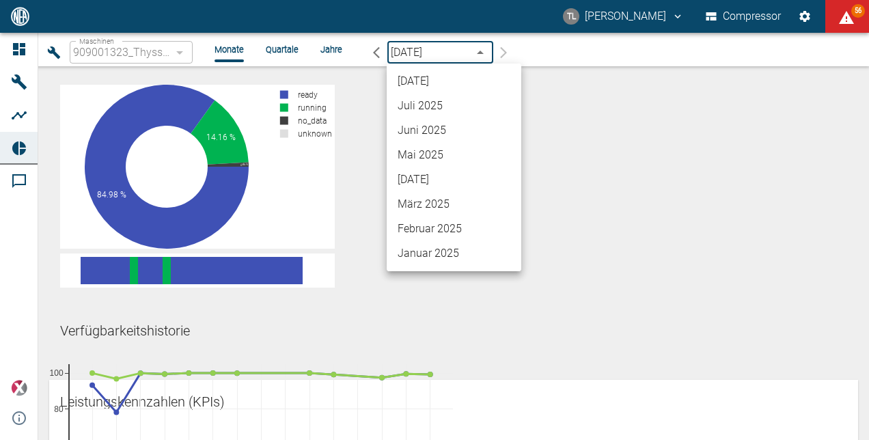
click at [480, 50] on div at bounding box center [434, 220] width 869 height 440
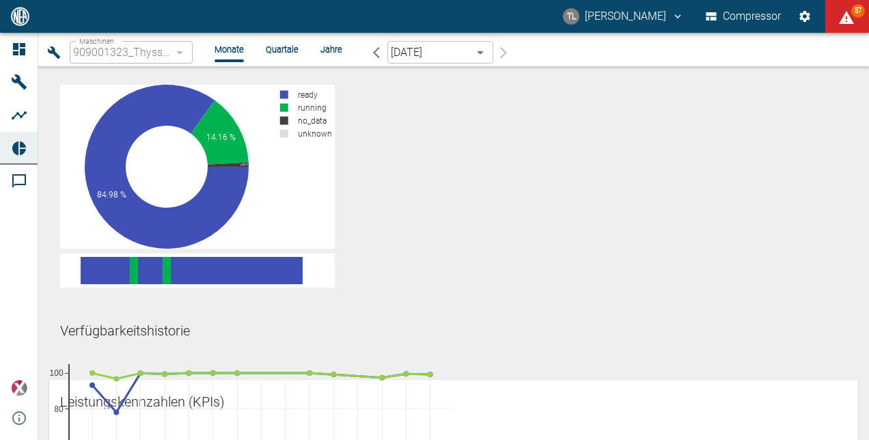
click at [280, 49] on li "Quartale" at bounding box center [282, 49] width 33 height 13
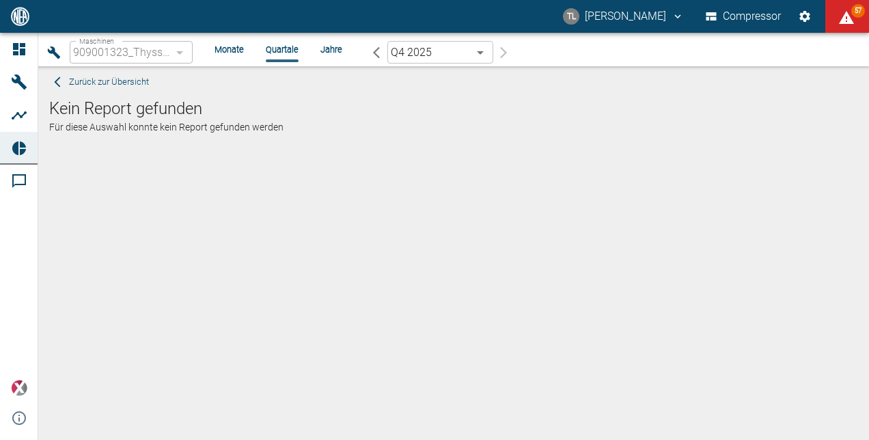
click at [234, 51] on li "Monate" at bounding box center [229, 49] width 29 height 13
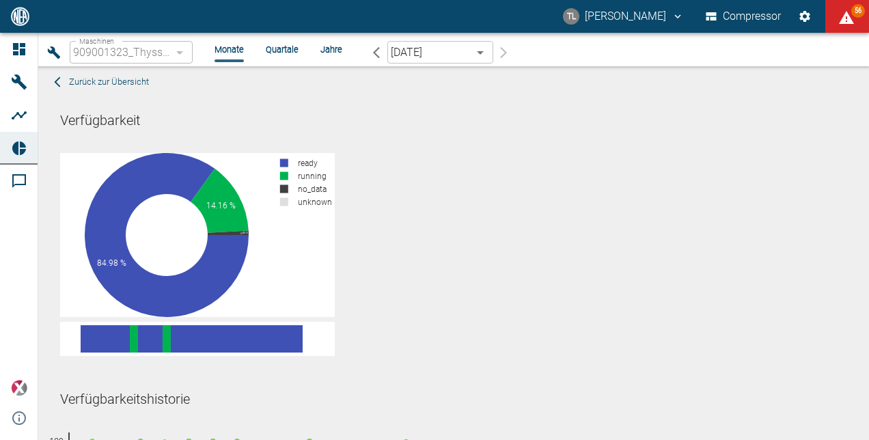
click at [224, 46] on li "Monate" at bounding box center [229, 49] width 29 height 13
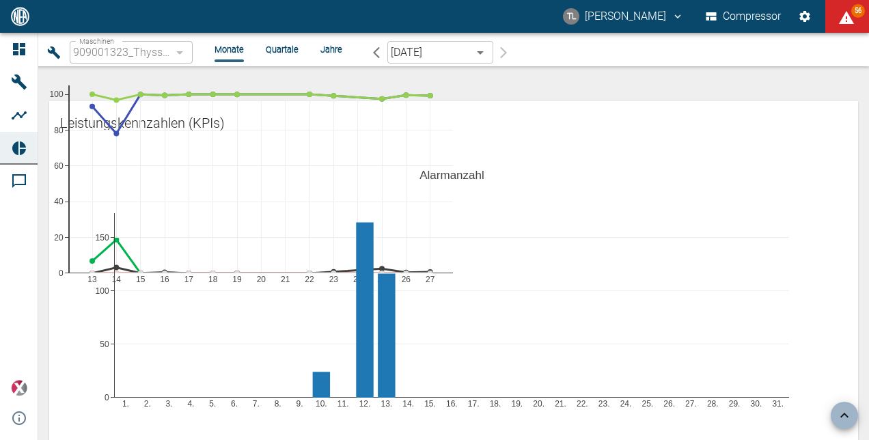
scroll to position [478, 0]
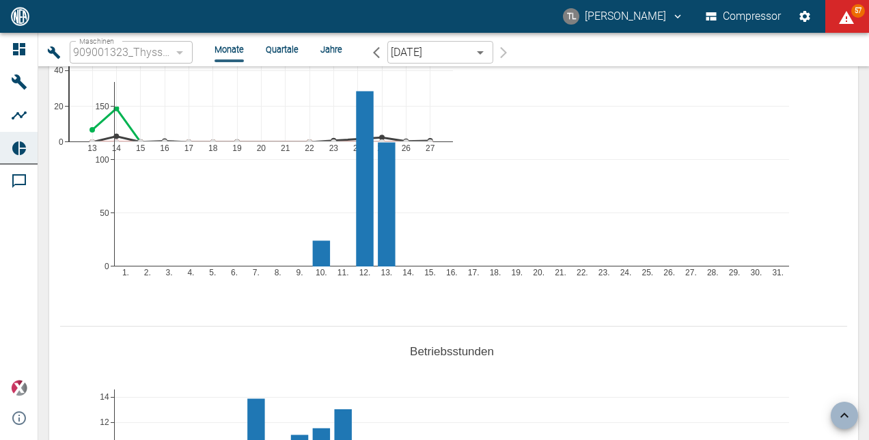
click at [329, 48] on li "Jahre" at bounding box center [331, 49] width 22 height 13
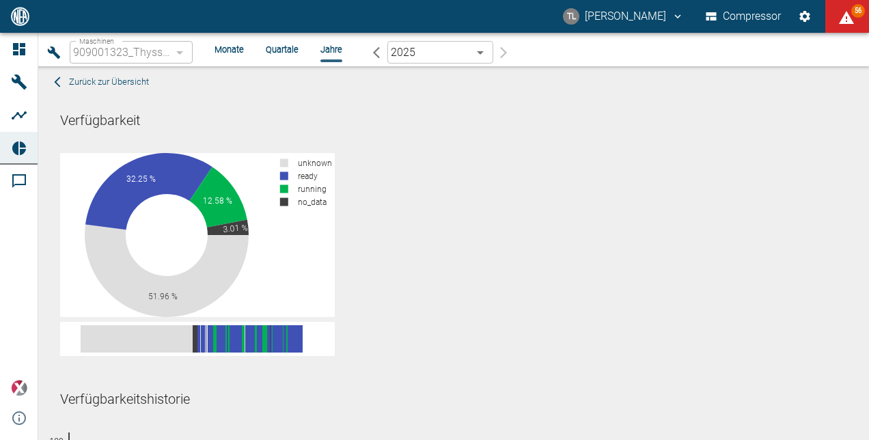
click at [228, 51] on li "Monate" at bounding box center [229, 49] width 29 height 13
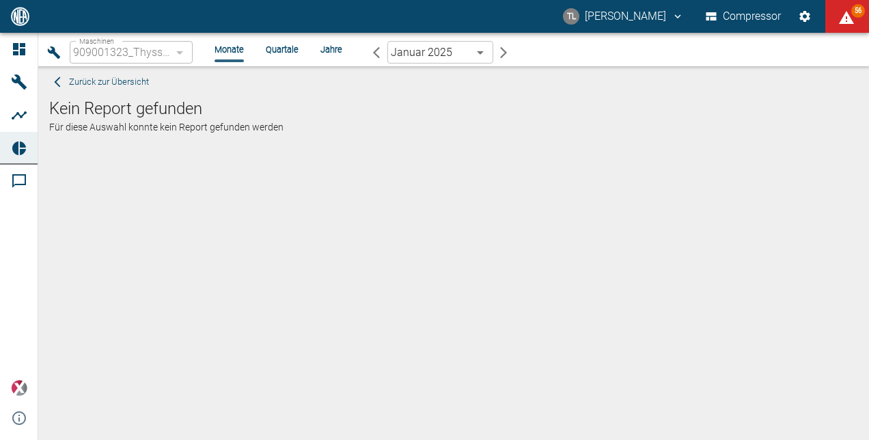
click at [230, 41] on div "Maschinen 909001323_Thyssengas GmbH_BGEA Velen (DE) d323cb37-0897-47d8-890e-652…" at bounding box center [448, 52] width 809 height 28
click at [108, 82] on span "Zurück zur Übersicht" at bounding box center [109, 82] width 80 height 16
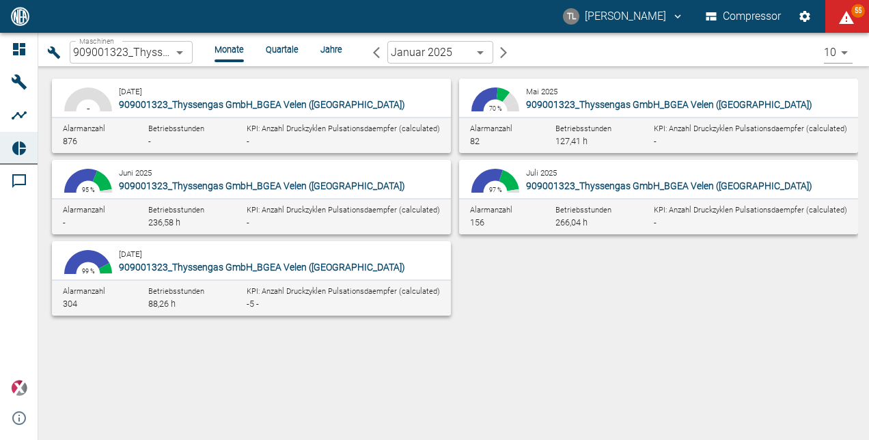
click at [480, 51] on body "TL Thomas Lüder Compressor 55 Dashboard Maschinen Analysen Reports Kommentare p…" at bounding box center [434, 220] width 869 height 440
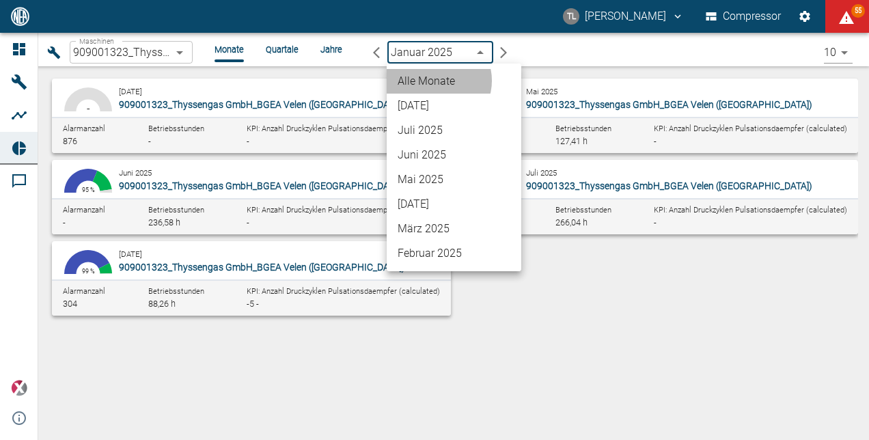
click at [437, 81] on li "Alle Monate" at bounding box center [454, 81] width 135 height 25
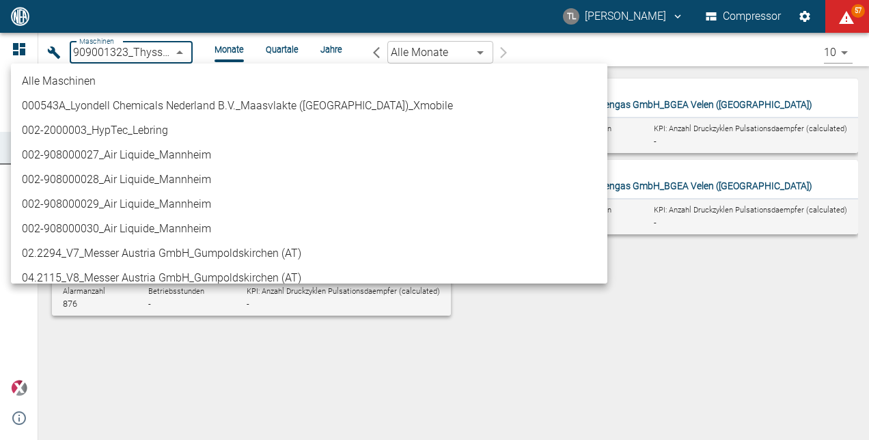
click at [184, 50] on body "TL Thomas Lüder Compressor 57 Dashboard Maschinen Analysen Reports Kommentare p…" at bounding box center [434, 220] width 869 height 440
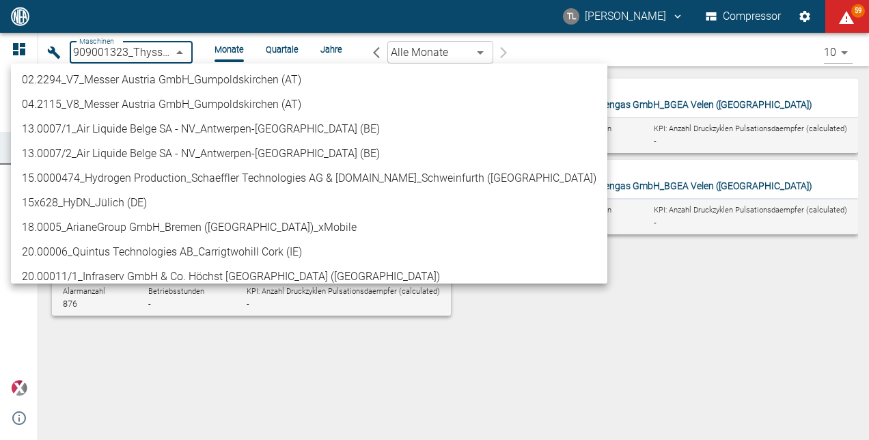
scroll to position [105, 0]
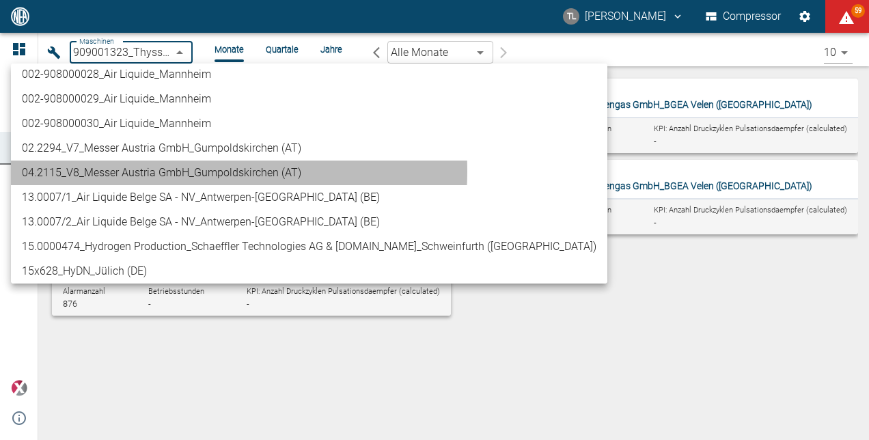
click at [148, 171] on li "04.2115_V8_Messer Austria GmbH_Gumpoldskirchen (AT)" at bounding box center [309, 173] width 596 height 25
type input "62df7942-7815-4ccf-a722-4ba74b721732"
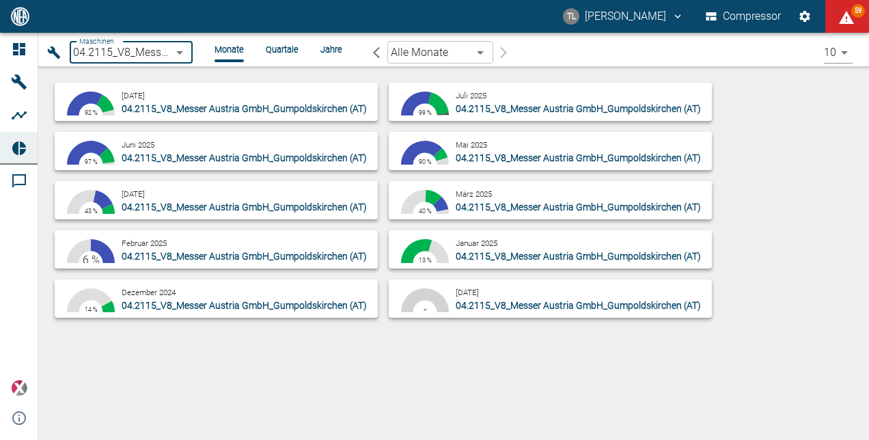
click at [169, 90] on div "August 2025 04.2115_V8_Messer Austria GmbH_Gumpoldskirchen (AT)" at bounding box center [247, 101] width 251 height 27
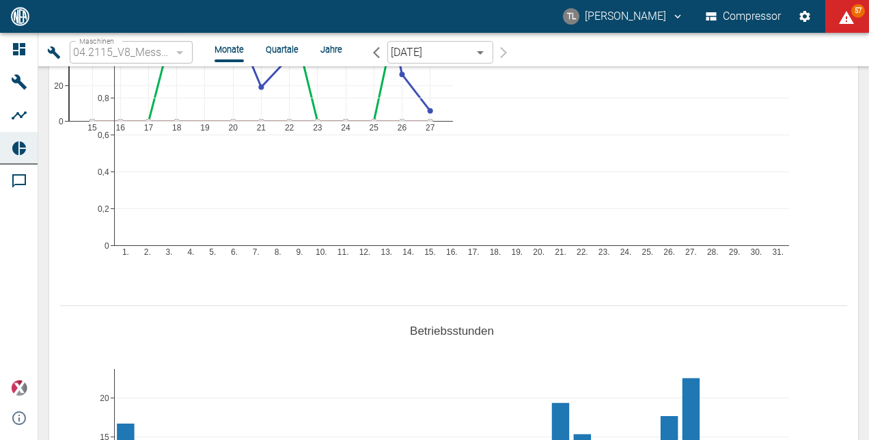
scroll to position [478, 0]
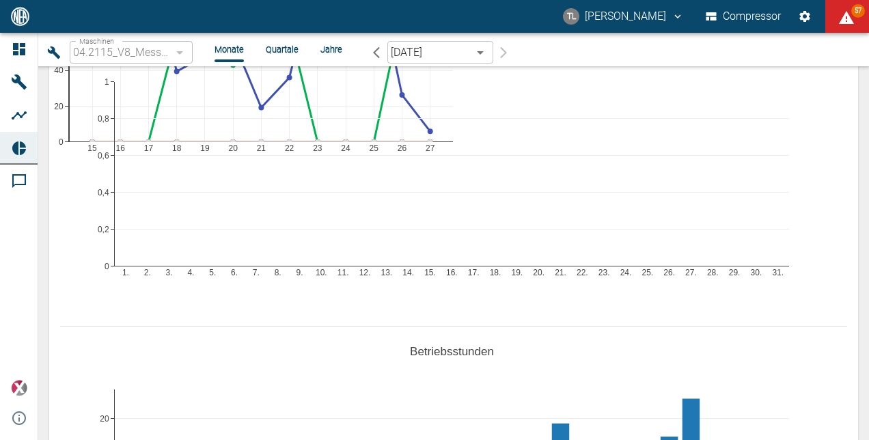
click at [235, 34] on div "Maschinen 04.2115_V8_Messer Austria GmbH_Gumpoldskirchen (AT) 62df7942-7815-4cc…" at bounding box center [448, 49] width 842 height 33
click at [219, 53] on li "Monate" at bounding box center [229, 49] width 29 height 13
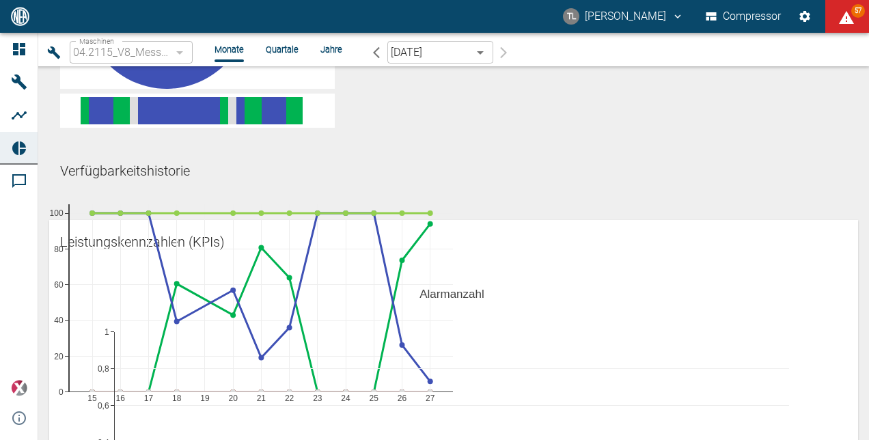
scroll to position [0, 0]
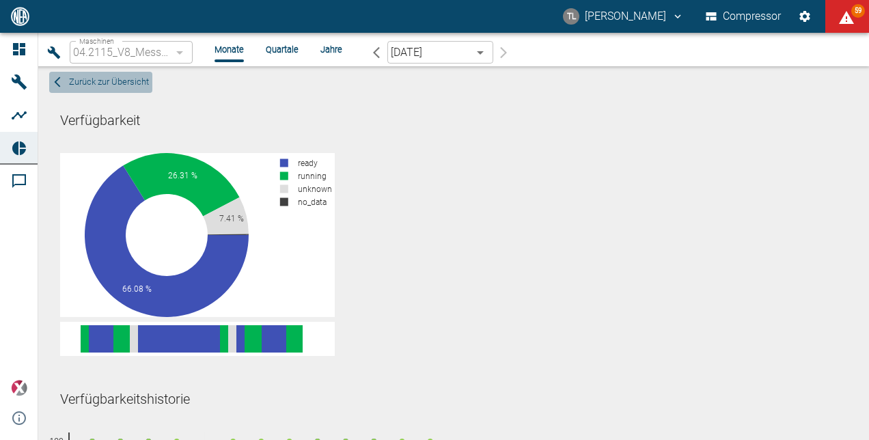
click at [110, 82] on span "Zurück zur Übersicht" at bounding box center [109, 82] width 80 height 16
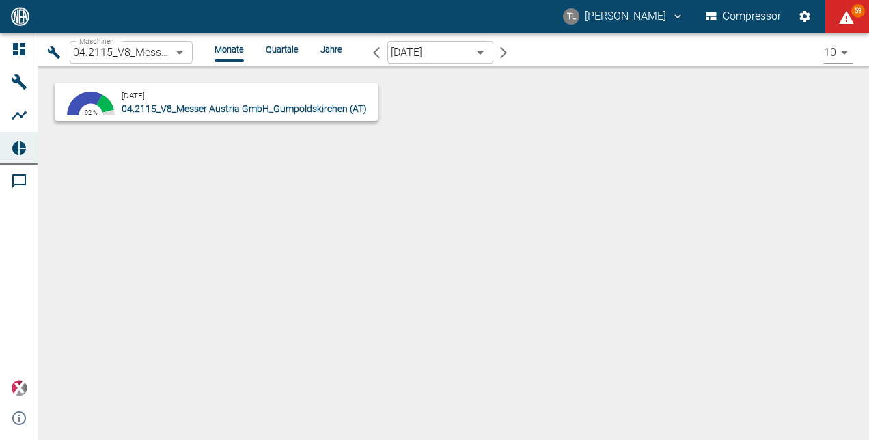
click at [178, 90] on div "August 2025 04.2115_V8_Messer Austria GmbH_Gumpoldskirchen (AT)" at bounding box center [247, 101] width 251 height 27
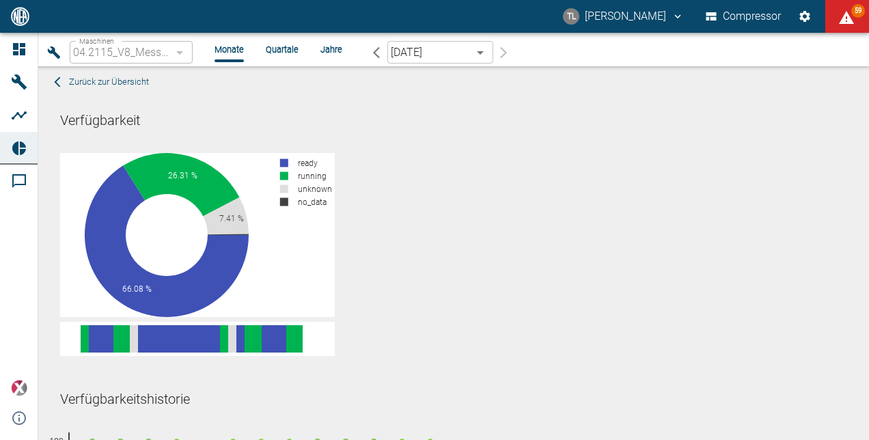
click at [478, 51] on body "TL Thomas Lüder Compressor 59 Dashboard Maschinen Analysen Reports Kommentare p…" at bounding box center [434, 220] width 869 height 440
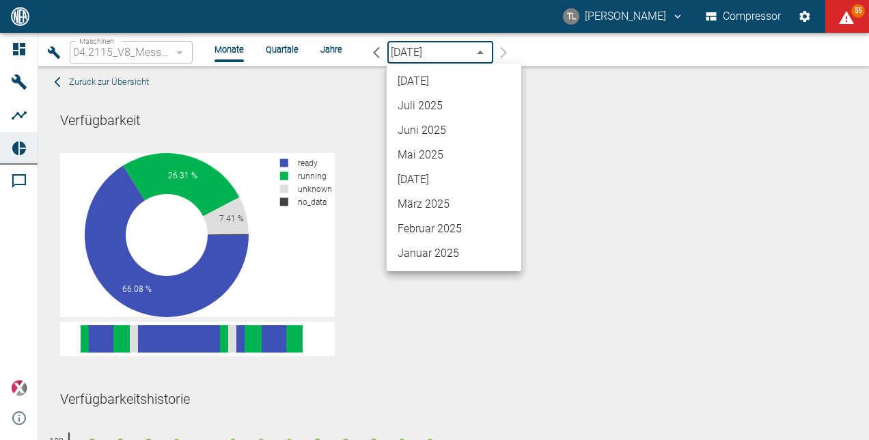
click at [350, 77] on div at bounding box center [434, 220] width 869 height 440
